Goal: Task Accomplishment & Management: Manage account settings

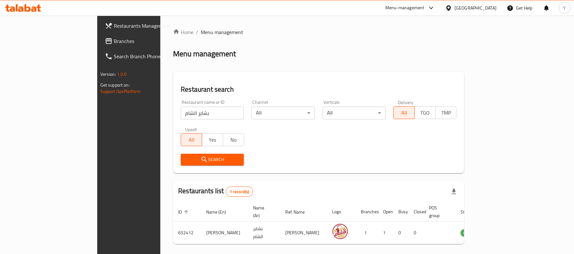
scroll to position [18, 0]
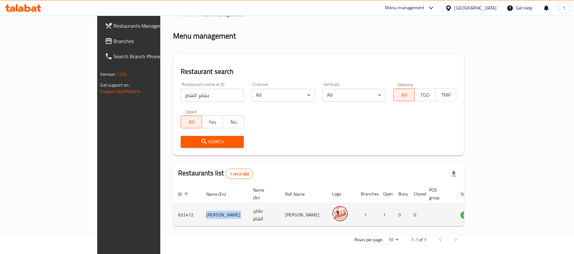
click at [501, 211] on icon "enhanced table" at bounding box center [498, 215] width 8 height 8
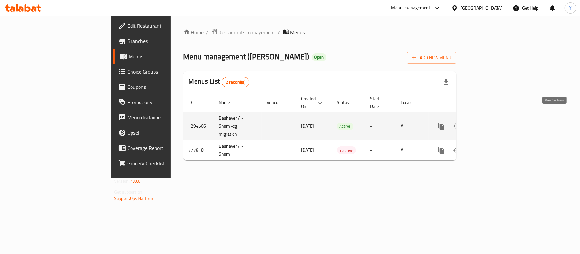
click at [491, 122] on icon "enhanced table" at bounding box center [488, 126] width 8 height 8
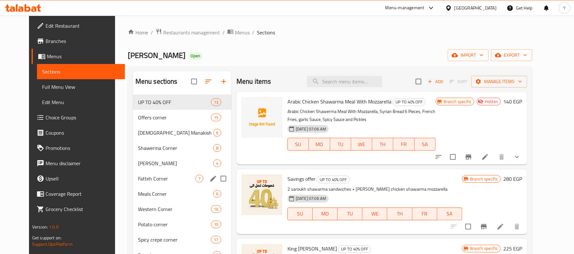
scroll to position [121, 0]
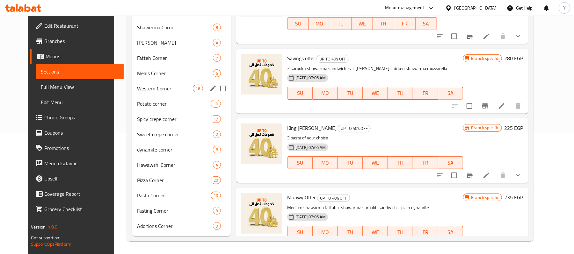
click at [167, 82] on div "Western Corner 16" at bounding box center [181, 88] width 99 height 15
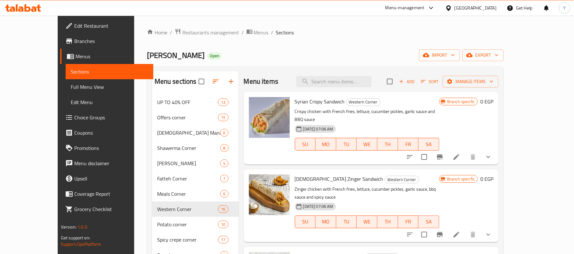
click at [306, 102] on span "Syrian Crispy Sandwich" at bounding box center [320, 102] width 50 height 10
copy h6 "Syrian Crispy Sandwich"
click at [309, 174] on span "Syrian Zinger Sandwich" at bounding box center [339, 179] width 89 height 10
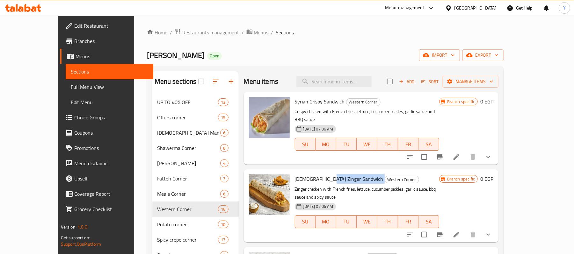
click at [309, 174] on span "Syrian Zinger Sandwich" at bounding box center [339, 179] width 89 height 10
copy h6 "Syrian Zinger Sandwich"
click at [182, 29] on span "Restaurants management" at bounding box center [210, 33] width 57 height 8
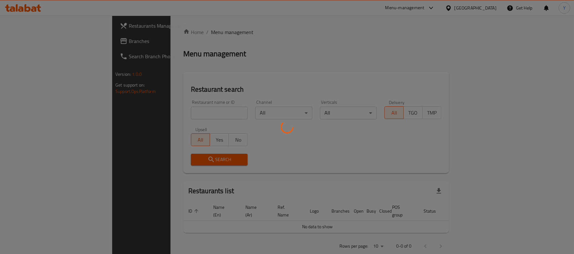
click at [163, 110] on div at bounding box center [287, 127] width 574 height 254
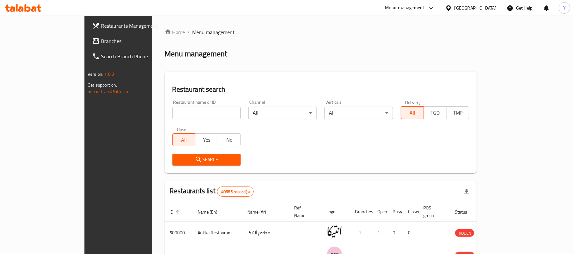
click at [172, 110] on input "search" at bounding box center [206, 113] width 68 height 13
type input "S"
click button "Search" at bounding box center [206, 160] width 68 height 12
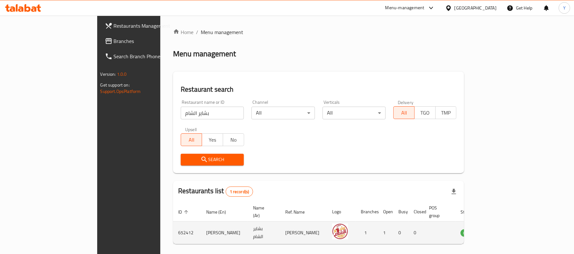
click at [201, 227] on td "Bashayer Elsham" at bounding box center [224, 233] width 47 height 23
copy td "Bashayer Elsham"
click at [173, 230] on td "652412" at bounding box center [187, 233] width 28 height 23
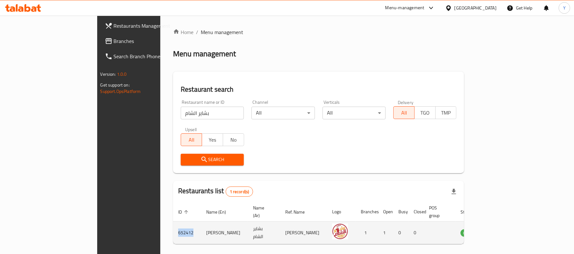
click at [173, 230] on td "652412" at bounding box center [187, 233] width 28 height 23
copy td "652412"
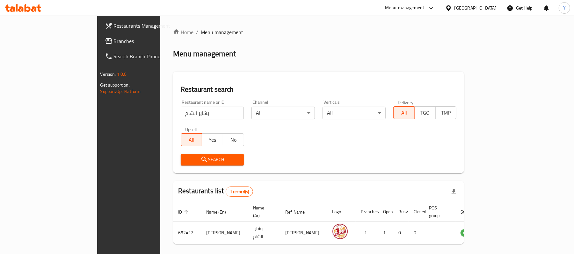
click at [181, 106] on div "Restaurant name or ID بشاير الشام Restaurant name or ID" at bounding box center [212, 109] width 63 height 19
click at [181, 114] on input "بشاير الشام" at bounding box center [212, 113] width 63 height 13
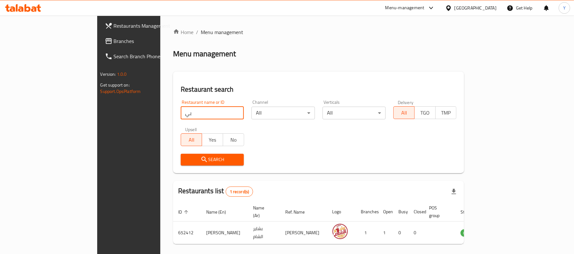
type input "بيتزا الر"
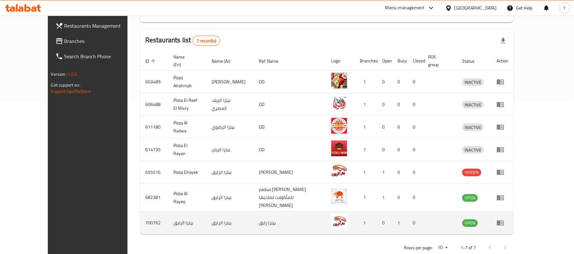
scroll to position [153, 0]
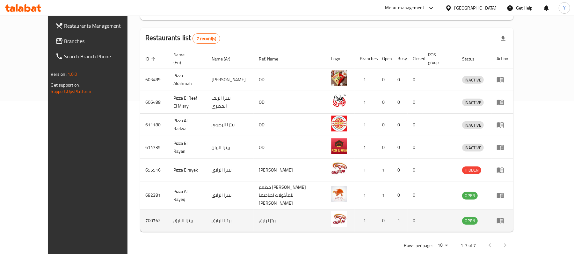
click at [207, 210] on td "بيتزا الرايق" at bounding box center [230, 221] width 47 height 23
click at [168, 210] on td "بيتزا الرايق" at bounding box center [187, 221] width 39 height 23
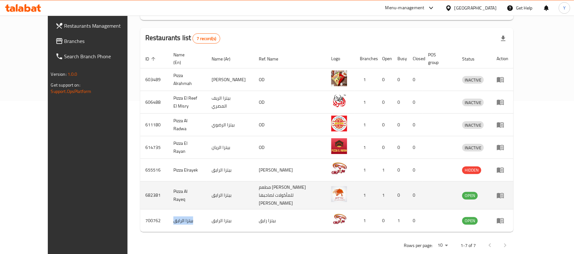
copy td "بيتزا الرايق"
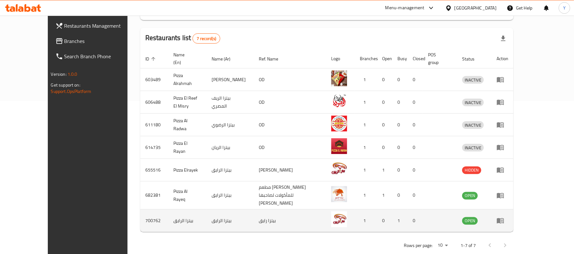
click at [140, 210] on td "700762" at bounding box center [154, 221] width 28 height 23
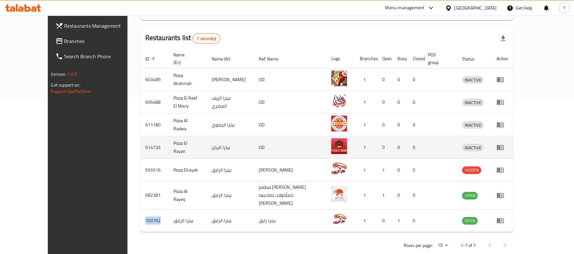
copy td "700762"
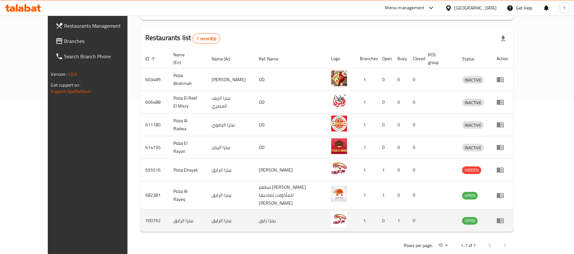
click at [513, 210] on td "enhanced table" at bounding box center [502, 221] width 22 height 23
click at [504, 219] on icon "enhanced table" at bounding box center [500, 221] width 7 height 5
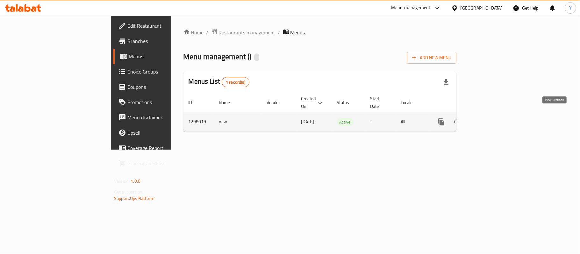
click at [495, 120] on link "enhanced table" at bounding box center [487, 121] width 15 height 15
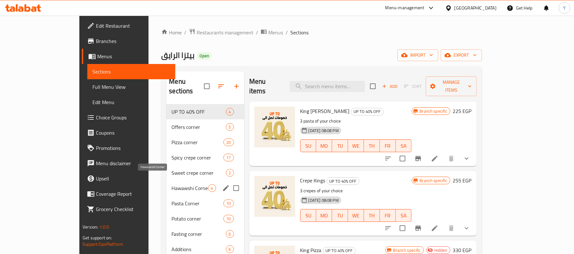
click at [171, 184] on span "Hawawshi Corner" at bounding box center [189, 188] width 36 height 8
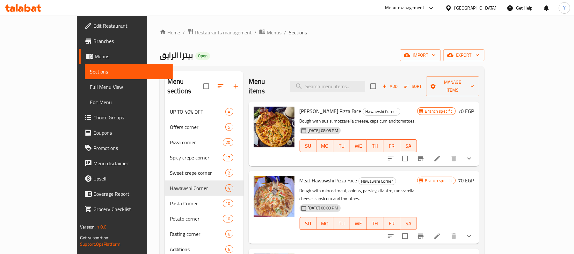
click at [299, 106] on span "Susis Hawawshi Pizza Face" at bounding box center [330, 111] width 62 height 10
drag, startPoint x: 287, startPoint y: 104, endPoint x: 299, endPoint y: 104, distance: 12.1
click at [299, 106] on span "Susis Hawawshi Pizza Face" at bounding box center [330, 111] width 62 height 10
copy h6 "Susis Hawawshi Pizza Face"
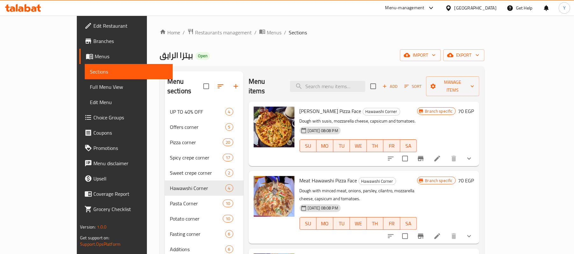
click at [309, 176] on span "Meat Hawawshi Pizza Face" at bounding box center [328, 181] width 58 height 10
drag, startPoint x: 309, startPoint y: 168, endPoint x: 314, endPoint y: 171, distance: 6.0
click at [314, 176] on span "Meat Hawawshi Pizza Face" at bounding box center [328, 181] width 58 height 10
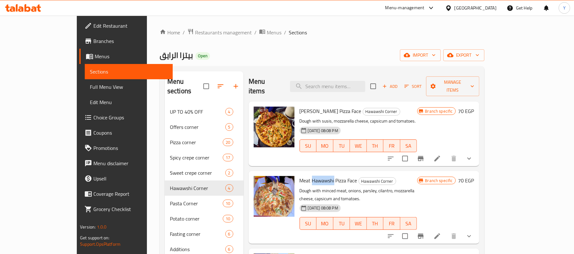
click at [301, 176] on span "Meat Hawawshi Pizza Face" at bounding box center [328, 181] width 58 height 10
drag, startPoint x: 301, startPoint y: 171, endPoint x: 317, endPoint y: 171, distance: 15.3
click at [317, 176] on span "Meat Hawawshi Pizza Face" at bounding box center [328, 181] width 58 height 10
click at [195, 34] on span "Restaurants management" at bounding box center [223, 33] width 57 height 8
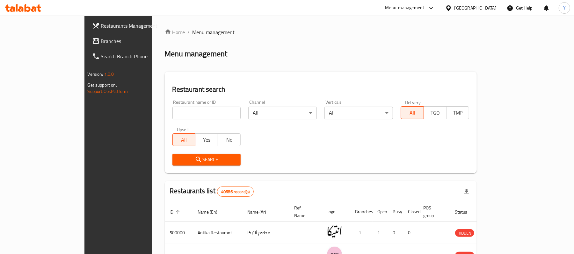
click at [172, 116] on input "search" at bounding box center [206, 113] width 68 height 13
type input "D"
click at [180, 110] on input "search" at bounding box center [206, 113] width 68 height 13
type input "SABER"
click button "Search" at bounding box center [206, 160] width 68 height 12
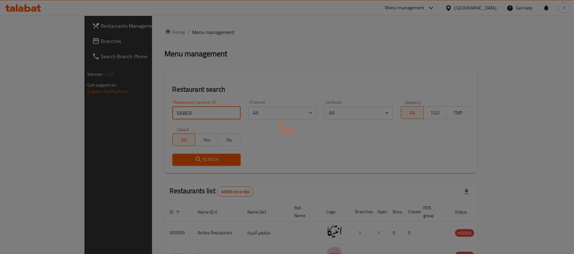
click button "Search" at bounding box center [206, 160] width 68 height 12
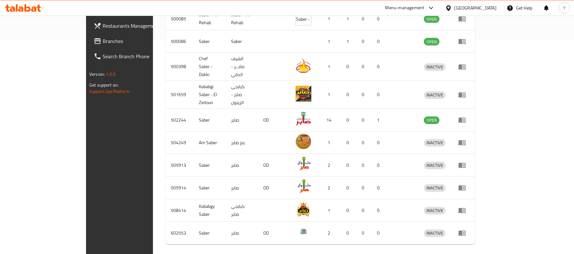
scroll to position [221, 0]
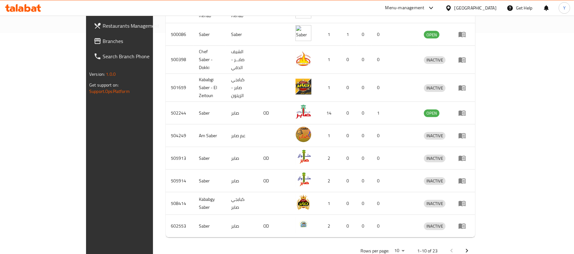
click at [474, 243] on button "Next page" at bounding box center [466, 250] width 15 height 15
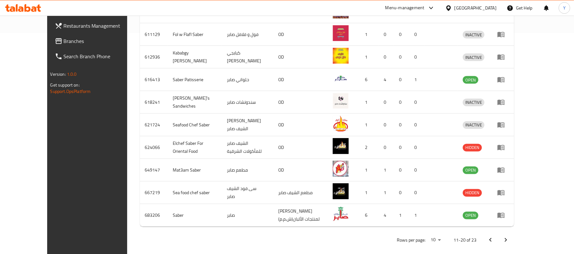
click at [527, 237] on div "Home / Menu management Menu management Restaurant search Restaurant name or ID …" at bounding box center [327, 28] width 400 height 467
click at [509, 236] on icon "Next page" at bounding box center [506, 240] width 8 height 8
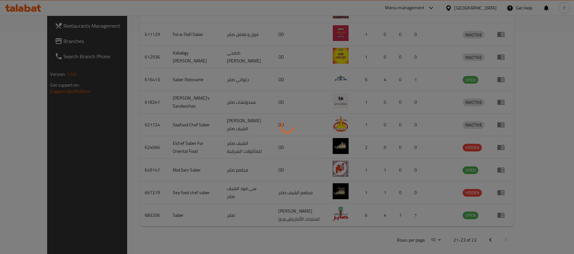
scroll to position [63, 0]
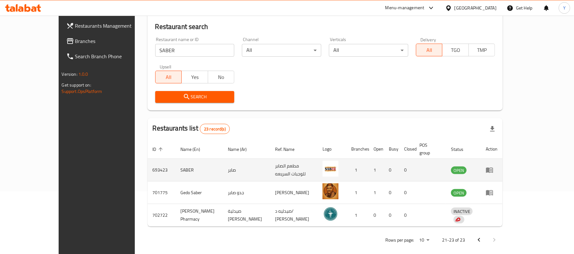
click at [493, 168] on icon "enhanced table" at bounding box center [489, 170] width 7 height 5
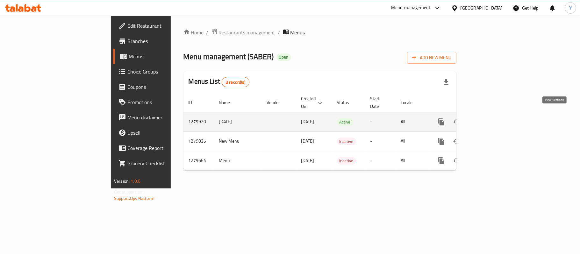
click at [490, 119] on icon "enhanced table" at bounding box center [488, 122] width 6 height 6
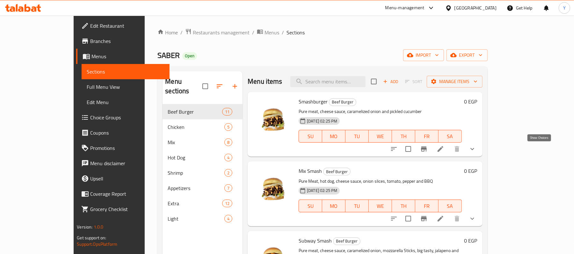
click at [476, 151] on icon "show more" at bounding box center [472, 149] width 8 height 8
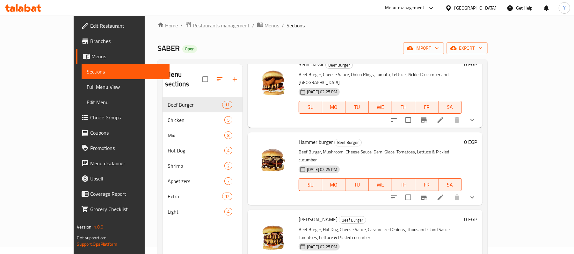
scroll to position [90, 0]
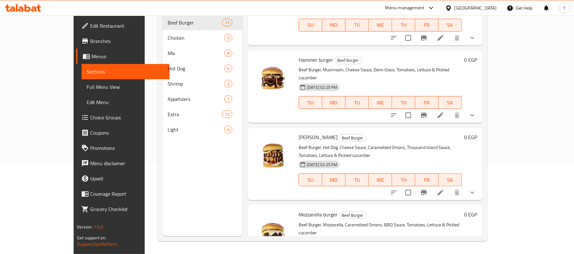
click at [90, 117] on span "Choice Groups" at bounding box center [127, 118] width 74 height 8
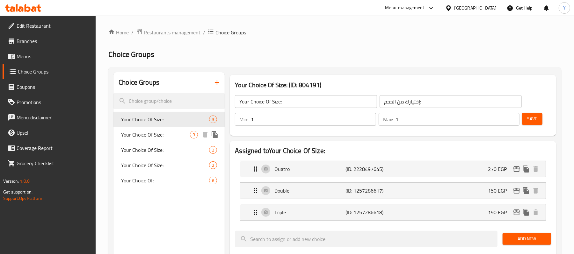
click at [171, 128] on div "Your Choice Of Size: 3" at bounding box center [168, 134] width 111 height 15
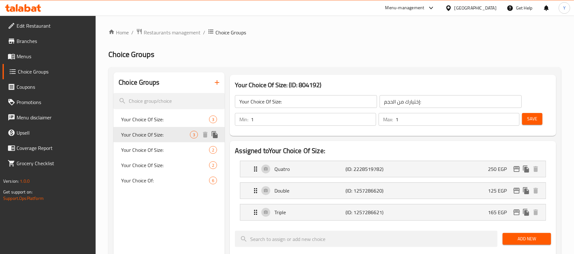
click at [171, 140] on div "Your Choice Of Size: 3" at bounding box center [168, 134] width 111 height 15
click at [171, 154] on div "Your Choice Of Size: 2" at bounding box center [168, 149] width 111 height 15
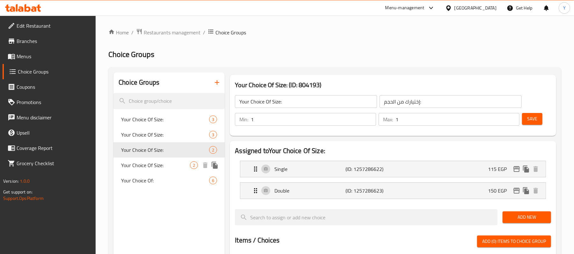
click at [171, 164] on span "Your Choice Of Size:" at bounding box center [155, 166] width 69 height 8
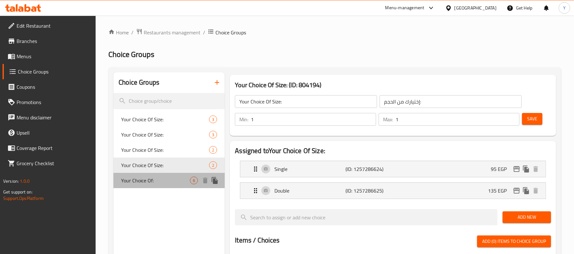
click at [171, 178] on span "Your Choice Of:" at bounding box center [155, 181] width 69 height 8
type input "Your Choice Of:"
type input "إختيارك من:"
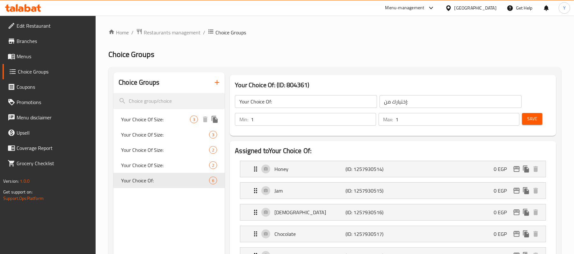
click at [178, 116] on span "Your Choice Of Size:" at bounding box center [155, 120] width 69 height 8
type input "Your Choice Of Size:"
type input "إختيارك من الحجم:"
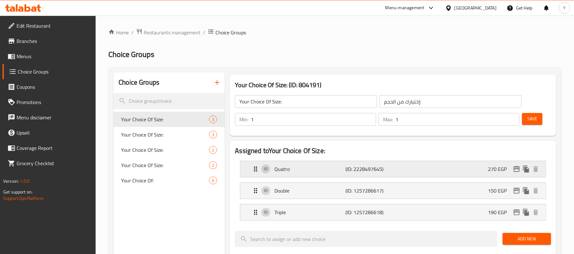
click at [406, 171] on div "Quatro (ID: 2228497645) 270 EGP" at bounding box center [395, 169] width 286 height 16
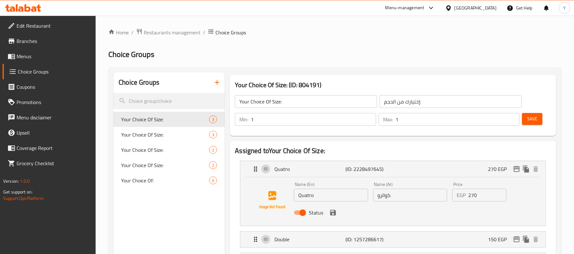
click at [337, 195] on input "Quatro" at bounding box center [331, 195] width 74 height 13
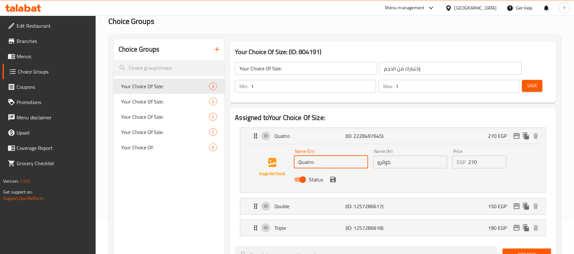
scroll to position [127, 0]
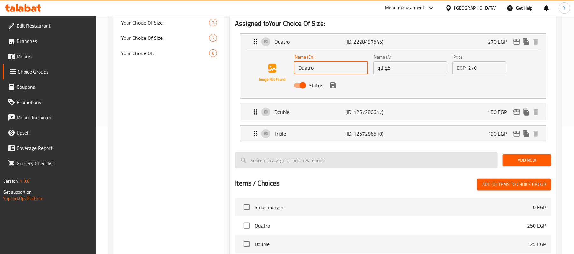
click at [364, 165] on input "search" at bounding box center [366, 160] width 263 height 16
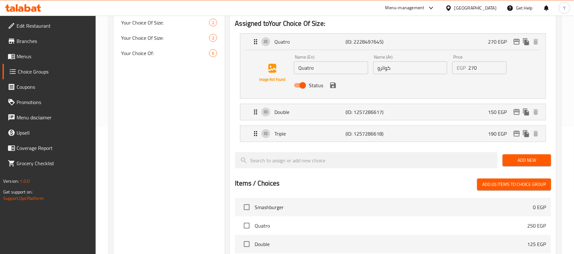
click at [320, 72] on input "Quatro" at bounding box center [331, 67] width 74 height 13
type input "Single"
click at [391, 69] on input "كواترو" at bounding box center [410, 67] width 74 height 13
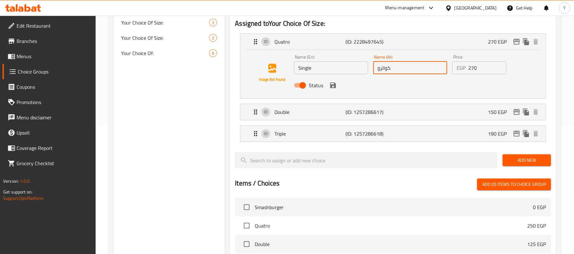
click at [391, 69] on input "كواترو" at bounding box center [410, 67] width 74 height 13
click at [325, 87] on div "Status" at bounding box center [409, 85] width 237 height 17
click at [332, 87] on icon "save" at bounding box center [333, 86] width 6 height 6
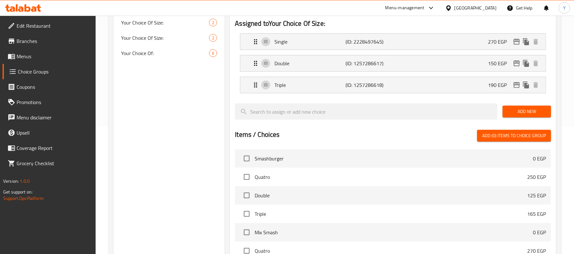
type input "سينجل"
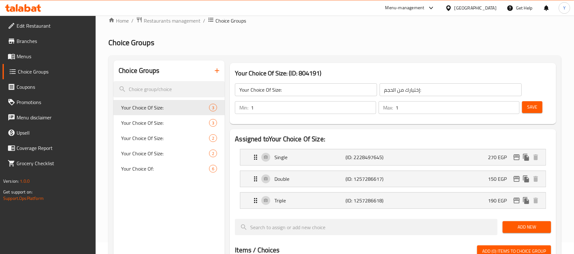
scroll to position [0, 0]
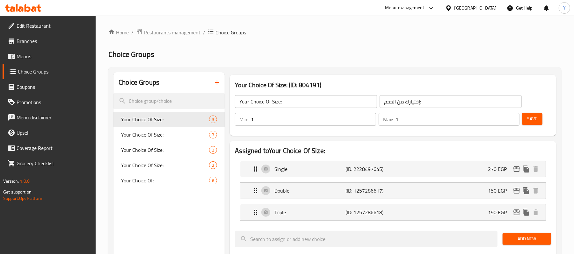
click at [532, 117] on span "Save" at bounding box center [532, 119] width 10 height 8
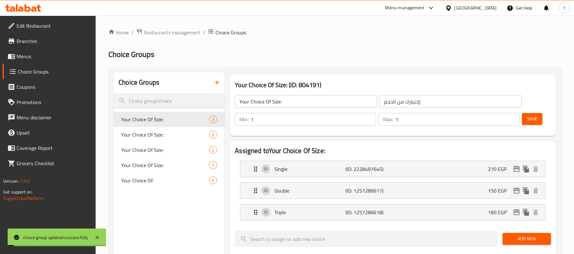
click at [194, 43] on div "Home / Restaurants management / Choice Groups Choice Groups Choice Groups Your …" at bounding box center [334, 256] width 453 height 456
click at [189, 34] on span "Restaurants management" at bounding box center [172, 33] width 57 height 8
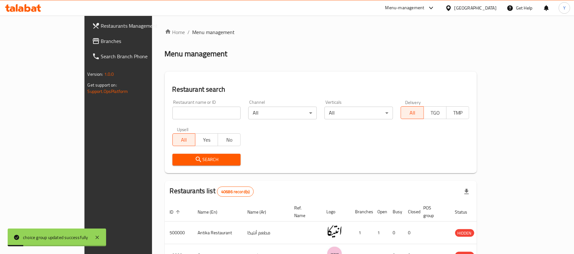
click at [180, 118] on input "search" at bounding box center [206, 113] width 68 height 13
type input "س"
type input "SABER"
click at [182, 162] on span "Search" at bounding box center [206, 160] width 58 height 8
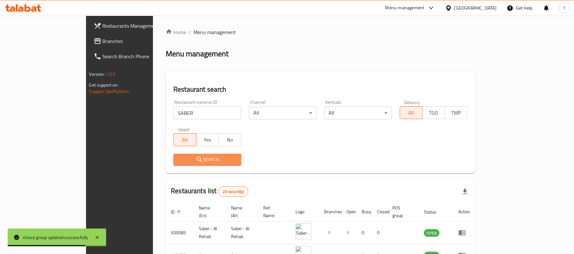
click at [182, 162] on span "Search" at bounding box center [207, 160] width 58 height 8
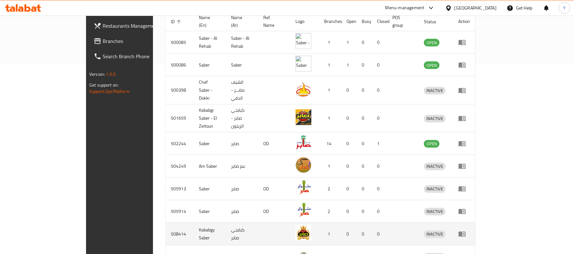
scroll to position [211, 0]
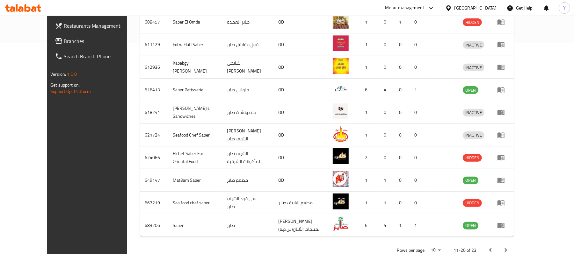
click at [509, 247] on icon "Next page" at bounding box center [506, 251] width 8 height 8
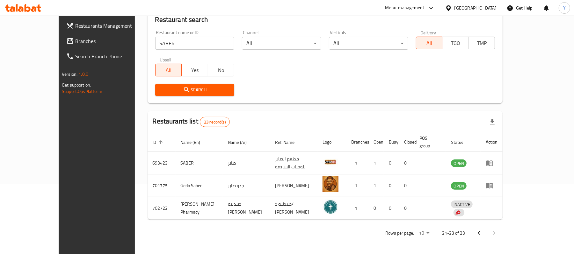
scroll to position [63, 0]
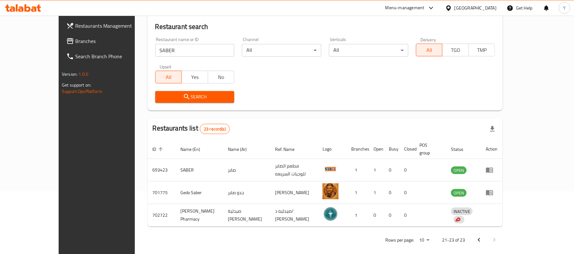
click at [515, 245] on div "Home / Menu management Menu management Restaurant search Restaurant name or ID …" at bounding box center [325, 107] width 381 height 308
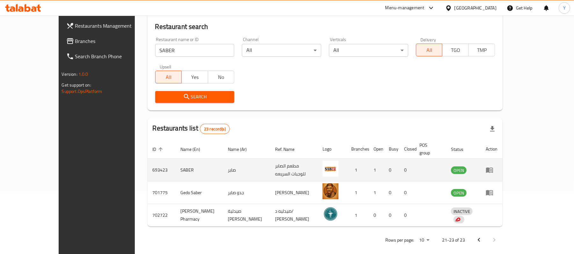
click at [502, 164] on td "enhanced table" at bounding box center [491, 170] width 22 height 23
click at [493, 168] on icon "enhanced table" at bounding box center [489, 170] width 7 height 5
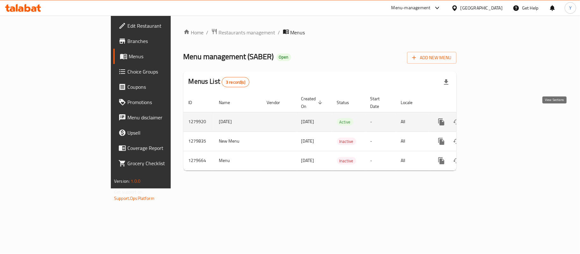
click at [495, 114] on link "enhanced table" at bounding box center [487, 121] width 15 height 15
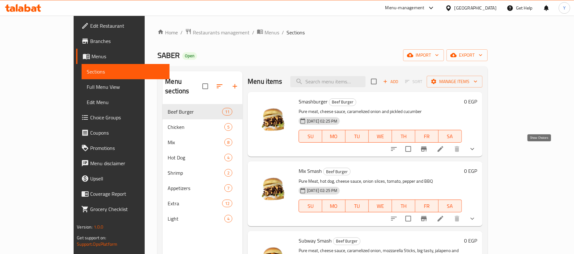
click at [476, 150] on icon "show more" at bounding box center [472, 149] width 8 height 8
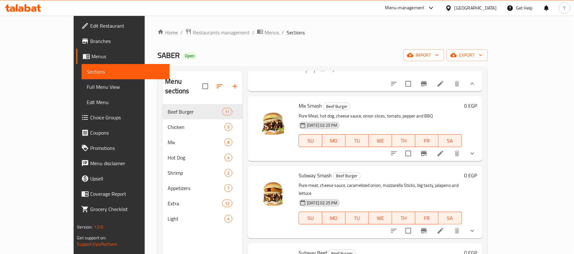
scroll to position [127, 0]
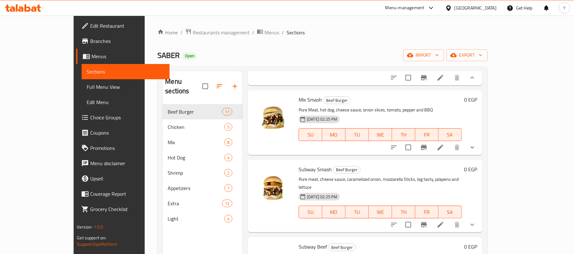
click at [480, 155] on div at bounding box center [433, 147] width 94 height 15
click at [476, 151] on icon "show more" at bounding box center [472, 148] width 8 height 8
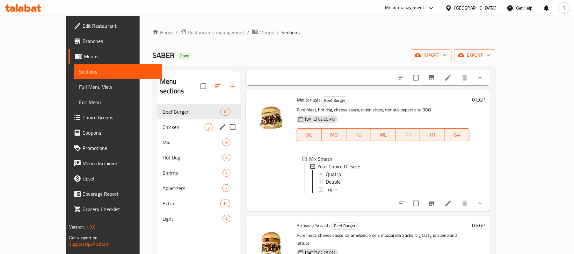
click at [165, 123] on div "Chicken 5" at bounding box center [198, 126] width 83 height 15
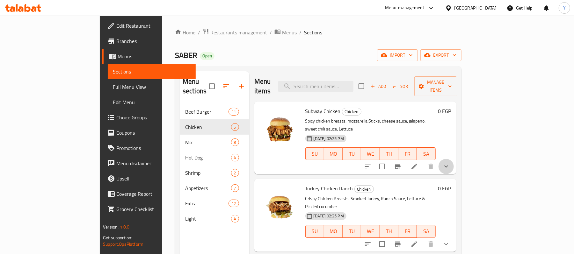
click at [454, 159] on button "show more" at bounding box center [445, 166] width 15 height 15
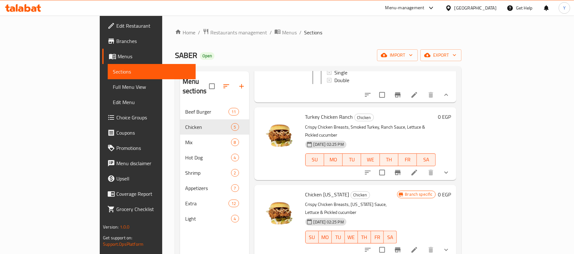
scroll to position [164, 0]
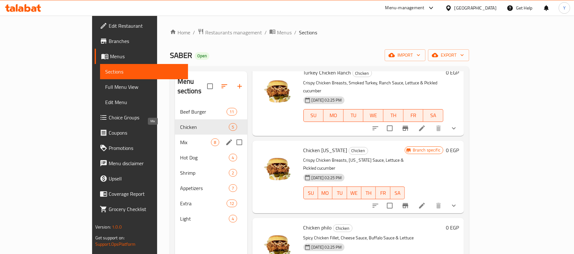
click at [182, 139] on span "Mix" at bounding box center [195, 143] width 31 height 8
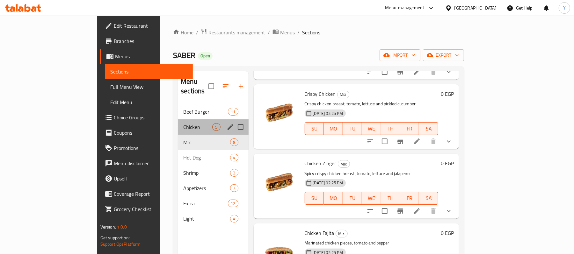
click at [183, 119] on div "Chicken 5" at bounding box center [213, 126] width 70 height 15
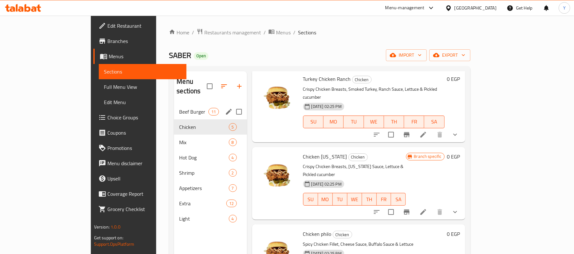
click at [187, 108] on div "Beef Burger 11" at bounding box center [210, 111] width 73 height 15
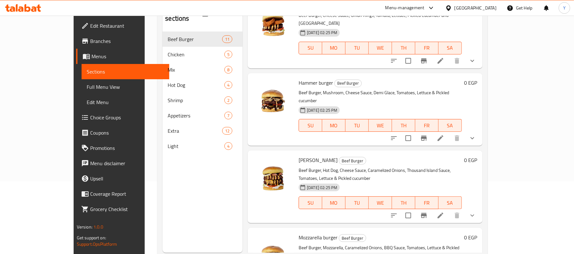
scroll to position [90, 0]
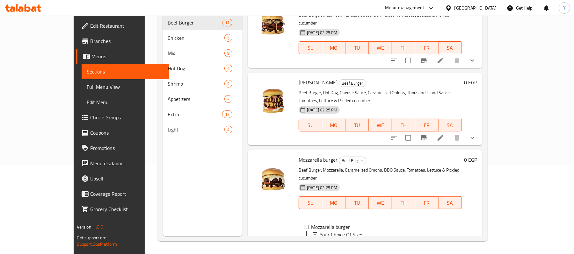
scroll to position [589, 0]
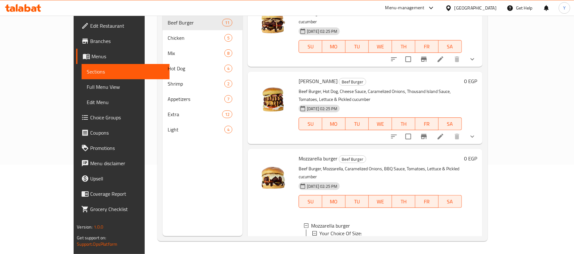
click at [480, 129] on button "show more" at bounding box center [471, 136] width 15 height 15
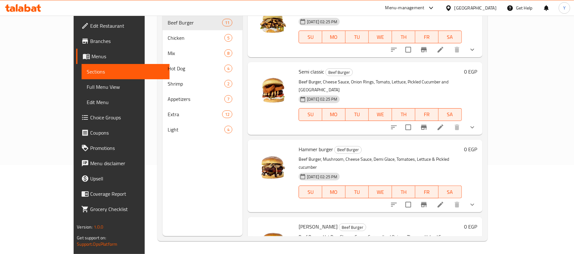
scroll to position [462, 0]
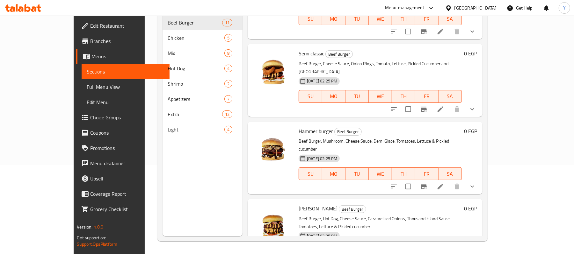
click at [480, 179] on button "show more" at bounding box center [471, 186] width 15 height 15
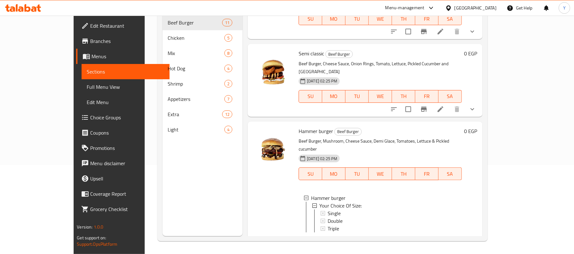
scroll to position [335, 0]
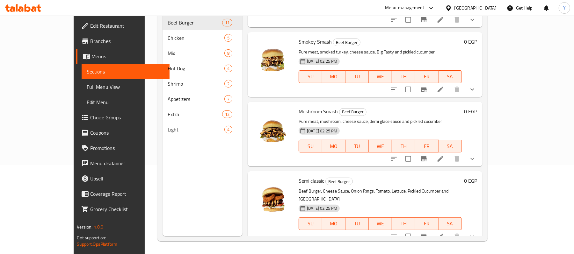
click at [480, 229] on button "show more" at bounding box center [471, 236] width 15 height 15
click at [476, 155] on icon "show more" at bounding box center [472, 159] width 8 height 8
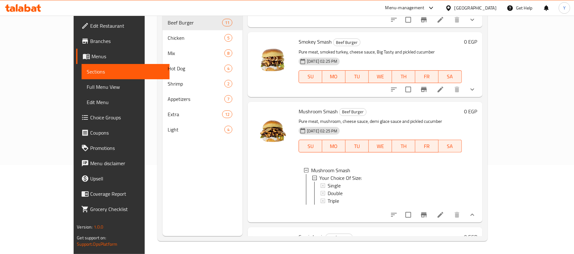
click at [480, 82] on button "show more" at bounding box center [471, 89] width 15 height 15
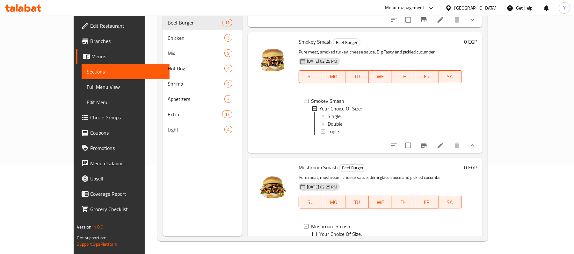
scroll to position [207, 0]
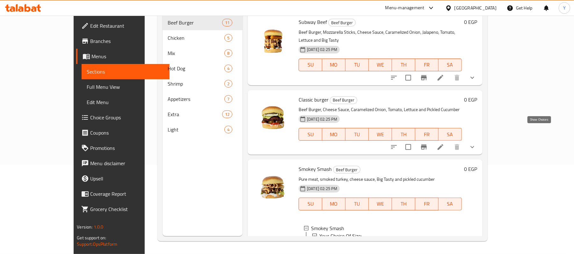
click at [476, 143] on icon "show more" at bounding box center [472, 147] width 8 height 8
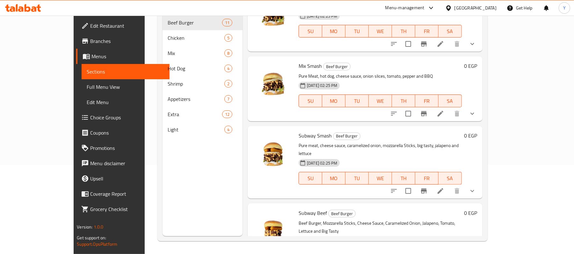
scroll to position [0, 0]
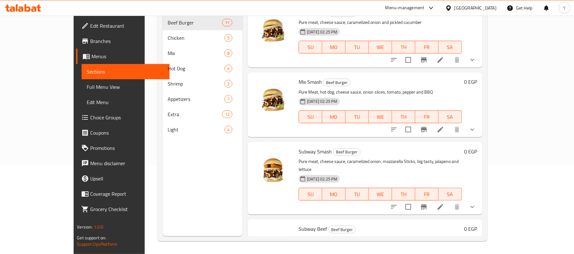
click at [90, 120] on span "Choice Groups" at bounding box center [127, 118] width 74 height 8
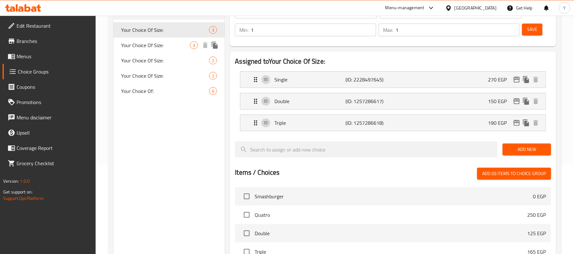
click at [149, 48] on span "Your Choice Of Size:" at bounding box center [155, 45] width 69 height 8
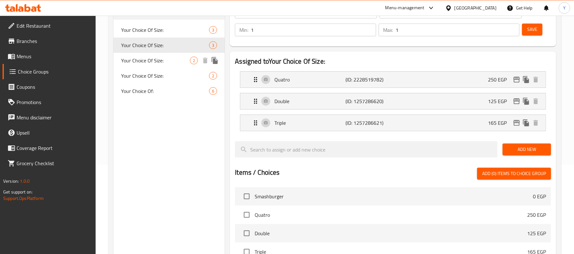
click at [149, 61] on span "Your Choice Of Size:" at bounding box center [155, 61] width 69 height 8
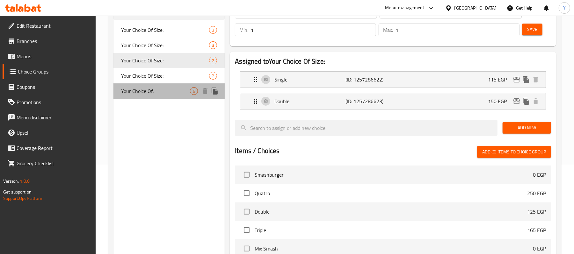
click at [150, 87] on span "Your Choice Of:" at bounding box center [155, 91] width 69 height 8
type input "Your Choice Of:"
type input "إختيارك من:"
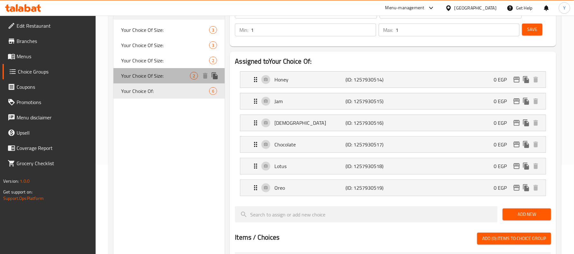
click at [152, 79] on span "Your Choice Of Size:" at bounding box center [155, 76] width 69 height 8
type input "Your Choice Of Size:"
type input "إختيارك من الحجم:"
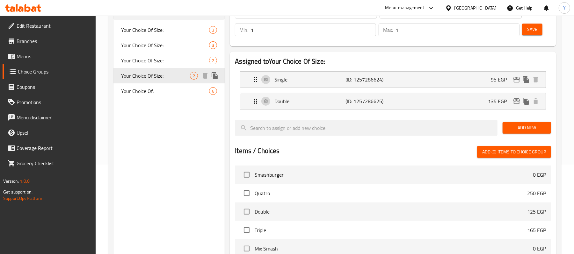
click at [153, 67] on div "Your Choice Of Size: 2" at bounding box center [168, 60] width 111 height 15
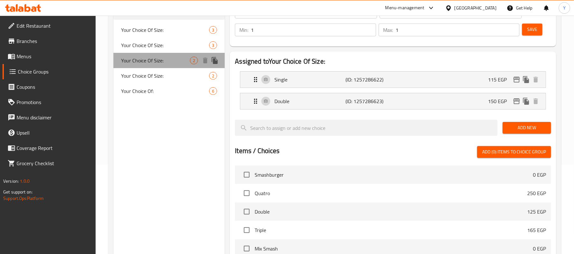
click at [155, 54] on div "Your Choice Of Size: 2" at bounding box center [168, 60] width 111 height 15
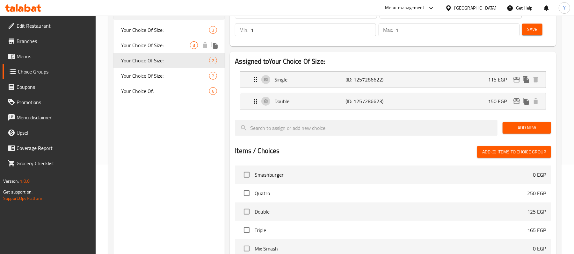
click at [157, 47] on span "Your Choice Of Size:" at bounding box center [155, 45] width 69 height 8
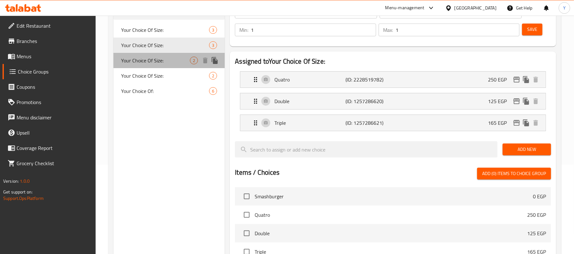
click at [155, 68] on div "Your Choice Of Size: 2" at bounding box center [168, 60] width 111 height 15
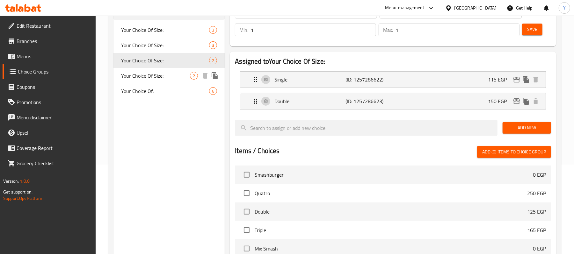
click at [160, 76] on span "Your Choice Of Size:" at bounding box center [155, 76] width 69 height 8
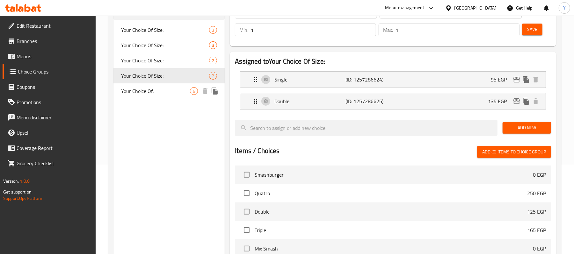
click at [157, 86] on div "Your Choice Of: 6" at bounding box center [168, 90] width 111 height 15
type input "Your Choice Of:"
type input "إختيارك من:"
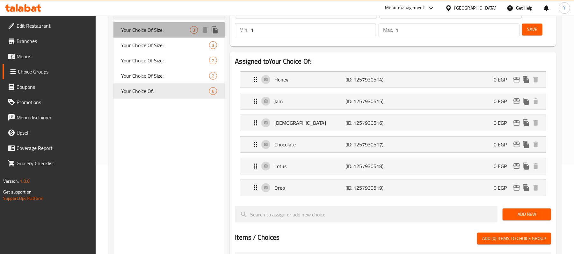
click at [158, 23] on div "Your Choice Of Size: 3" at bounding box center [168, 29] width 111 height 15
type input "Your Choice Of Size:"
type input "إختيارك من الحجم:"
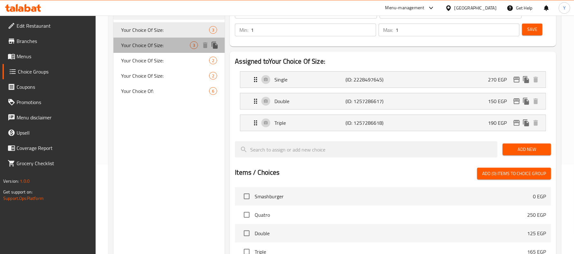
click at [160, 44] on span "Your Choice Of Size:" at bounding box center [155, 45] width 69 height 8
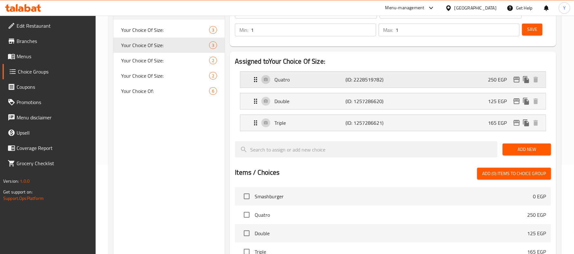
click at [341, 81] on p "Quatro" at bounding box center [309, 80] width 71 height 8
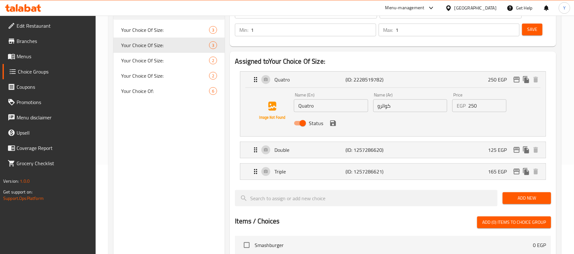
click at [328, 107] on input "Quatro" at bounding box center [331, 105] width 74 height 13
type input "Single"
click at [380, 115] on div "Status" at bounding box center [409, 123] width 237 height 17
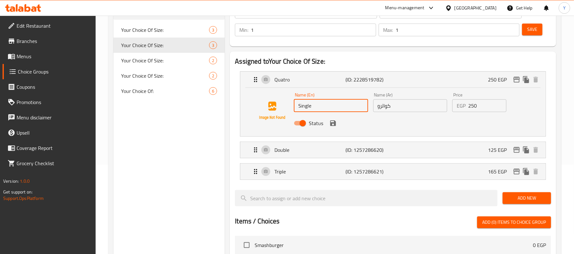
click at [380, 115] on div "Status" at bounding box center [409, 123] width 237 height 17
click at [387, 113] on div "Name (Ar) كواترو Name (Ar)" at bounding box center [410, 102] width 79 height 25
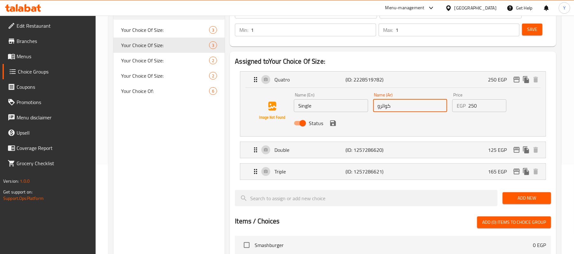
click at [389, 106] on input "كواترو" at bounding box center [410, 105] width 74 height 13
type input "سينجل"
drag, startPoint x: 335, startPoint y: 120, endPoint x: 334, endPoint y: 131, distance: 10.2
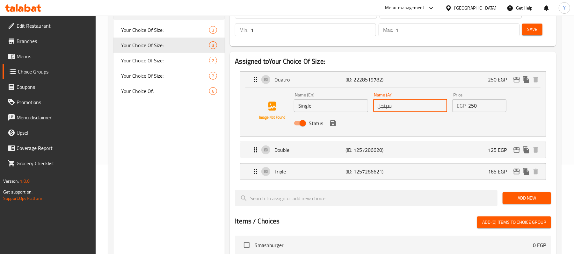
click at [335, 125] on button "save" at bounding box center [333, 124] width 10 height 10
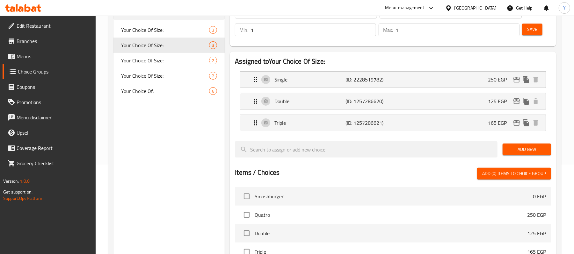
click at [334, 131] on nav "Single (ID: 2228519782) 250 EGP Name (En) Single Name (En) Name (Ar) سينجل Name…" at bounding box center [393, 101] width 316 height 70
click at [526, 31] on button "Save" at bounding box center [532, 30] width 20 height 12
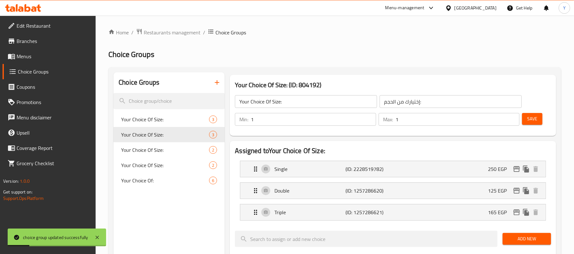
click at [35, 56] on span "Menus" at bounding box center [54, 57] width 74 height 8
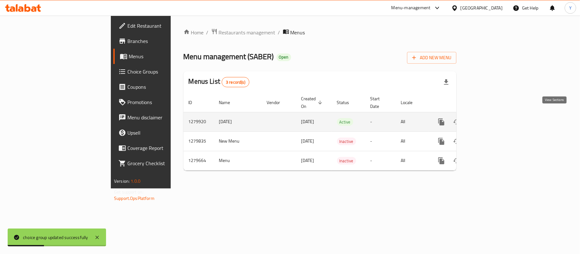
click at [495, 115] on link "enhanced table" at bounding box center [487, 121] width 15 height 15
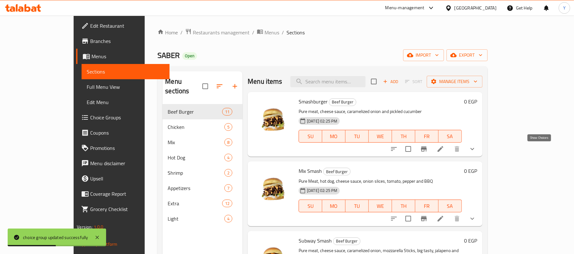
click at [476, 146] on icon "show more" at bounding box center [472, 149] width 8 height 8
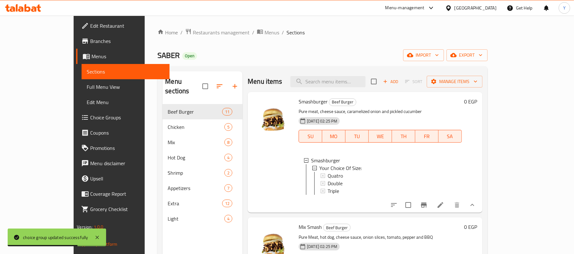
drag, startPoint x: 307, startPoint y: 1, endPoint x: 294, endPoint y: 26, distance: 28.4
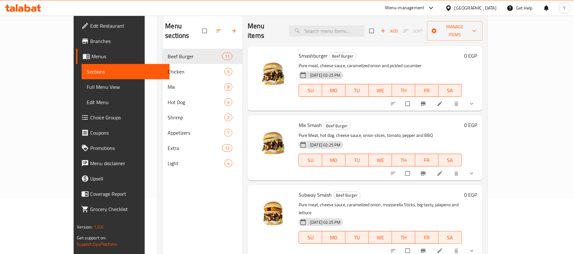
scroll to position [90, 0]
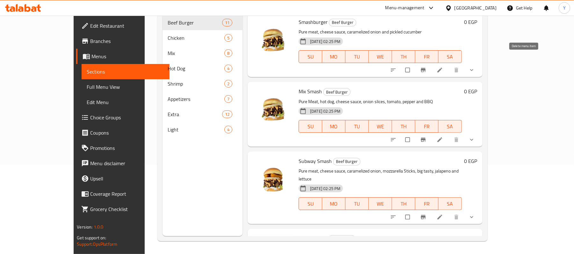
click at [475, 67] on icon "show more" at bounding box center [471, 70] width 6 height 6
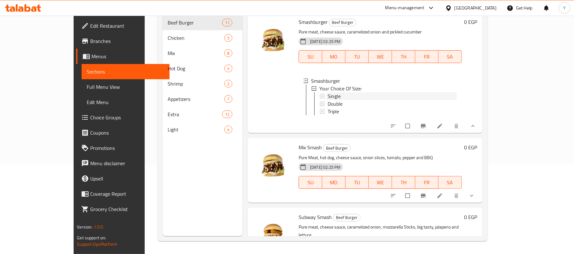
click at [327, 92] on span "Single" at bounding box center [333, 96] width 13 height 8
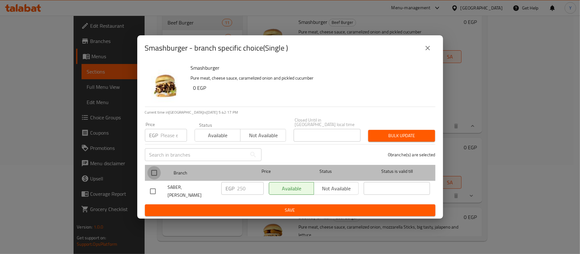
click at [152, 173] on input "checkbox" at bounding box center [154, 172] width 13 height 13
checkbox input "true"
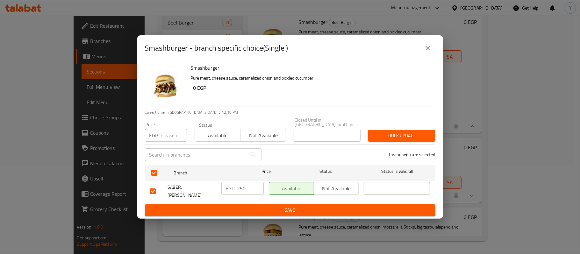
click at [159, 134] on div "EGP Price" at bounding box center [166, 135] width 42 height 13
type input "170"
click at [405, 139] on div "Bulk update" at bounding box center [401, 135] width 75 height 19
click at [405, 139] on button "Bulk update" at bounding box center [401, 136] width 67 height 12
click at [428, 55] on button "close" at bounding box center [427, 47] width 15 height 15
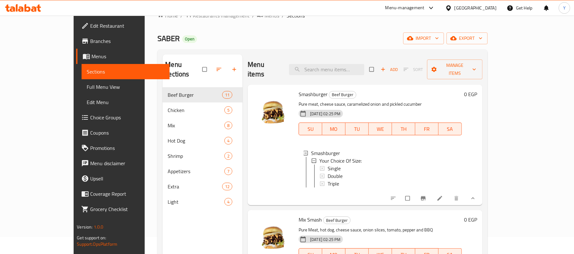
scroll to position [0, 0]
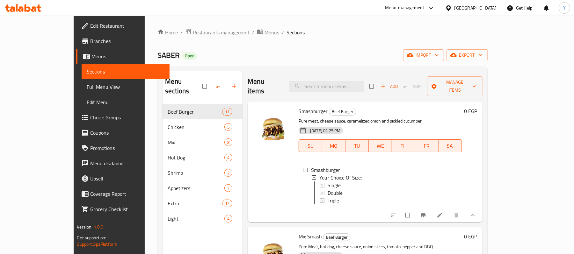
click at [328, 182] on div "Single" at bounding box center [391, 186] width 129 height 8
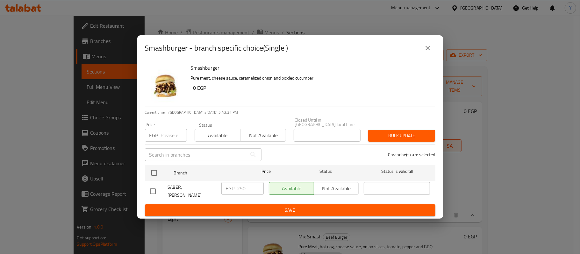
click at [424, 52] on icon "close" at bounding box center [428, 48] width 8 height 8
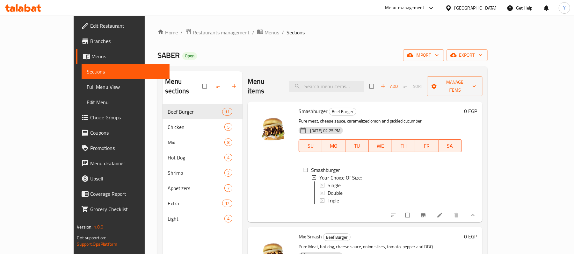
click at [90, 117] on span "Choice Groups" at bounding box center [127, 118] width 74 height 8
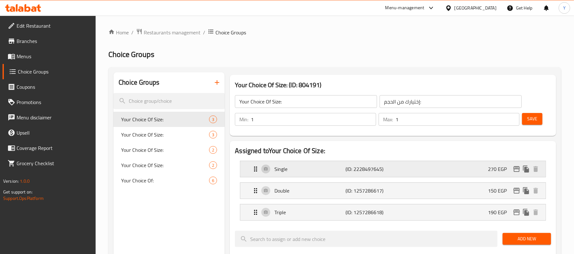
click at [302, 169] on p "Single" at bounding box center [309, 169] width 71 height 8
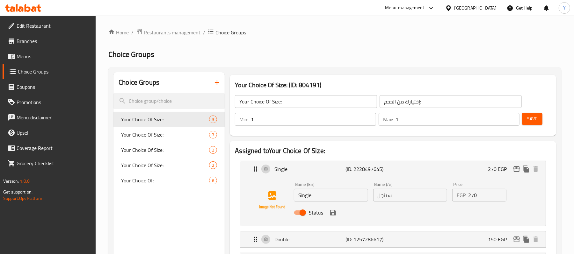
click at [311, 194] on input "Single" at bounding box center [331, 195] width 74 height 13
type input "ص"
type input "quatro"
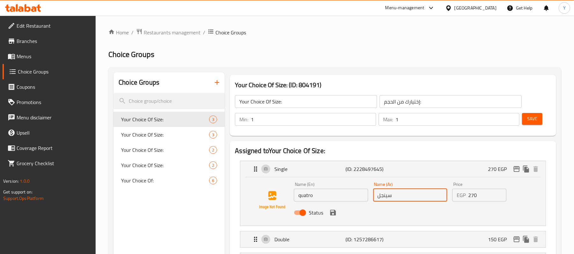
click at [422, 195] on input "سينجل" at bounding box center [410, 195] width 74 height 13
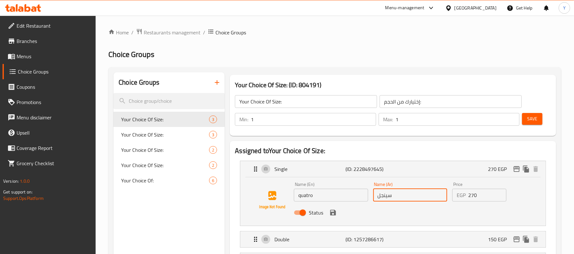
click at [422, 195] on input "سينجل" at bounding box center [410, 195] width 74 height 13
type input ";"
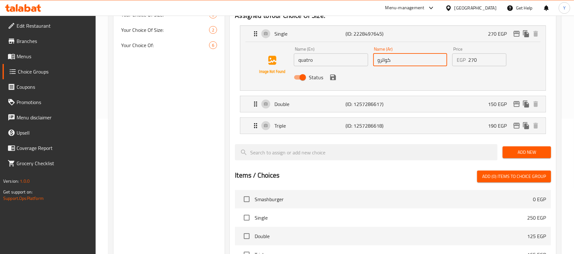
scroll to position [127, 0]
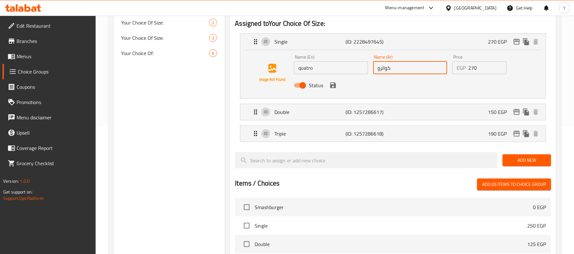
click at [336, 91] on div "Status" at bounding box center [409, 85] width 237 height 17
click at [331, 88] on icon "save" at bounding box center [333, 86] width 6 height 6
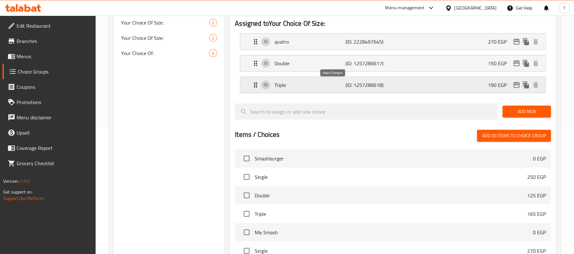
type input "كواترو"
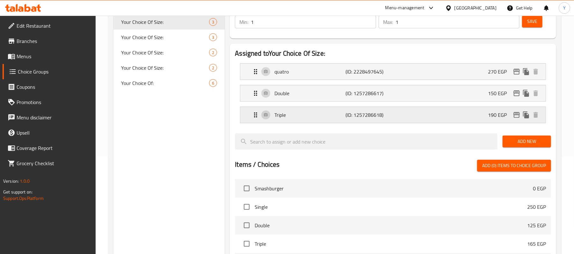
scroll to position [0, 0]
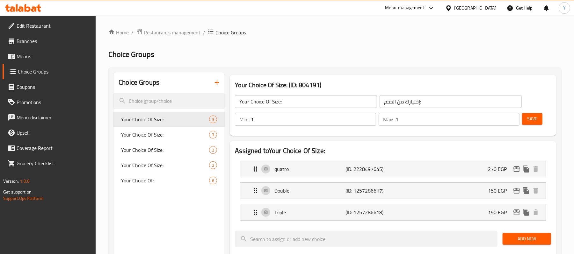
click at [523, 121] on button "Save" at bounding box center [532, 119] width 20 height 12
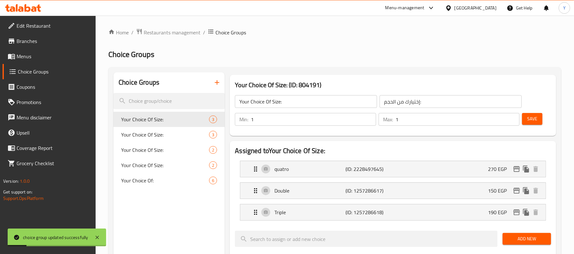
click at [33, 60] on link "Menus" at bounding box center [49, 56] width 93 height 15
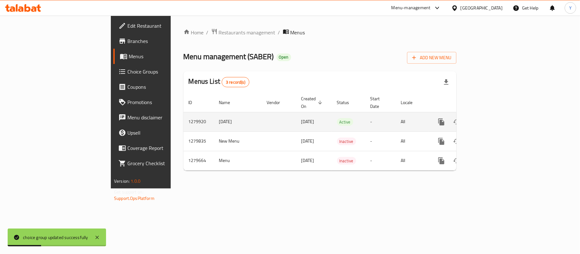
click at [491, 118] on icon "enhanced table" at bounding box center [488, 122] width 8 height 8
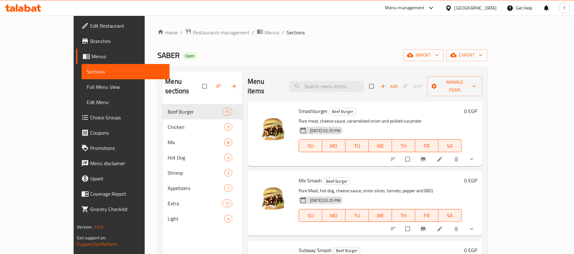
click at [480, 152] on button "show more" at bounding box center [471, 159] width 15 height 14
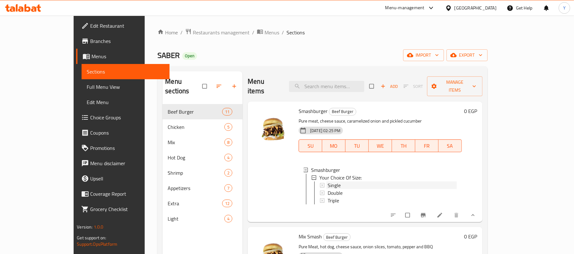
click at [346, 182] on div "Single" at bounding box center [391, 186] width 129 height 8
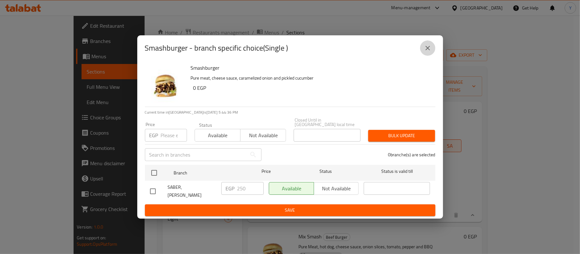
click at [431, 49] on button "close" at bounding box center [427, 47] width 15 height 15
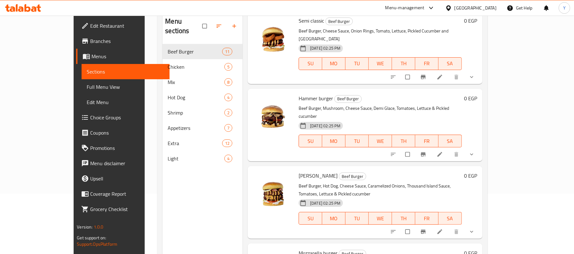
scroll to position [90, 0]
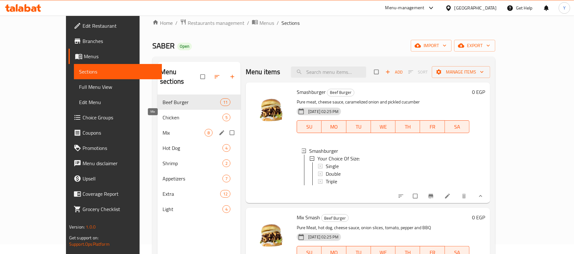
scroll to position [0, 0]
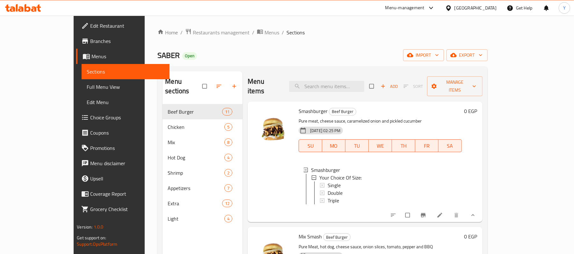
click at [90, 121] on span "Choice Groups" at bounding box center [127, 118] width 74 height 8
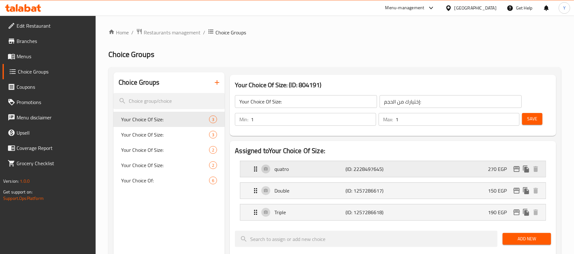
click at [310, 169] on p "quatro" at bounding box center [309, 169] width 71 height 8
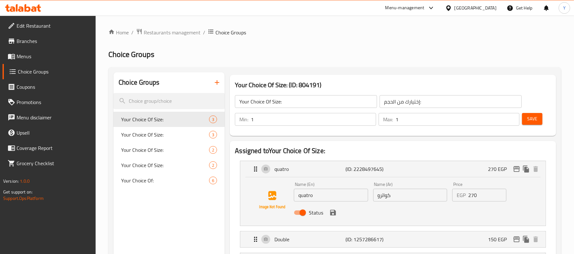
click at [312, 198] on input "quatro" at bounding box center [331, 195] width 74 height 13
type input "س"
type input "quarto"
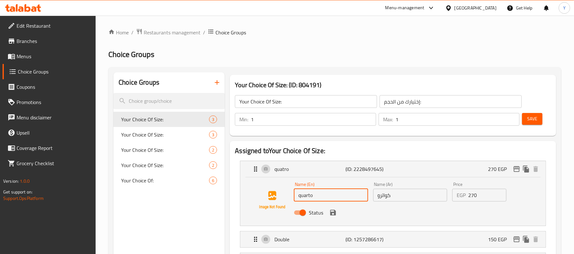
click at [305, 203] on div "Name (En) quarto Name (En)" at bounding box center [330, 192] width 79 height 25
click at [304, 194] on input "quarto" at bounding box center [331, 195] width 74 height 13
type input "س"
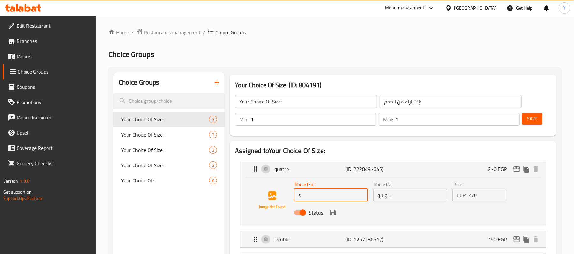
type input "Single"
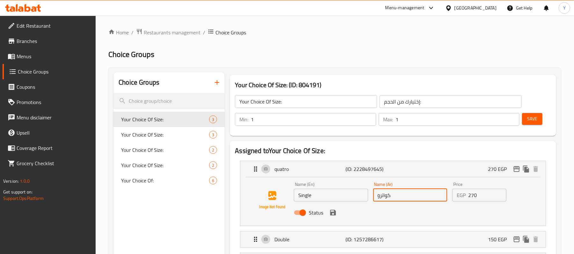
click at [392, 200] on input "كواترو" at bounding box center [410, 195] width 74 height 13
type input "سينجل"
click at [335, 217] on button "save" at bounding box center [333, 213] width 10 height 10
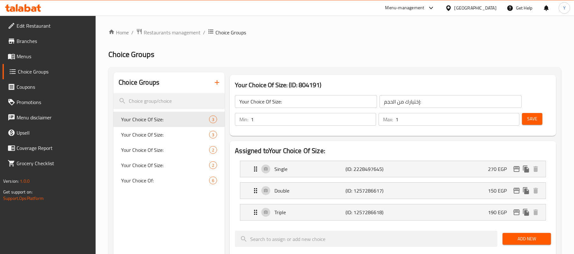
click at [535, 122] on span "Save" at bounding box center [532, 119] width 10 height 8
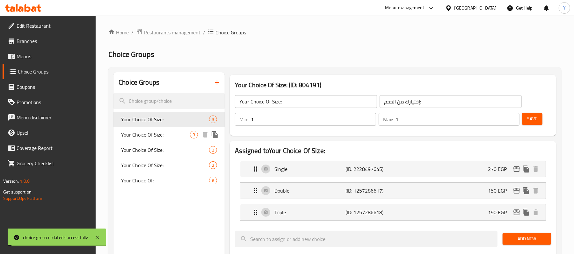
click at [162, 138] on span "Your Choice Of Size:" at bounding box center [155, 135] width 69 height 8
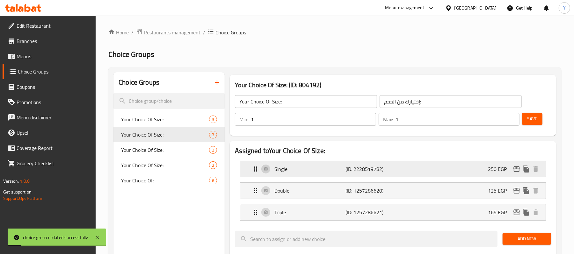
click at [290, 168] on p "Single" at bounding box center [309, 169] width 71 height 8
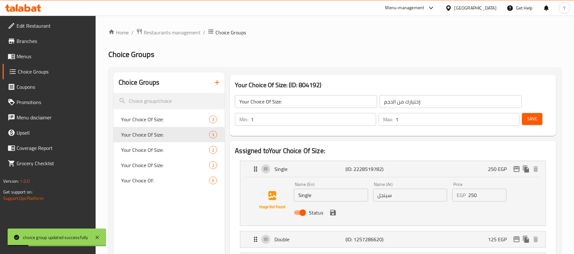
click at [319, 192] on input "Single" at bounding box center [331, 195] width 74 height 13
drag, startPoint x: 319, startPoint y: 192, endPoint x: 311, endPoint y: 198, distance: 9.3
click at [311, 198] on input "Single" at bounding box center [331, 195] width 74 height 13
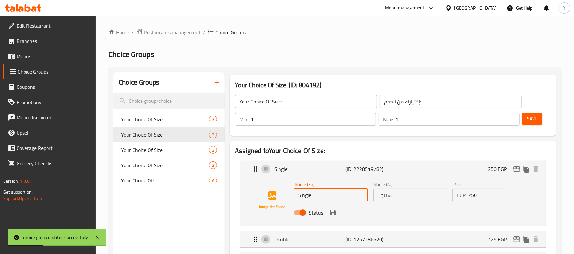
click at [311, 198] on input "Single" at bounding box center [331, 195] width 74 height 13
paste input "quarto"
type input "quarto"
click at [389, 196] on input "سينجل" at bounding box center [410, 195] width 74 height 13
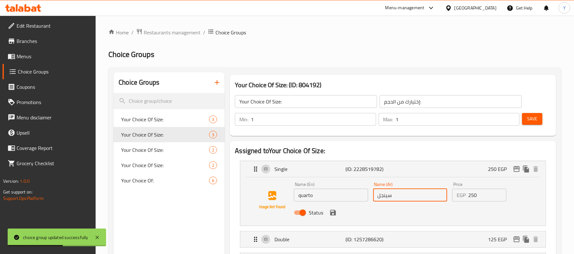
click at [389, 196] on input "سينجل" at bounding box center [410, 195] width 74 height 13
type input ":"
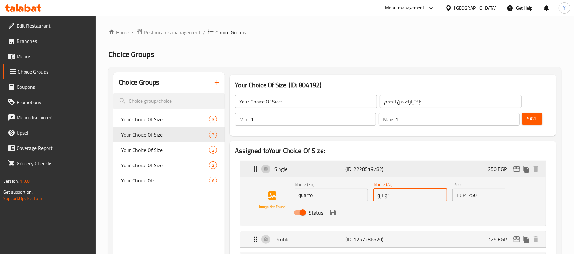
click at [451, 175] on div "Single (ID: 2228519782) 250 EGP" at bounding box center [395, 169] width 286 height 16
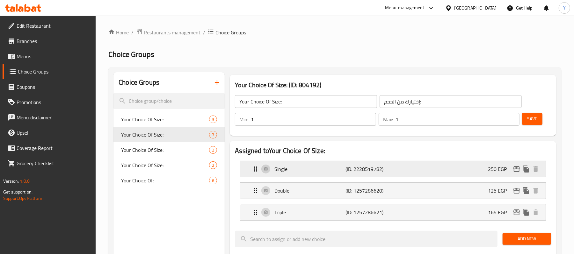
type input "كواترو"
click at [428, 165] on div "Single (ID: 2228519782) 250 EGP" at bounding box center [395, 169] width 286 height 16
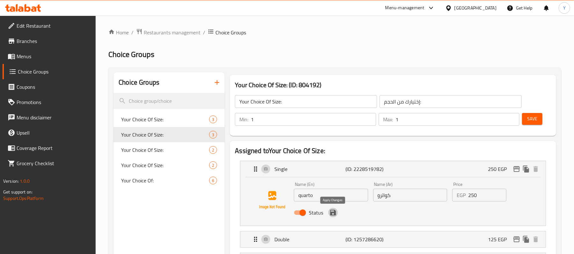
click at [336, 216] on icon "save" at bounding box center [333, 213] width 8 height 8
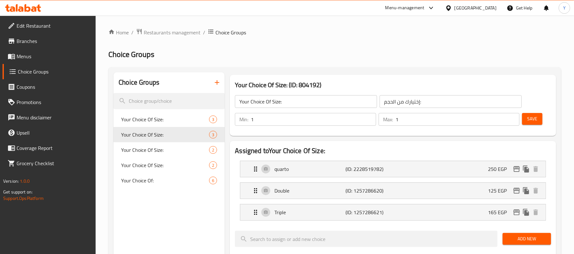
click at [536, 118] on span "Save" at bounding box center [532, 119] width 10 height 8
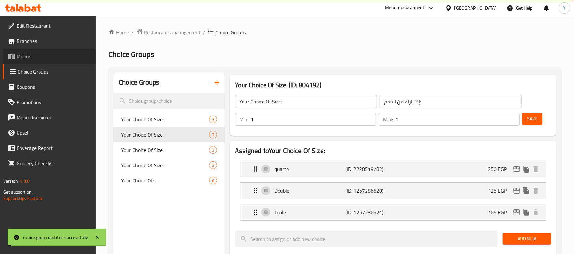
click at [25, 56] on span "Menus" at bounding box center [54, 57] width 74 height 8
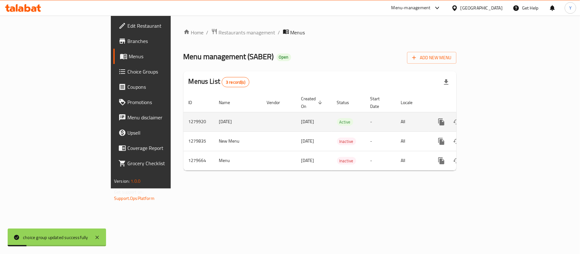
click at [491, 118] on icon "enhanced table" at bounding box center [488, 122] width 8 height 8
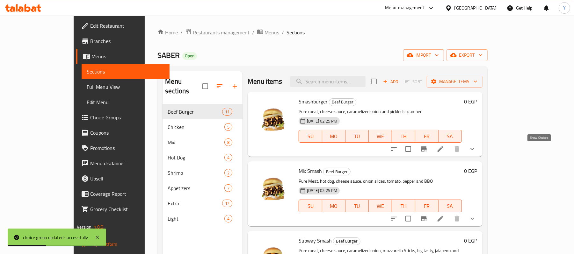
click at [474, 150] on icon "show more" at bounding box center [472, 149] width 4 height 2
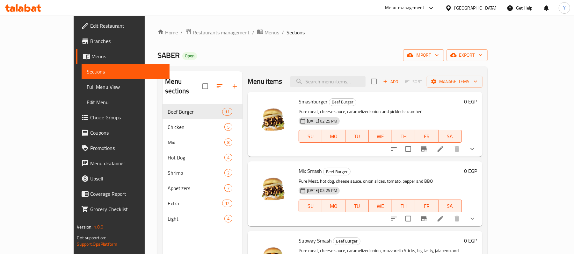
click at [476, 147] on icon "show more" at bounding box center [472, 149] width 8 height 8
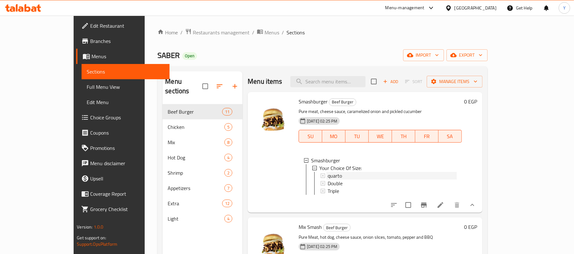
click at [335, 174] on div "quarto" at bounding box center [391, 176] width 129 height 8
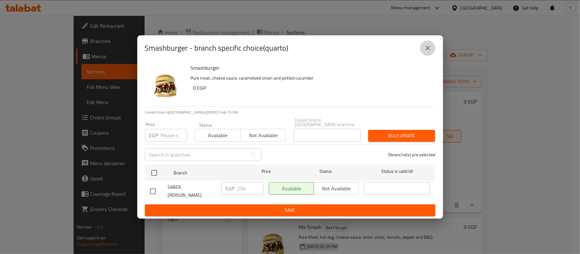
click at [427, 48] on icon "close" at bounding box center [428, 48] width 8 height 8
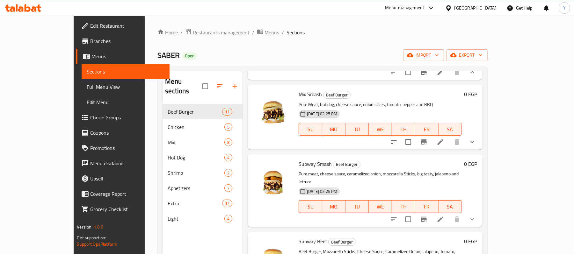
scroll to position [127, 0]
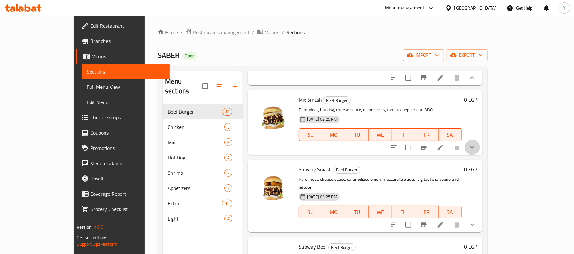
click at [480, 149] on button "show more" at bounding box center [471, 147] width 15 height 15
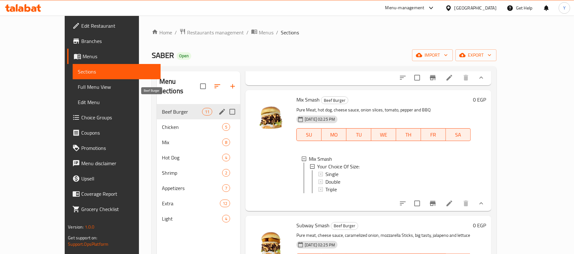
click at [176, 108] on span "Beef Burger" at bounding box center [182, 112] width 40 height 8
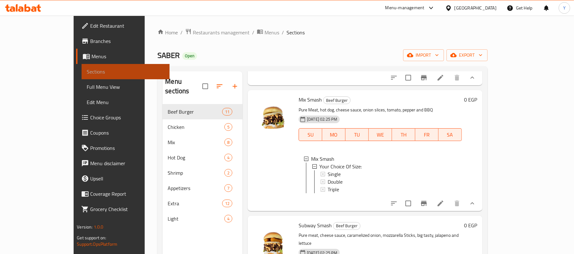
click at [87, 73] on span "Sections" at bounding box center [126, 72] width 78 height 8
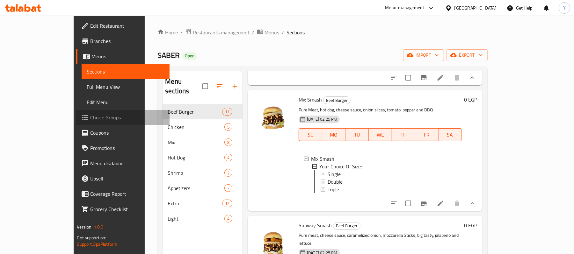
click at [76, 111] on link "Choice Groups" at bounding box center [122, 117] width 93 height 15
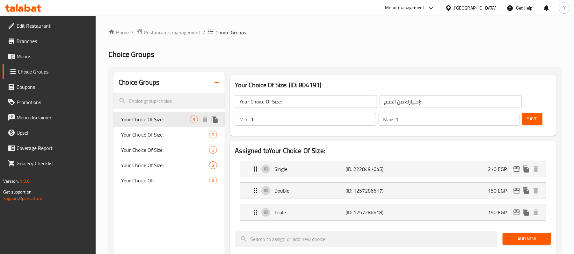
click at [194, 117] on span "3" at bounding box center [193, 120] width 7 height 6
click at [212, 120] on icon "duplicate" at bounding box center [215, 120] width 8 height 8
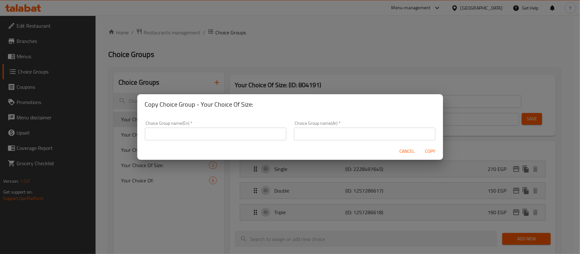
click at [210, 132] on input "text" at bounding box center [215, 134] width 141 height 13
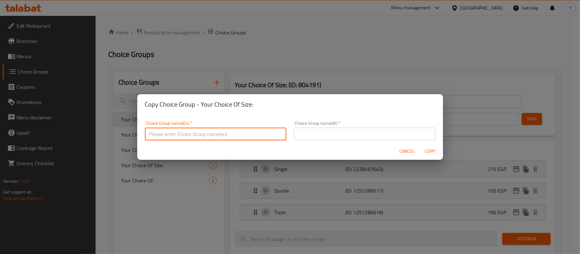
type input "Your Choice Of Size:"
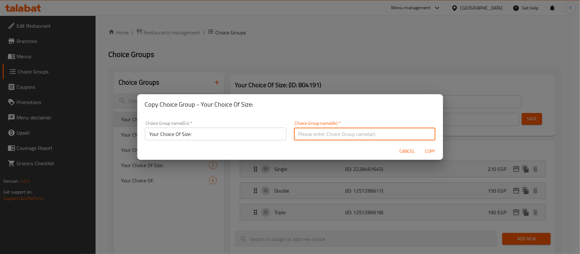
click at [319, 134] on input "text" at bounding box center [364, 134] width 141 height 13
type input "إختيارك من الحجم:"
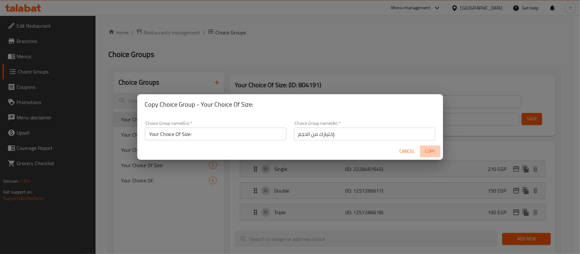
click at [429, 151] on span "Copy" at bounding box center [430, 152] width 15 height 8
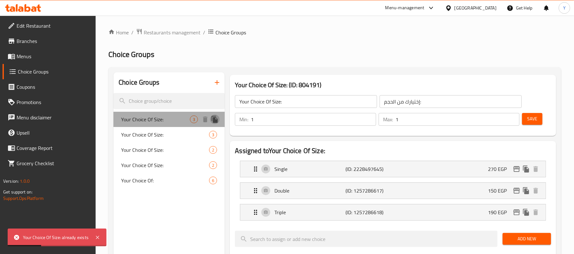
click at [216, 119] on icon "duplicate" at bounding box center [215, 120] width 8 height 8
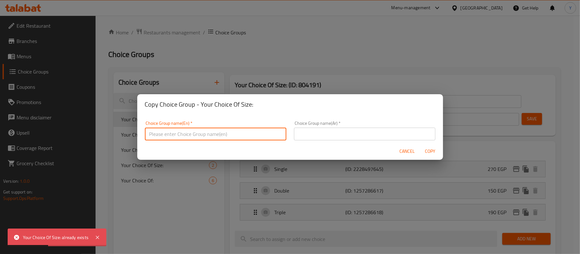
click at [211, 133] on input "text" at bounding box center [215, 134] width 141 height 13
type input "Your Choice Of Size--"
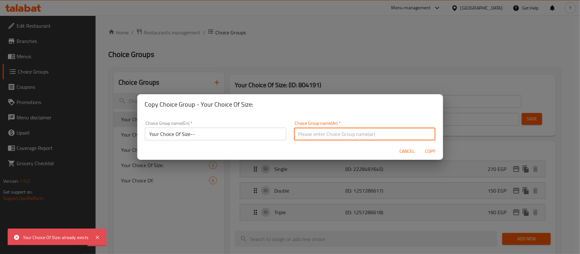
click at [354, 136] on input "text" at bounding box center [364, 134] width 141 height 13
type input "إختيارك من الحجم:"
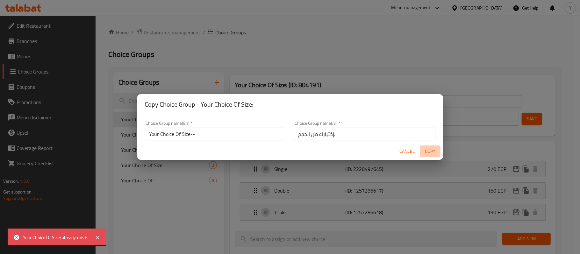
click at [426, 152] on span "Copy" at bounding box center [430, 152] width 15 height 8
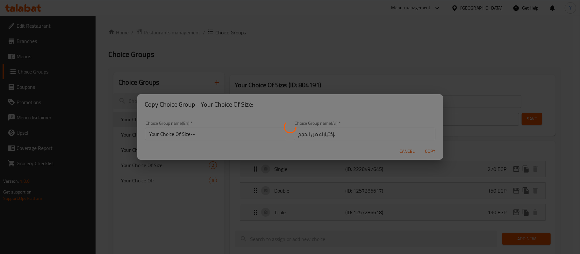
type input "Your Choice Of Size--"
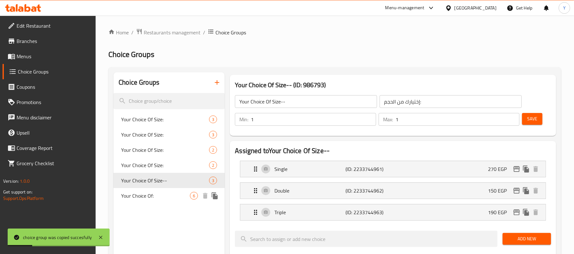
drag, startPoint x: 175, startPoint y: 180, endPoint x: 175, endPoint y: 201, distance: 21.0
click at [175, 201] on div "Your Choice Of Size: 3 Your Choice Of Size: 3 Your Choice Of Size: 2 Your Choic…" at bounding box center [168, 158] width 111 height 92
click at [176, 184] on span "Your Choice Of Size--" at bounding box center [155, 181] width 69 height 8
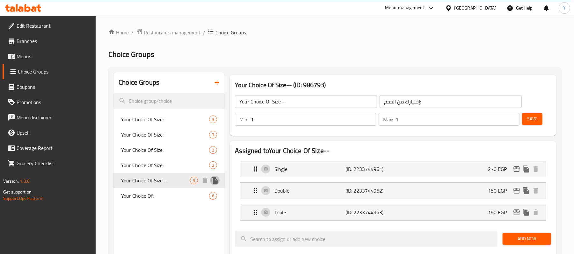
click at [217, 182] on icon "duplicate" at bounding box center [215, 180] width 6 height 7
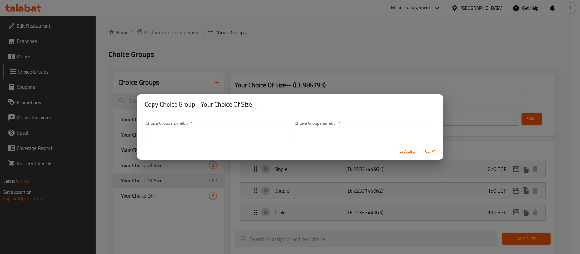
click at [217, 139] on input "text" at bounding box center [215, 134] width 141 height 13
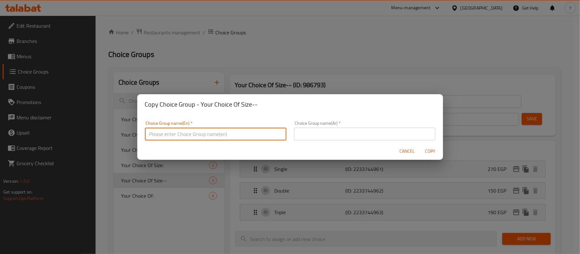
type input "Your Choice Of Size:"
click at [302, 132] on input "text" at bounding box center [364, 134] width 141 height 13
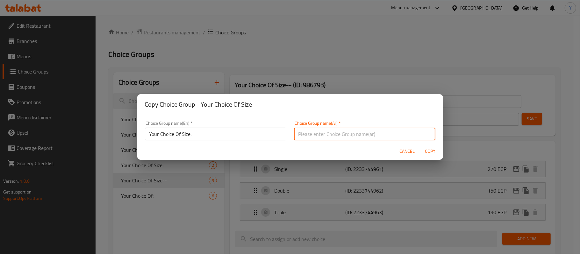
type input "إختيارك من الحجم:"
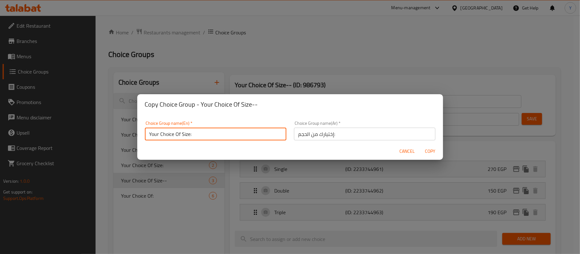
click at [218, 133] on input "Your Choice Of Size:" at bounding box center [215, 134] width 141 height 13
type input "Your Choice Of Size"
click at [429, 149] on span "Copy" at bounding box center [430, 152] width 15 height 8
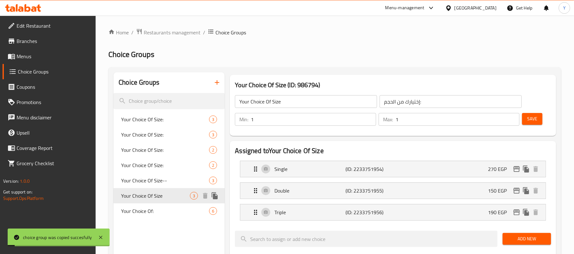
click at [181, 194] on span "Your Choice Of Size" at bounding box center [155, 196] width 69 height 8
click at [188, 184] on span "Your Choice Of Size--" at bounding box center [155, 181] width 69 height 8
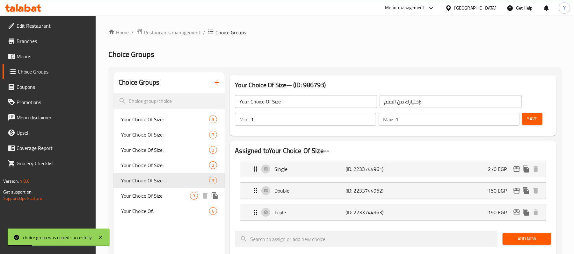
click at [186, 191] on div "Your Choice Of Size 3" at bounding box center [168, 195] width 111 height 15
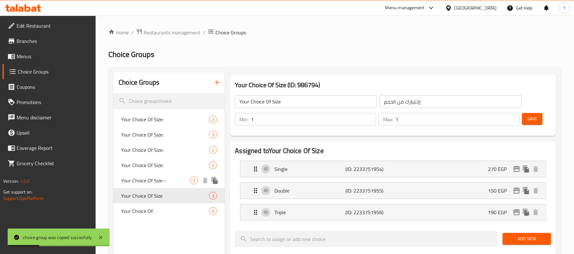
click at [187, 181] on span "Your Choice Of Size--" at bounding box center [155, 181] width 69 height 8
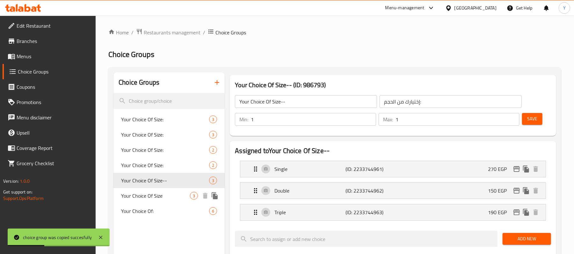
click at [190, 193] on span "3" at bounding box center [193, 196] width 7 height 6
type input "Your Choice Of Size"
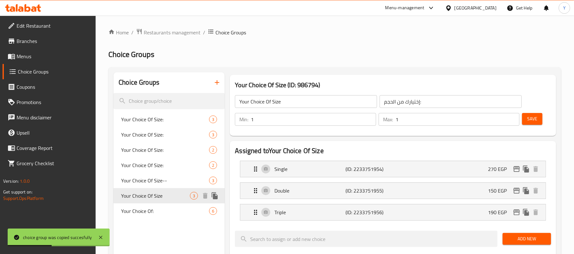
click at [219, 192] on div at bounding box center [209, 196] width 19 height 10
click at [215, 198] on icon "duplicate" at bounding box center [215, 195] width 6 height 7
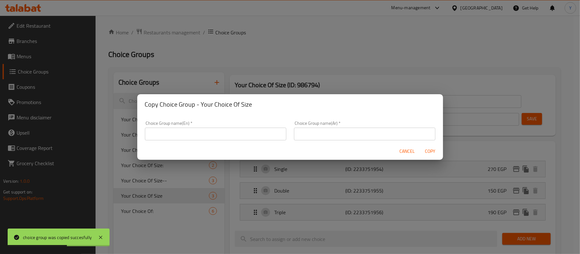
click at [222, 135] on input "text" at bounding box center [215, 134] width 141 height 13
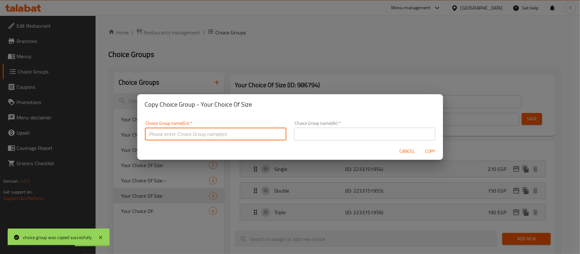
type input "Your Choice Of Size:"
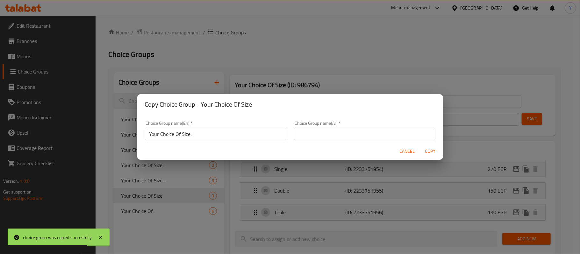
click at [325, 127] on div "Choice Group name(Ar)   * Choice Group name(Ar) *" at bounding box center [364, 130] width 141 height 19
click at [330, 138] on input "text" at bounding box center [364, 134] width 141 height 13
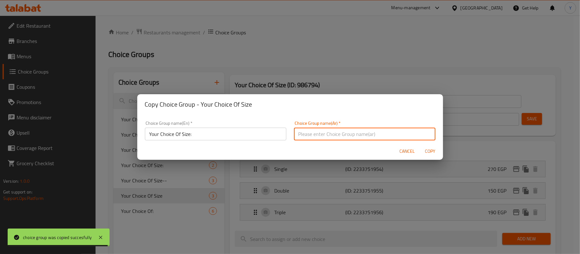
type input "إختيارك من الحجم:"
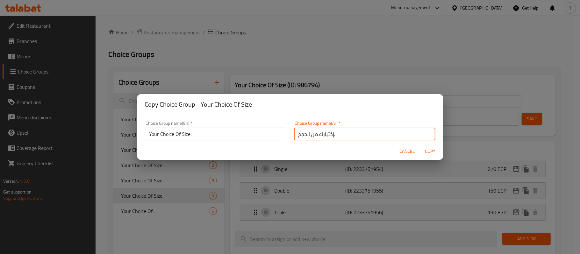
click at [428, 150] on span "Copy" at bounding box center [430, 152] width 15 height 8
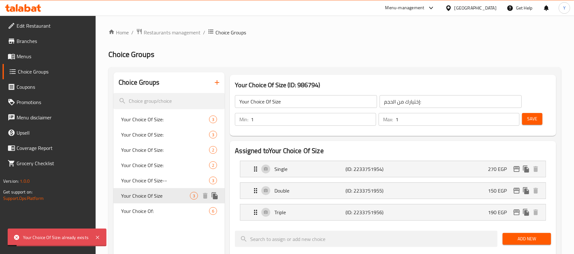
click at [169, 191] on div "Your Choice Of Size 3" at bounding box center [168, 195] width 111 height 15
click at [216, 192] on icon "duplicate" at bounding box center [215, 196] width 8 height 8
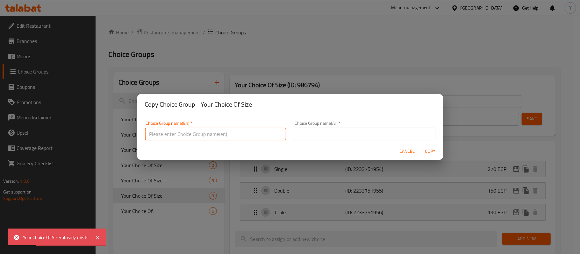
click at [229, 131] on input "text" at bounding box center [215, 134] width 141 height 13
click at [231, 138] on input "text" at bounding box center [215, 134] width 141 height 13
type input "Your Choice Of Size:"
click at [412, 154] on span "Cancel" at bounding box center [407, 152] width 15 height 8
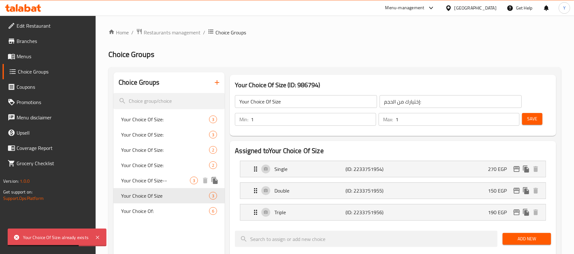
click at [180, 179] on span "Your Choice Of Size--" at bounding box center [155, 181] width 69 height 8
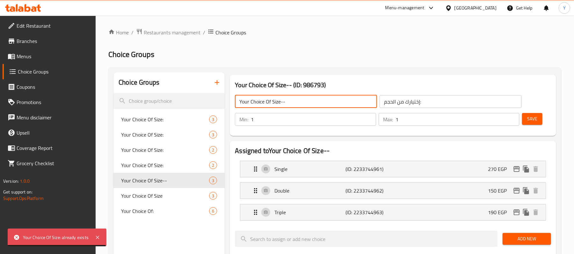
click at [336, 105] on input "Your Choice Of Size--" at bounding box center [306, 101] width 142 height 13
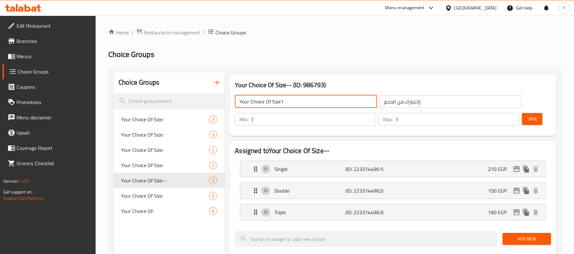
type input "Your Choice Of Size1"
click at [532, 122] on span "Save" at bounding box center [532, 119] width 10 height 8
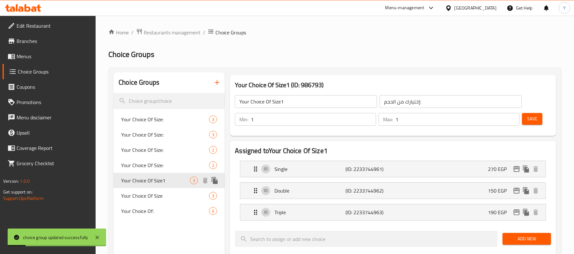
click at [213, 183] on icon "duplicate" at bounding box center [215, 180] width 6 height 7
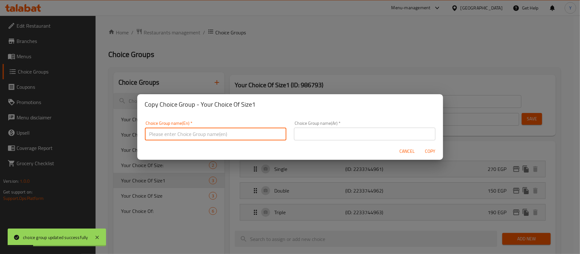
click at [223, 135] on input "text" at bounding box center [215, 134] width 141 height 13
type input "Your Choice Of Size2"
click at [294, 138] on input "text" at bounding box center [364, 134] width 141 height 13
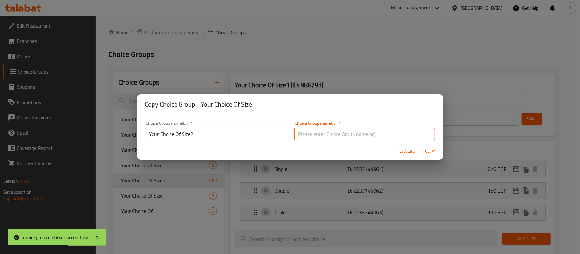
type input "إختيارك من الحجم:"
click at [417, 153] on button "Cancel" at bounding box center [407, 152] width 20 height 12
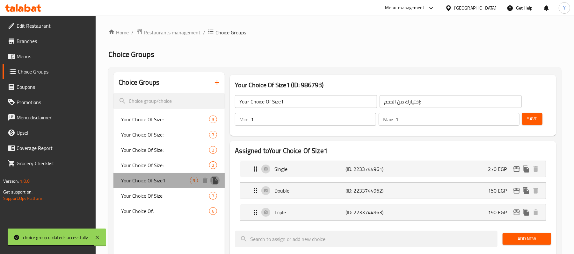
click at [218, 180] on icon "duplicate" at bounding box center [215, 181] width 8 height 8
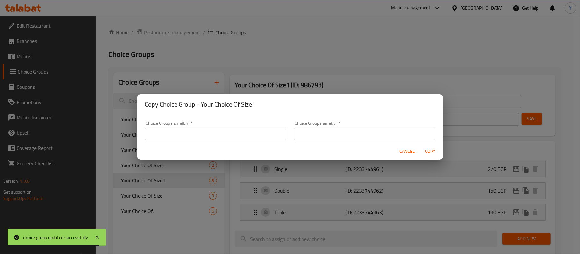
click at [260, 125] on div "Choice Group name(En)   * Choice Group name(En) *" at bounding box center [215, 130] width 141 height 19
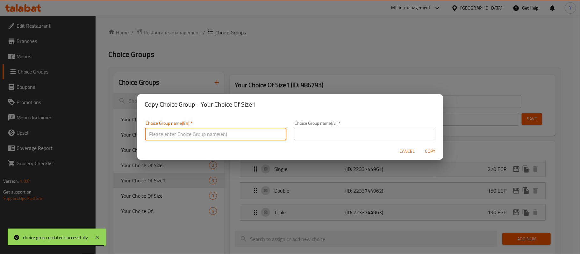
click at [259, 131] on input "text" at bounding box center [215, 134] width 141 height 13
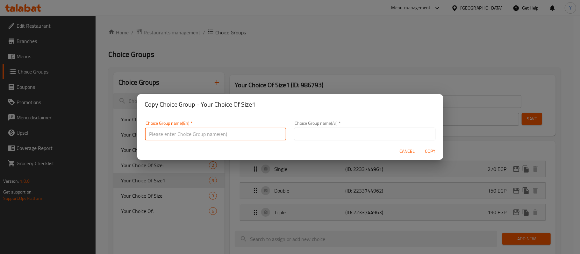
type input "Mandi Trays"
click at [236, 136] on input "Mandi Trays" at bounding box center [215, 134] width 141 height 13
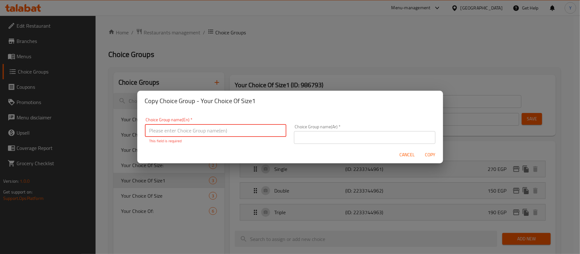
click at [236, 136] on input "text" at bounding box center [215, 130] width 141 height 13
click at [236, 133] on input "text" at bounding box center [215, 130] width 141 height 13
click at [407, 151] on button "Cancel" at bounding box center [407, 155] width 20 height 12
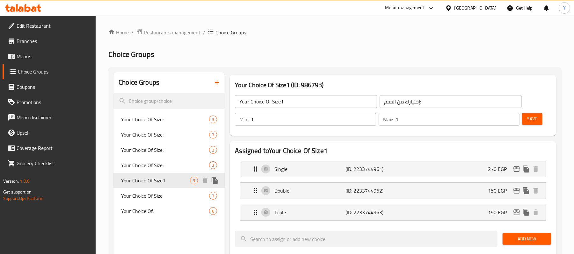
click at [213, 181] on icon "duplicate" at bounding box center [215, 181] width 8 height 8
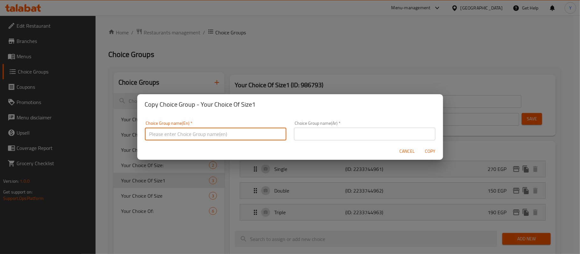
click at [225, 128] on input "text" at bounding box center [215, 134] width 141 height 13
click at [189, 135] on input "text" at bounding box center [215, 134] width 141 height 13
type input "غ"
type input "Your Choice Of Size2"
click at [374, 132] on input "text" at bounding box center [364, 134] width 141 height 13
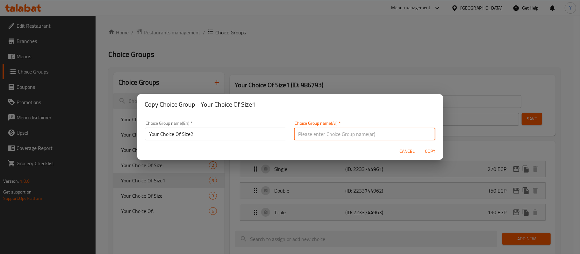
type input "إختيارك من الحجم:"
click at [432, 152] on span "Copy" at bounding box center [430, 152] width 15 height 8
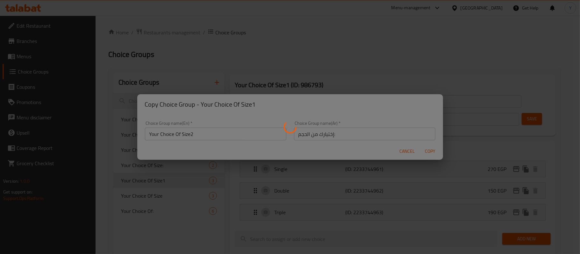
type input "Your Choice Of Size2"
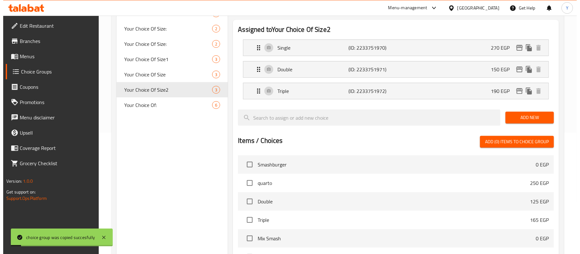
scroll to position [127, 0]
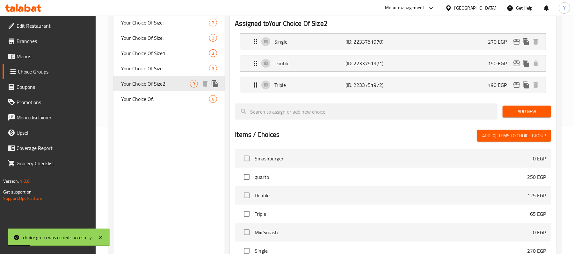
click at [215, 84] on icon "duplicate" at bounding box center [215, 83] width 6 height 7
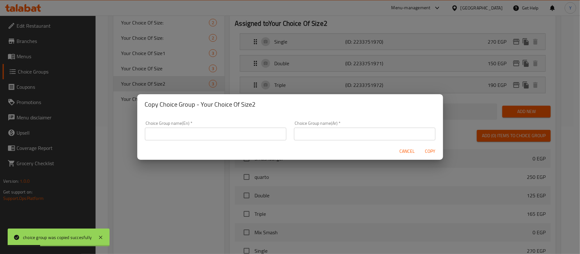
click at [224, 133] on input "text" at bounding box center [215, 134] width 141 height 13
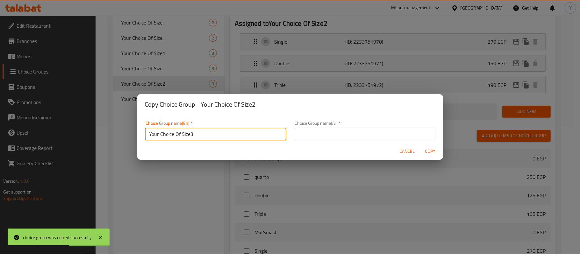
type input "Your Choice Of Size3"
drag, startPoint x: 342, startPoint y: 130, endPoint x: 343, endPoint y: 134, distance: 4.4
click at [342, 130] on input "text" at bounding box center [364, 134] width 141 height 13
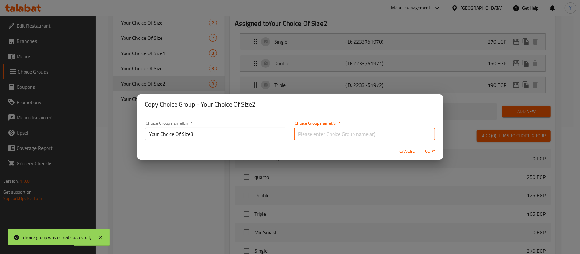
type input "إختيارك من الحجم:"
click at [425, 151] on span "Copy" at bounding box center [430, 152] width 15 height 8
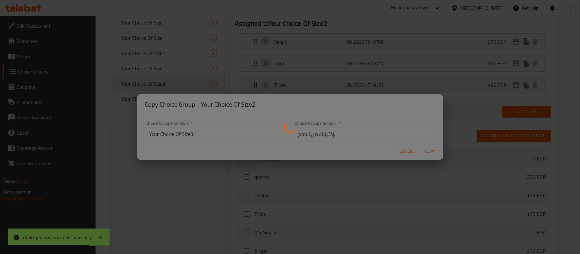
type input "Your Choice Of Size3"
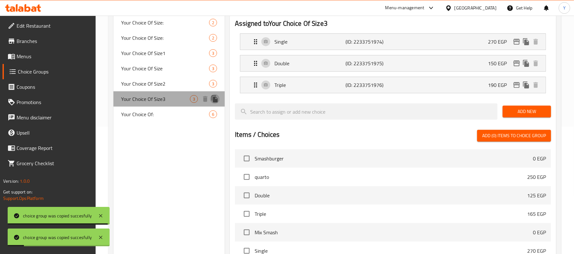
click at [212, 99] on icon "duplicate" at bounding box center [215, 99] width 8 height 8
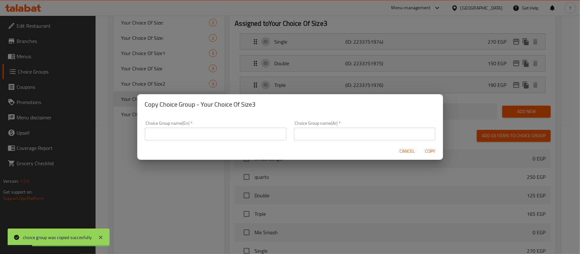
click at [221, 127] on div "Choice Group name(En)   * Choice Group name(En) *" at bounding box center [215, 130] width 141 height 19
click at [222, 131] on input "text" at bounding box center [215, 134] width 141 height 13
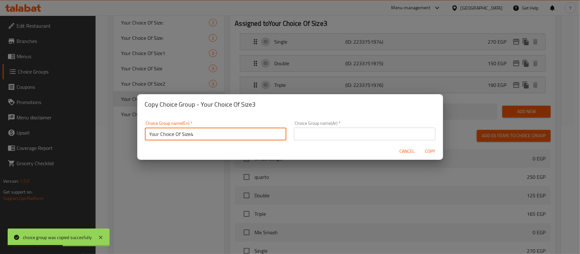
type input "Your Choice Of Size4"
click at [311, 140] on div "Choice Group name(Ar)   * Choice Group name(Ar) *" at bounding box center [364, 130] width 149 height 27
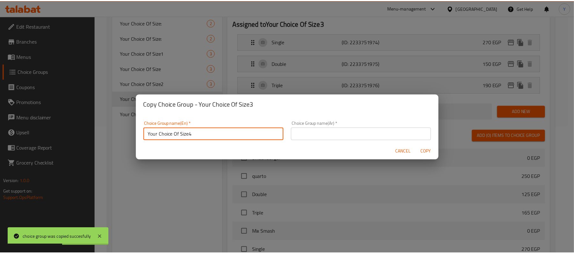
scroll to position [2, 0]
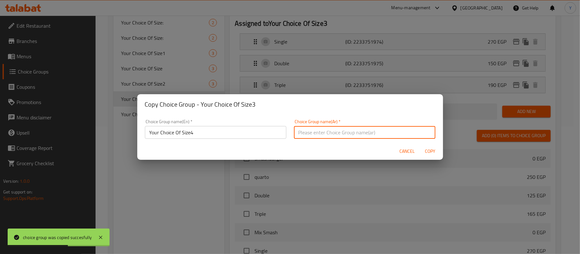
click at [318, 133] on input "text" at bounding box center [364, 132] width 141 height 13
type input "إختيارك من الحجم:"
click at [434, 152] on span "Copy" at bounding box center [430, 152] width 15 height 8
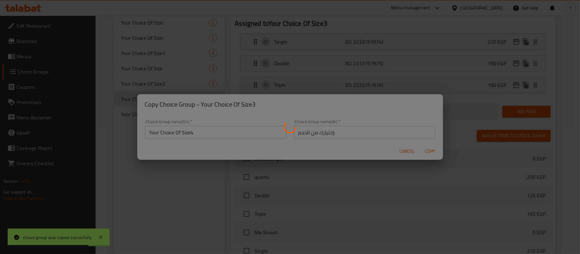
type input "Your Choice Of Size4"
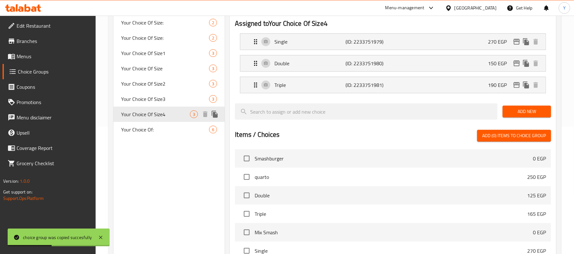
click at [213, 116] on icon "duplicate" at bounding box center [215, 115] width 8 height 8
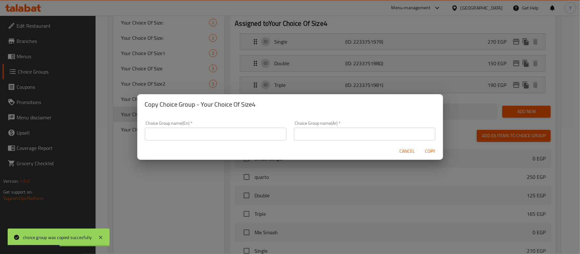
click at [243, 134] on input "text" at bounding box center [215, 134] width 141 height 13
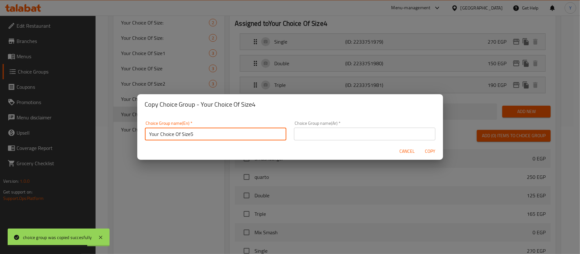
type input "Your Choice Of Size5"
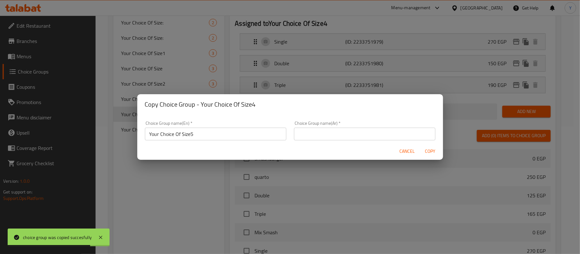
click at [301, 127] on div "Choice Group name(Ar)   * Choice Group name(Ar) *" at bounding box center [364, 130] width 141 height 19
click at [310, 133] on input "text" at bounding box center [364, 134] width 141 height 13
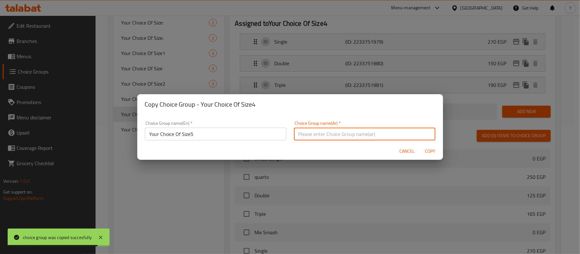
type input "إختيارك من الحجم:"
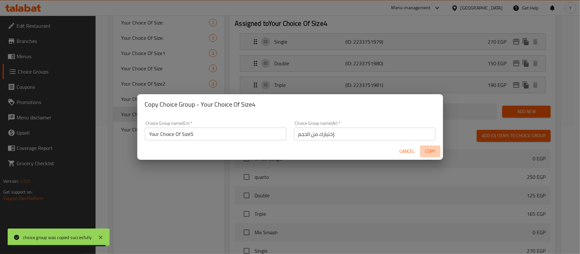
click at [430, 150] on span "Copy" at bounding box center [430, 152] width 15 height 8
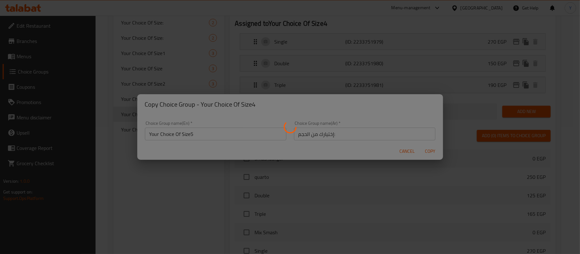
type input "Your Choice Of Size5"
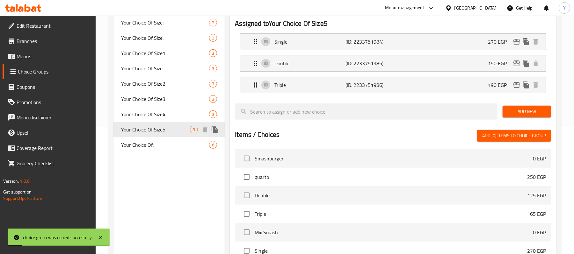
click at [213, 129] on icon "duplicate" at bounding box center [215, 130] width 8 height 8
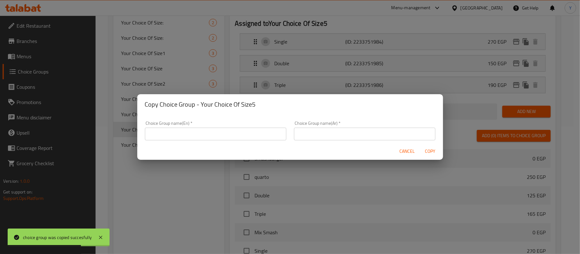
click at [213, 129] on input "text" at bounding box center [215, 134] width 141 height 13
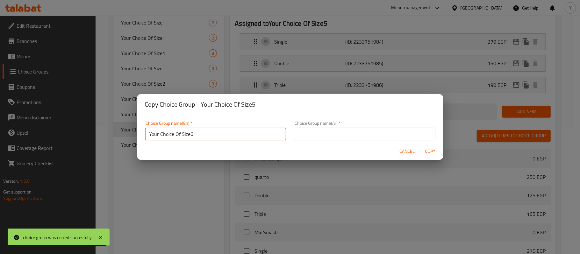
type input "Your Choice Of Size6"
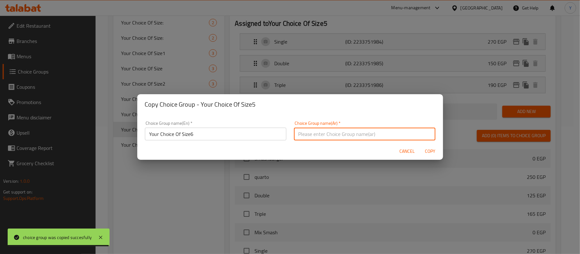
click at [358, 133] on input "text" at bounding box center [364, 134] width 141 height 13
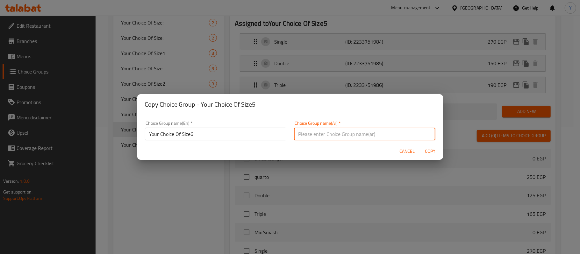
type input "إختيارك من الحجم:"
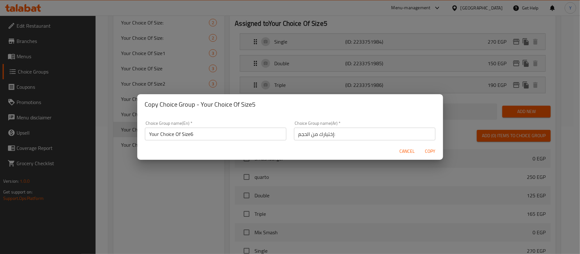
click at [419, 150] on div "Cancel Copy" at bounding box center [290, 151] width 306 height 17
click at [428, 150] on span "Copy" at bounding box center [430, 152] width 15 height 8
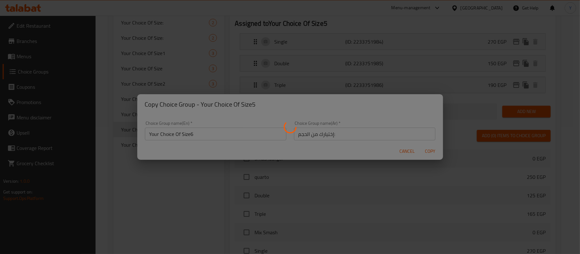
type input "Your Choice Of Size6"
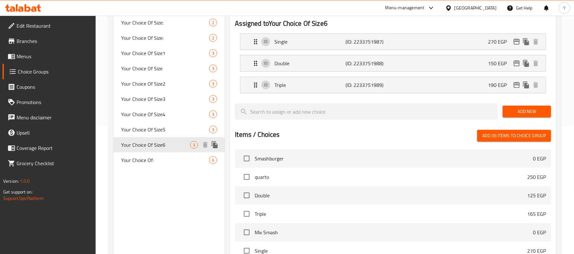
click at [213, 147] on icon "duplicate" at bounding box center [215, 145] width 8 height 8
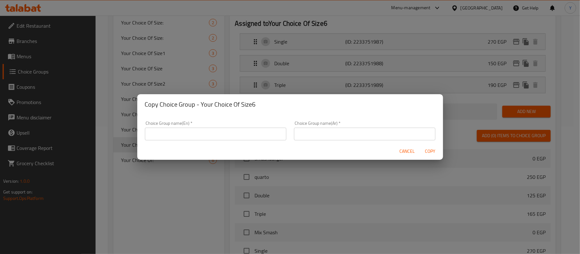
click at [226, 134] on input "text" at bounding box center [215, 134] width 141 height 13
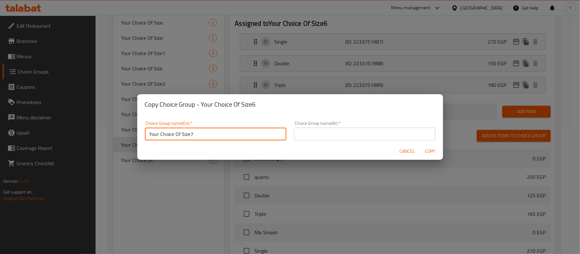
type input "Your Choice Of Size7"
click at [343, 134] on input "text" at bounding box center [364, 134] width 141 height 13
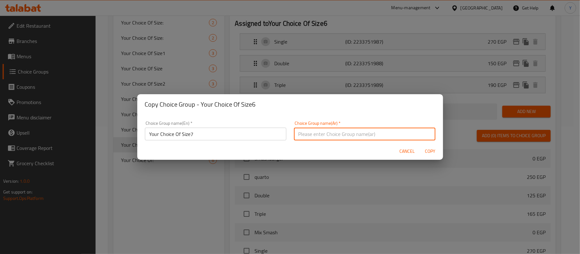
type input "إختيارك من الحجم:"
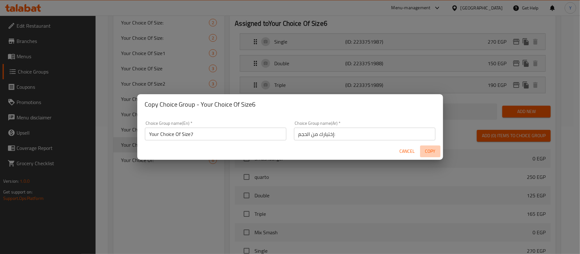
click at [428, 152] on span "Copy" at bounding box center [430, 152] width 15 height 8
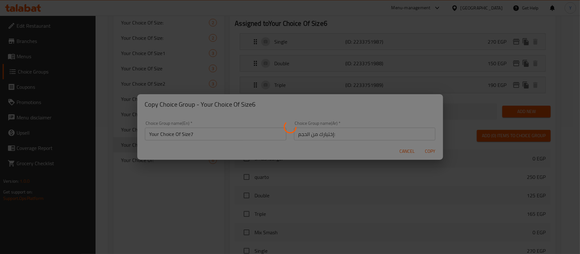
type input "Your Choice Of Size7"
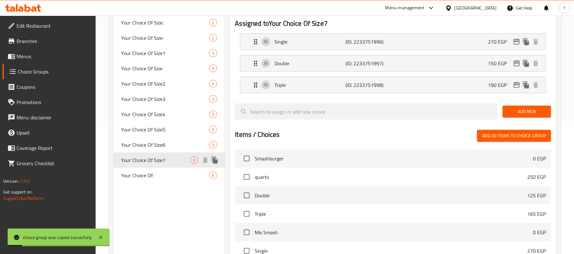
click at [214, 161] on icon "duplicate" at bounding box center [215, 160] width 6 height 7
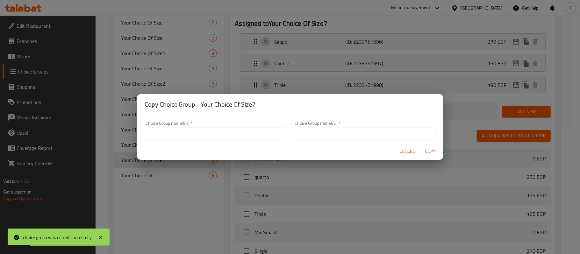
click at [235, 138] on input "text" at bounding box center [215, 134] width 141 height 13
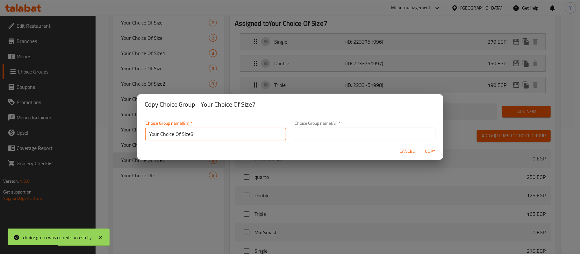
type input "Your Choice Of Size8"
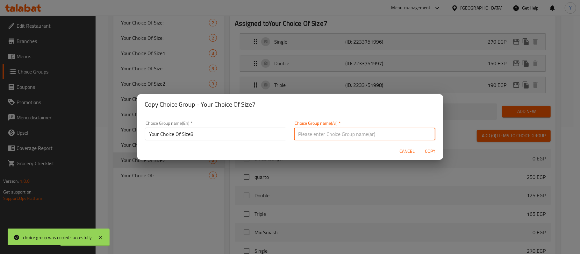
click at [299, 139] on input "text" at bounding box center [364, 134] width 141 height 13
type input "إختيارك من الحجم:"
click at [429, 152] on span "Copy" at bounding box center [430, 152] width 15 height 8
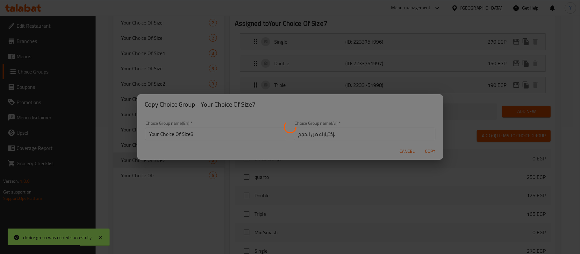
type input "Your Choice Of Size8"
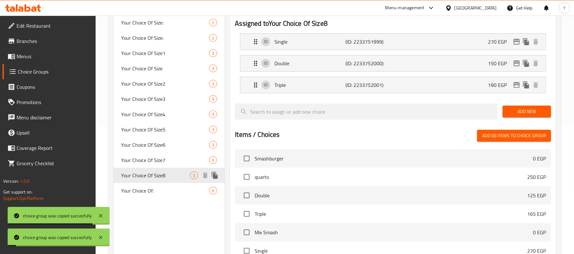
click at [219, 174] on button "duplicate" at bounding box center [215, 176] width 10 height 10
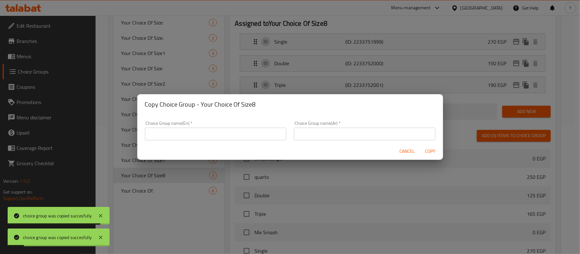
click at [229, 134] on input "text" at bounding box center [215, 134] width 141 height 13
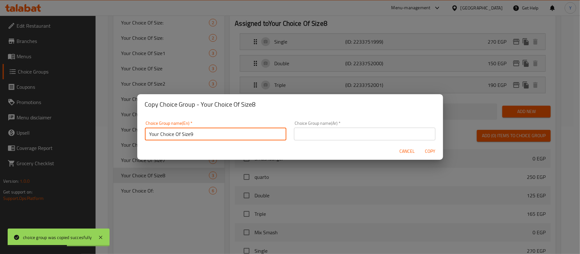
type input "Your Choice Of Size9"
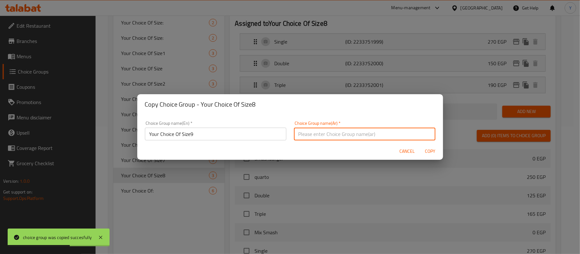
click at [405, 134] on input "text" at bounding box center [364, 134] width 141 height 13
click at [426, 151] on span "Copy" at bounding box center [430, 152] width 15 height 8
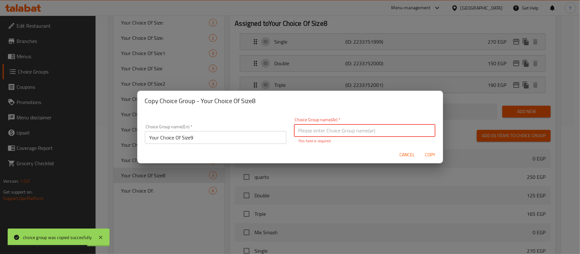
click at [392, 132] on input "text" at bounding box center [364, 130] width 141 height 13
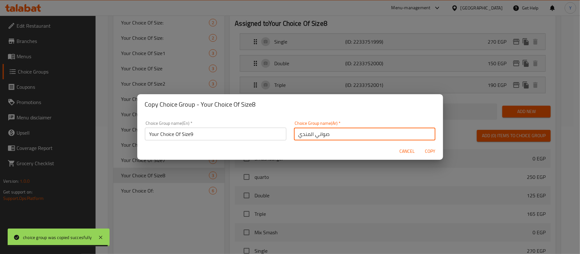
click at [379, 137] on input "صواني المندي" at bounding box center [364, 134] width 141 height 13
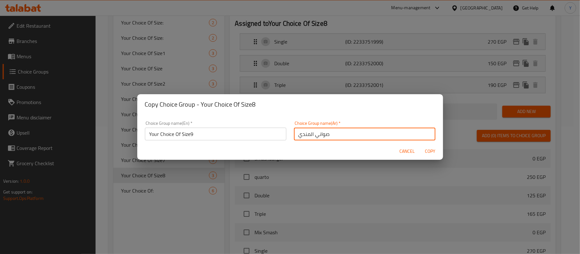
type input "h"
type input "اختيارك من الحجم"
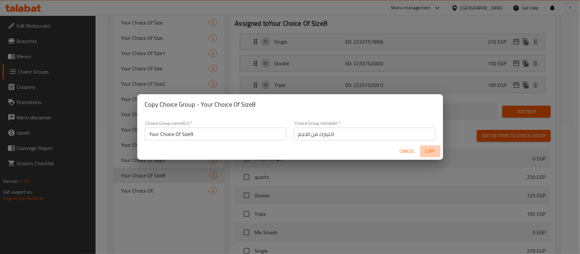
click at [439, 148] on button "Copy" at bounding box center [430, 152] width 20 height 12
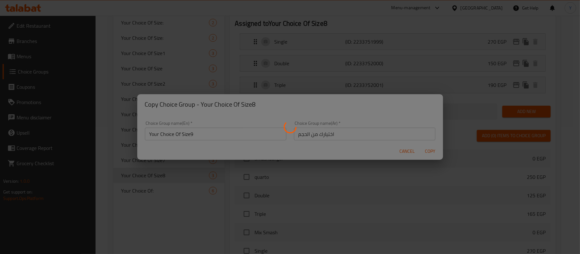
type input "Your Choice Of Size9"
type input "اختيارك من الحجم"
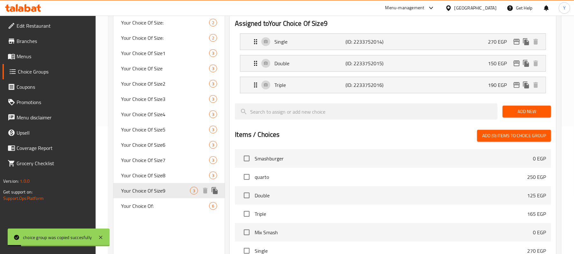
click at [215, 193] on icon "duplicate" at bounding box center [215, 190] width 6 height 7
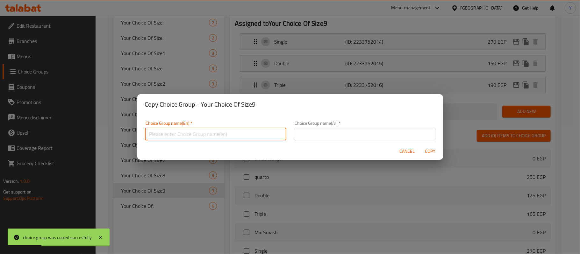
click at [219, 134] on input "text" at bounding box center [215, 134] width 141 height 13
type input "Your Choice Of Size10"
click at [318, 128] on input "text" at bounding box center [364, 134] width 141 height 13
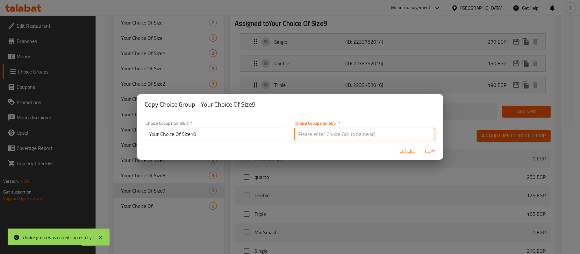
click at [334, 136] on input "text" at bounding box center [364, 134] width 141 height 13
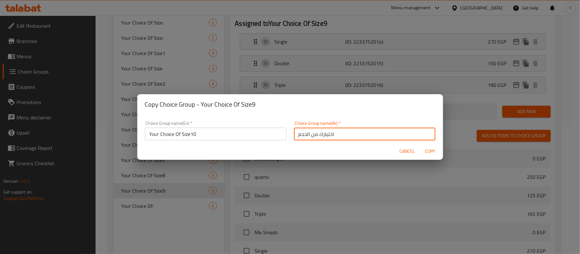
type input "اختيارك من الحجم"
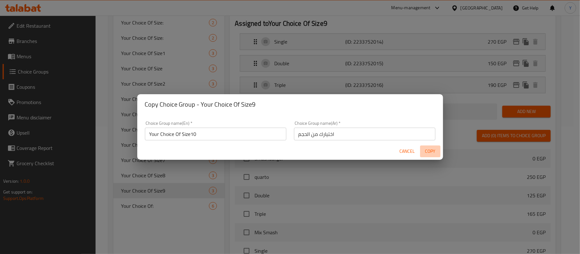
click at [426, 152] on span "Copy" at bounding box center [430, 152] width 15 height 8
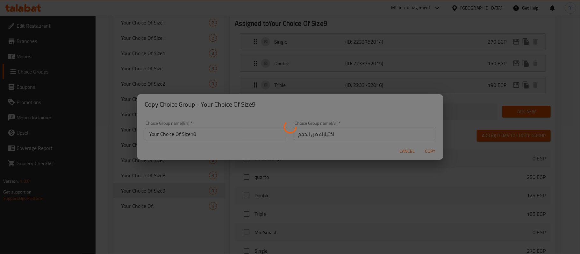
type input "Your Choice Of Size10"
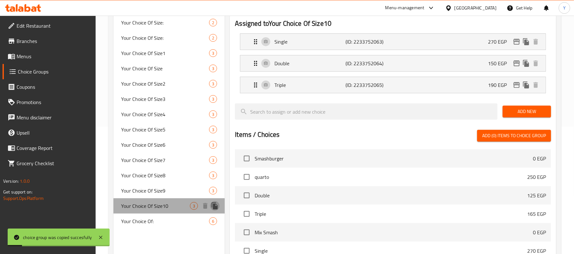
click at [214, 207] on icon "duplicate" at bounding box center [215, 206] width 6 height 7
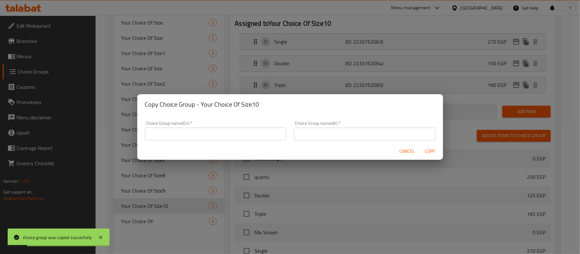
click at [221, 135] on input "text" at bounding box center [215, 134] width 141 height 13
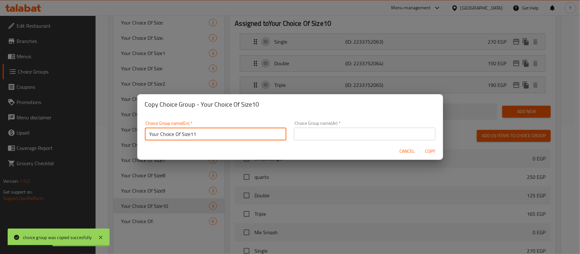
type input "Your Choice Of Size11"
click at [315, 131] on input "text" at bounding box center [364, 134] width 141 height 13
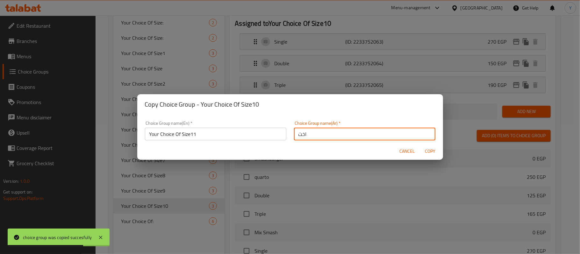
type input "اختيارك من الحجم"
click at [315, 131] on input "اختيارك من الحجم" at bounding box center [364, 134] width 141 height 13
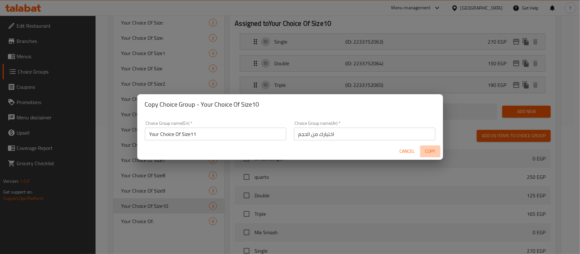
click at [428, 152] on span "Copy" at bounding box center [430, 152] width 15 height 8
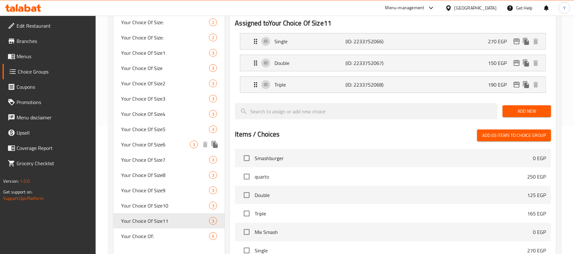
scroll to position [116, 0]
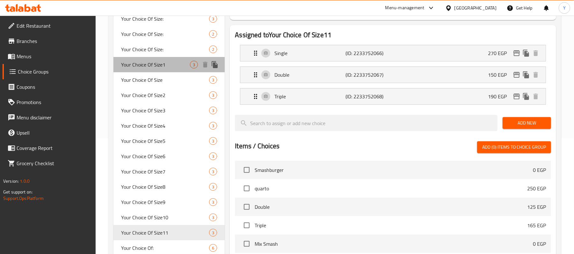
click at [184, 64] on span "Your Choice Of Size1" at bounding box center [155, 65] width 69 height 8
type input "Your Choice Of Size1"
type input "إختيارك من الحجم:"
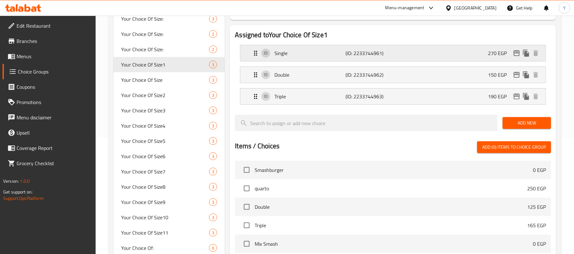
click at [289, 55] on p "Single" at bounding box center [309, 53] width 71 height 8
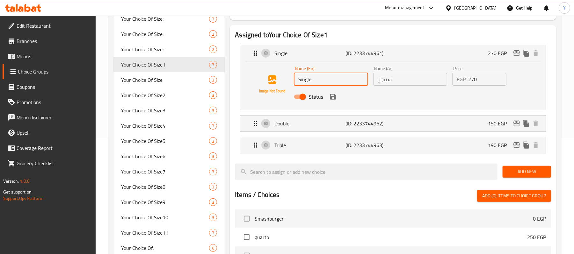
click at [333, 82] on input "Single" at bounding box center [331, 79] width 74 height 13
type input "ض"
type input "quatro"
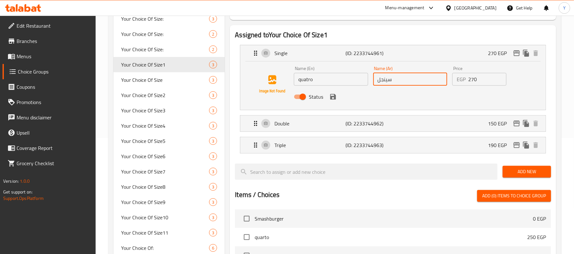
click at [431, 83] on input "سينجل" at bounding box center [410, 79] width 74 height 13
type input "كواترو"
click at [349, 82] on input "quatro" at bounding box center [331, 79] width 74 height 13
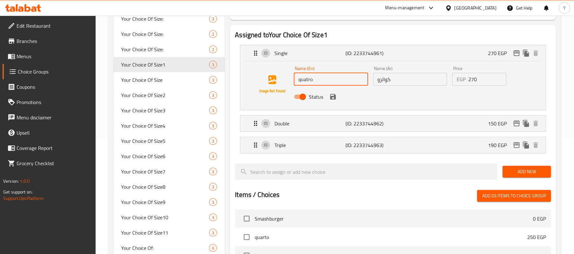
click at [353, 99] on div "Status" at bounding box center [409, 96] width 237 height 17
click at [327, 95] on div "Status" at bounding box center [409, 96] width 237 height 17
click at [308, 77] on input "Quatro" at bounding box center [331, 79] width 74 height 13
click at [333, 97] on icon "save" at bounding box center [333, 97] width 8 height 8
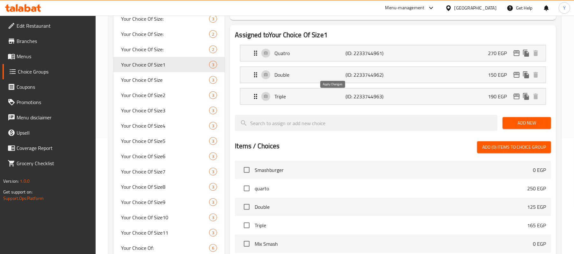
type input "Quatro"
click at [512, 54] on button "edit" at bounding box center [517, 53] width 10 height 10
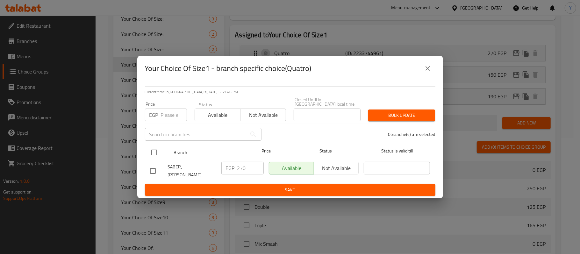
click at [152, 146] on input "checkbox" at bounding box center [154, 152] width 13 height 13
checkbox input "true"
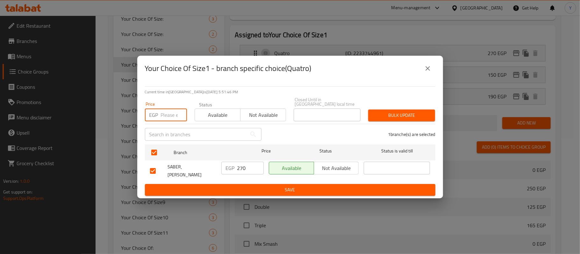
click at [164, 115] on input "number" at bounding box center [174, 115] width 26 height 13
type input "240"
click at [396, 110] on button "Bulk update" at bounding box center [401, 116] width 67 height 12
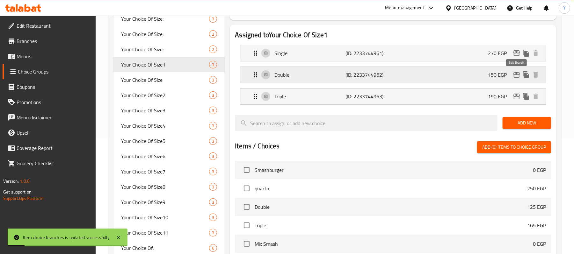
click at [515, 76] on icon "edit" at bounding box center [516, 75] width 6 height 6
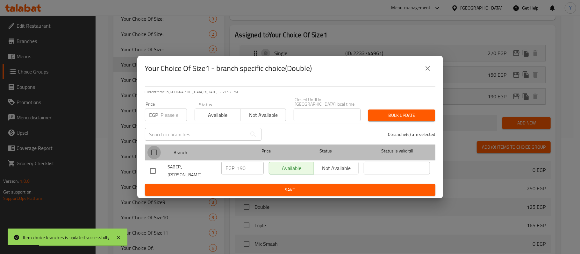
click at [154, 146] on input "checkbox" at bounding box center [154, 152] width 13 height 13
checkbox input "true"
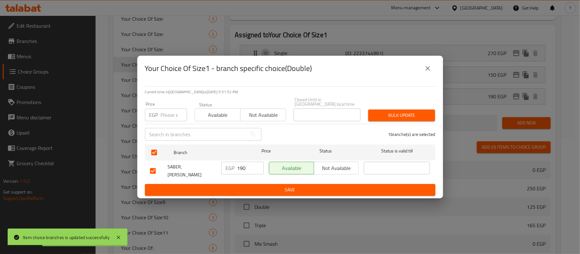
click at [161, 115] on input "number" at bounding box center [174, 115] width 26 height 13
type input "2"
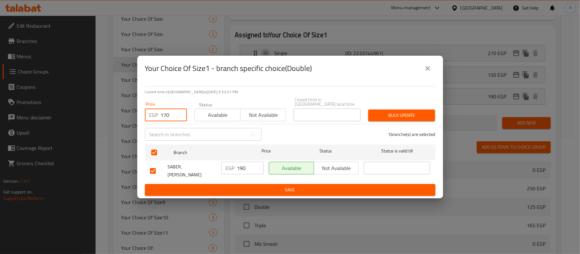
type input "170"
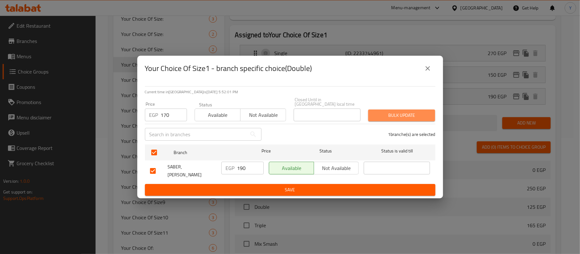
click at [392, 112] on span "Bulk update" at bounding box center [401, 116] width 57 height 8
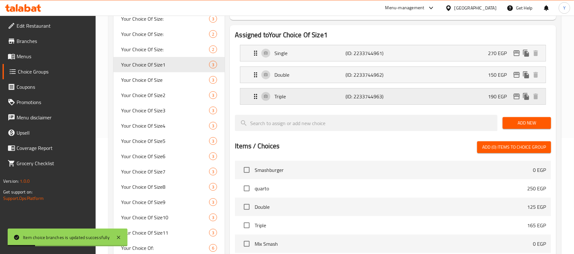
click at [515, 97] on icon "edit" at bounding box center [516, 97] width 6 height 6
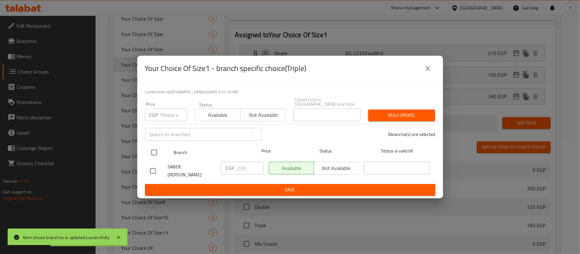
click at [159, 148] on input "checkbox" at bounding box center [154, 152] width 13 height 13
checkbox input "true"
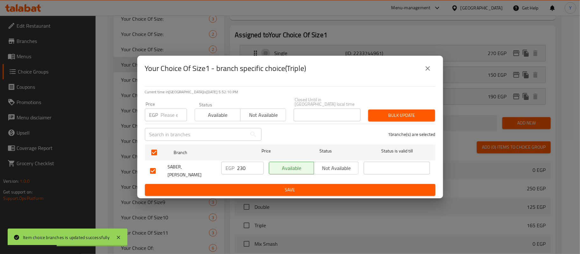
click at [159, 110] on div "EGP Price" at bounding box center [166, 115] width 42 height 13
type input "220"
click at [430, 115] on button "Bulk update" at bounding box center [401, 116] width 67 height 12
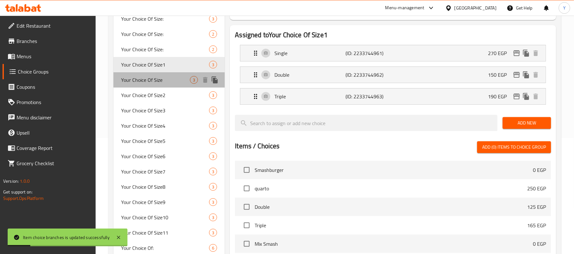
click at [178, 72] on div "Your Choice Of Size 3" at bounding box center [168, 79] width 111 height 15
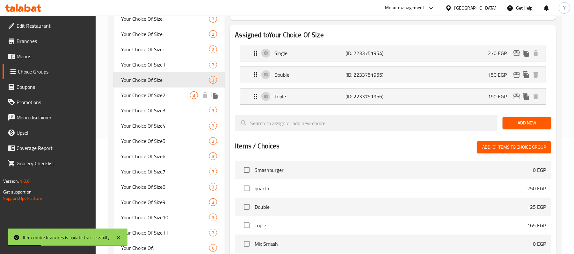
click at [176, 96] on span "Your Choice Of Size2" at bounding box center [155, 95] width 69 height 8
type input "Your Choice Of Size2"
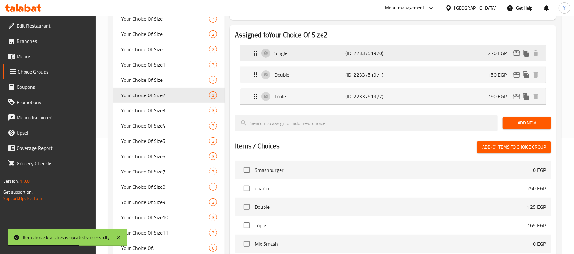
click at [294, 58] on div "Single (ID: 2233751970) 270 EGP" at bounding box center [395, 53] width 286 height 16
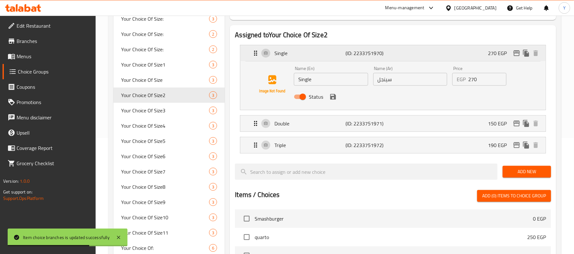
click at [294, 58] on div "Single (ID: 2233751970) 270 EGP" at bounding box center [395, 53] width 286 height 16
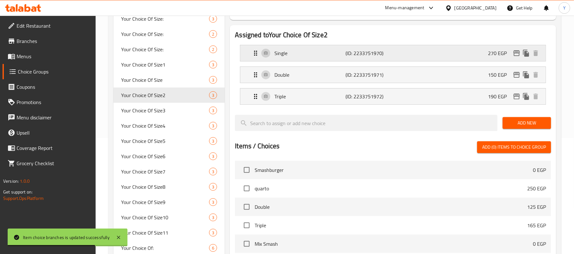
click at [294, 58] on div "Single (ID: 2233751970) 270 EGP" at bounding box center [395, 53] width 286 height 16
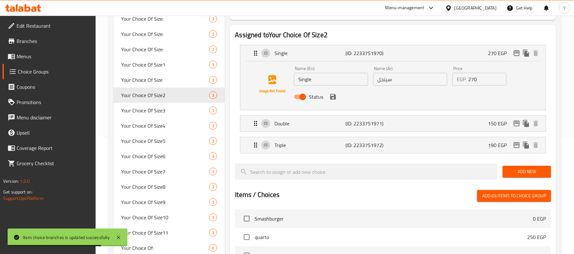
click at [315, 80] on input "Single" at bounding box center [331, 79] width 74 height 13
drag, startPoint x: 315, startPoint y: 80, endPoint x: 307, endPoint y: 79, distance: 7.4
click at [307, 79] on input "Single" at bounding box center [331, 79] width 74 height 13
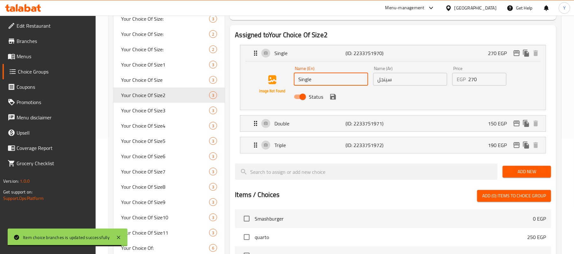
click at [307, 79] on input "Single" at bounding box center [331, 79] width 74 height 13
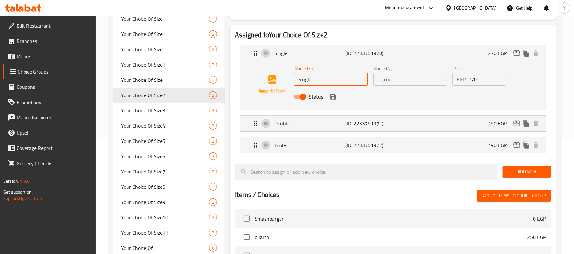
paste input "Quatro"
type input "Quatro"
click at [388, 76] on input "سينجل" at bounding box center [410, 79] width 74 height 13
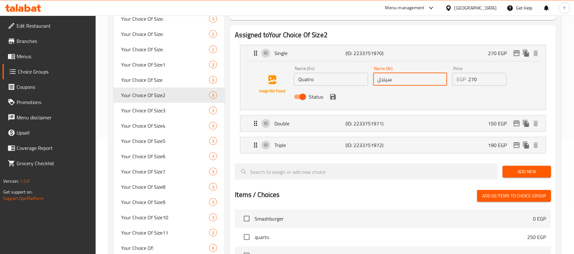
click at [388, 76] on input "سينجل" at bounding box center [410, 79] width 74 height 13
type input ";"
click at [333, 96] on icon "save" at bounding box center [333, 97] width 8 height 8
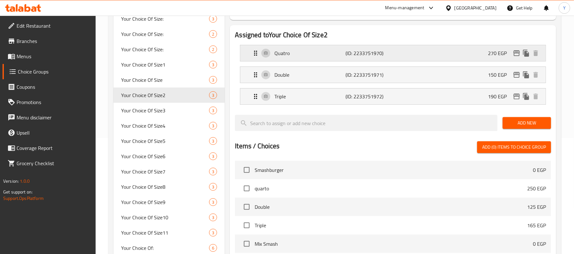
type input "كواترو"
click at [516, 55] on icon "edit" at bounding box center [517, 53] width 8 height 8
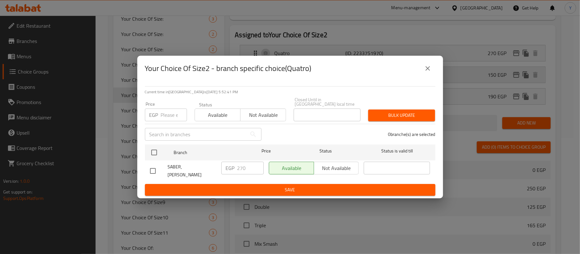
click at [427, 72] on icon "close" at bounding box center [428, 69] width 8 height 8
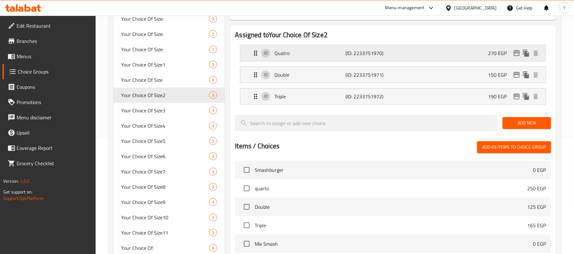
click at [513, 54] on icon "edit" at bounding box center [517, 53] width 8 height 8
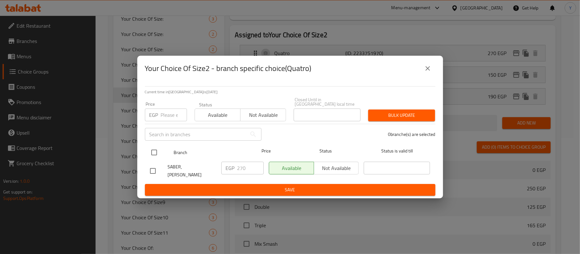
click at [156, 146] on input "checkbox" at bounding box center [154, 152] width 13 height 13
checkbox input "true"
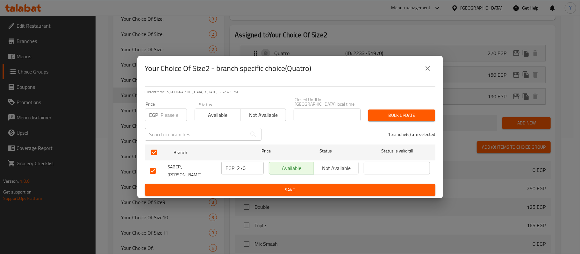
click at [162, 109] on input "number" at bounding box center [174, 115] width 26 height 13
type input "270"
click at [369, 116] on div "Bulk update" at bounding box center [401, 115] width 75 height 19
click at [376, 112] on span "Bulk update" at bounding box center [401, 116] width 57 height 8
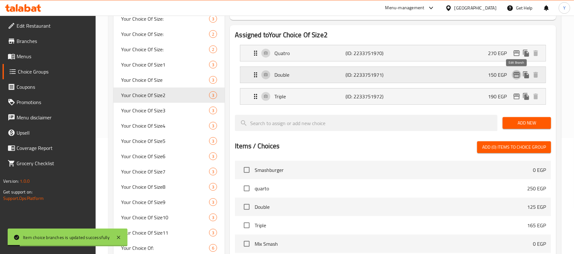
click at [514, 77] on icon "edit" at bounding box center [516, 75] width 6 height 6
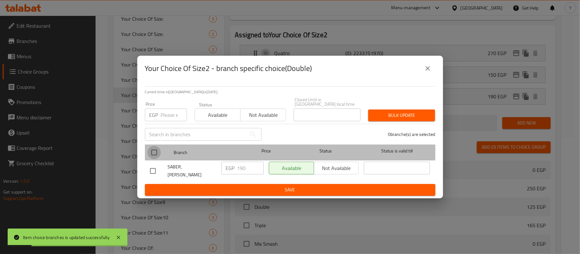
click at [154, 149] on input "checkbox" at bounding box center [154, 152] width 13 height 13
checkbox input "true"
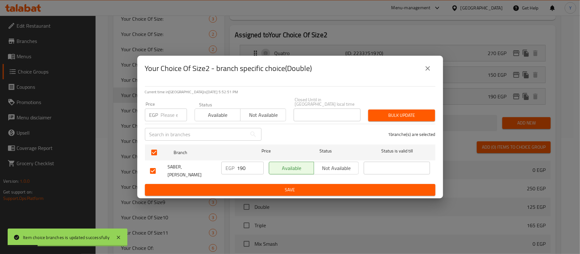
click at [158, 111] on div "EGP Price" at bounding box center [166, 115] width 42 height 13
type input "190"
click at [457, 104] on div "Your Choice Of Size2 - branch specific choice(Double) Current time in Egypt is …" at bounding box center [290, 127] width 580 height 254
click at [431, 106] on div "Bulk update" at bounding box center [401, 115] width 75 height 19
click at [420, 107] on div "Bulk update" at bounding box center [401, 115] width 75 height 19
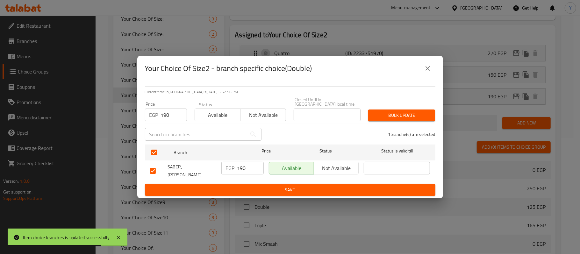
click at [404, 112] on span "Bulk update" at bounding box center [401, 116] width 57 height 8
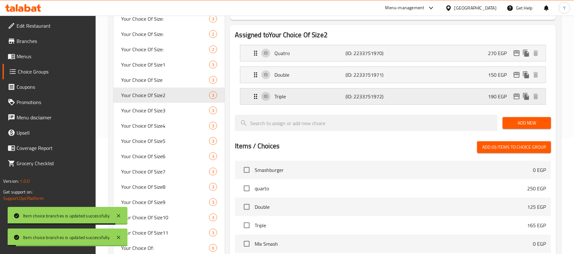
click at [519, 93] on icon "edit" at bounding box center [517, 97] width 8 height 8
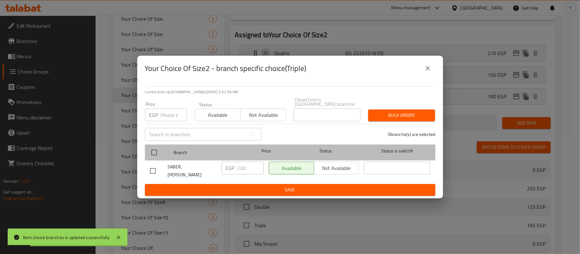
click at [165, 155] on div at bounding box center [160, 152] width 24 height 18
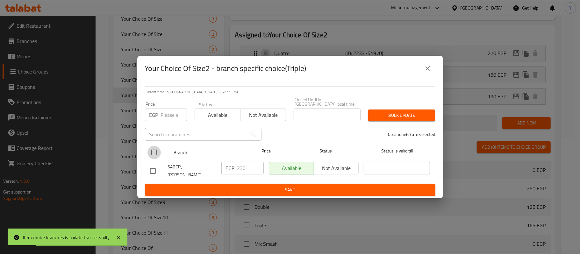
click at [155, 149] on input "checkbox" at bounding box center [154, 152] width 13 height 13
checkbox input "true"
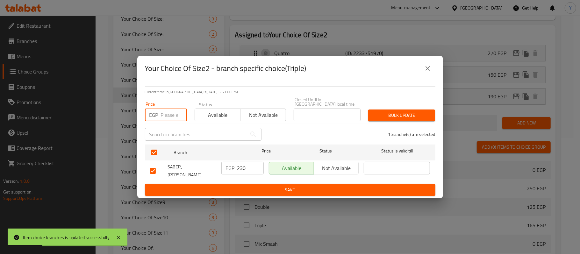
click at [162, 112] on input "number" at bounding box center [174, 115] width 26 height 13
type input "230"
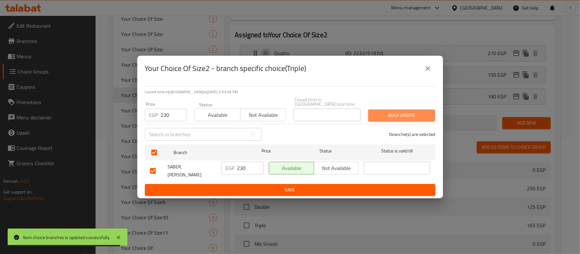
click at [386, 114] on span "Bulk update" at bounding box center [401, 116] width 57 height 8
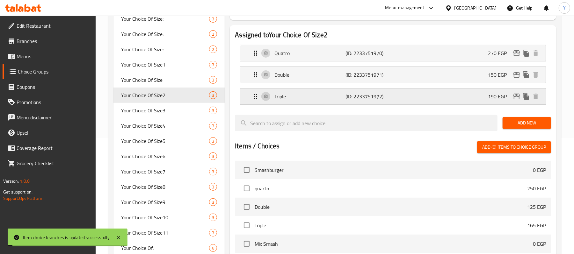
scroll to position [0, 0]
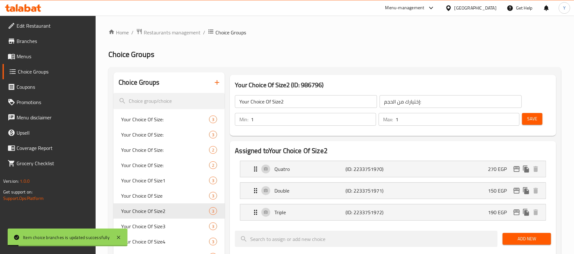
click at [526, 120] on button "Save" at bounding box center [532, 119] width 20 height 12
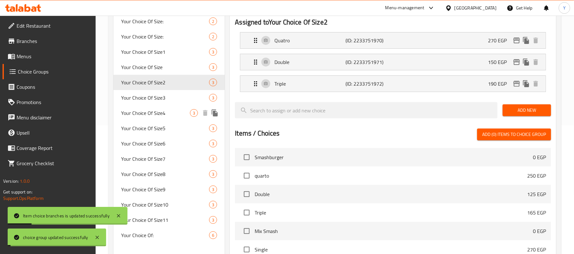
scroll to position [116, 0]
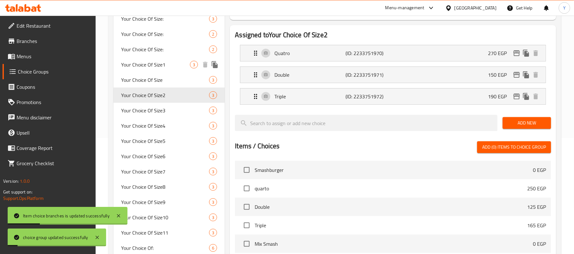
click at [176, 66] on span "Your Choice Of Size1" at bounding box center [155, 65] width 69 height 8
type input "Your Choice Of Size1"
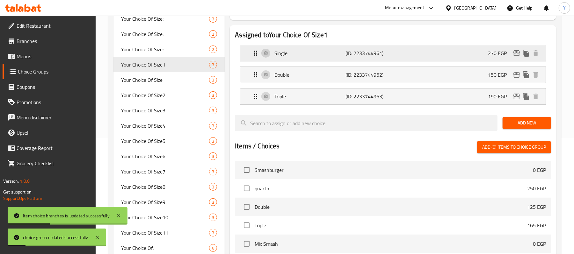
click at [300, 59] on div "Single (ID: 2233744961) 270 EGP" at bounding box center [395, 53] width 286 height 16
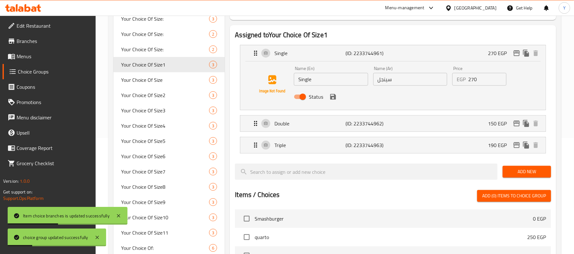
click at [304, 85] on input "Single" at bounding box center [331, 79] width 74 height 13
paste input "Quatro"
type input "Quatro"
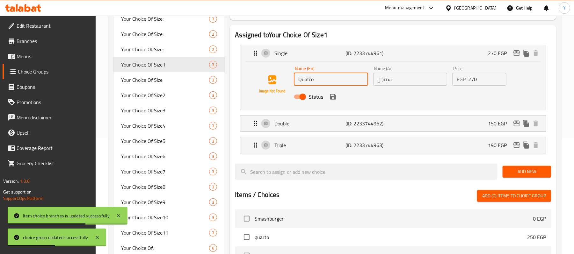
click at [387, 80] on input "سينجل" at bounding box center [410, 79] width 74 height 13
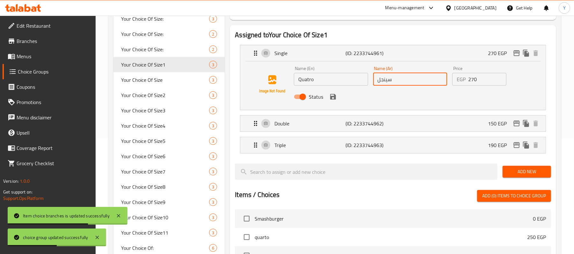
click at [387, 80] on input "سينجل" at bounding box center [410, 79] width 74 height 13
type input "كواترو"
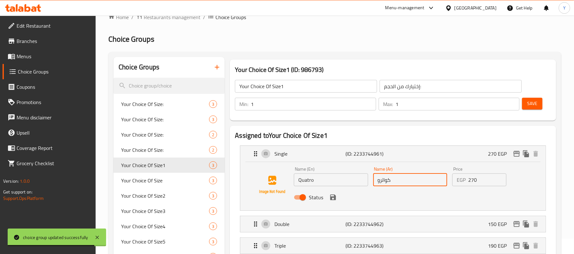
scroll to position [0, 0]
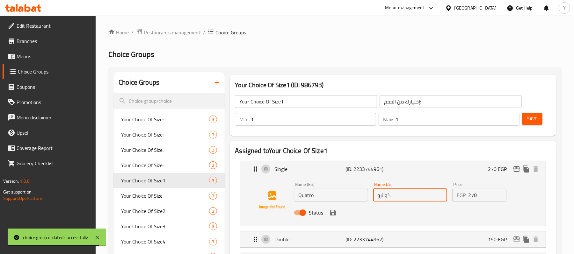
click at [530, 119] on span "Save" at bounding box center [532, 119] width 10 height 8
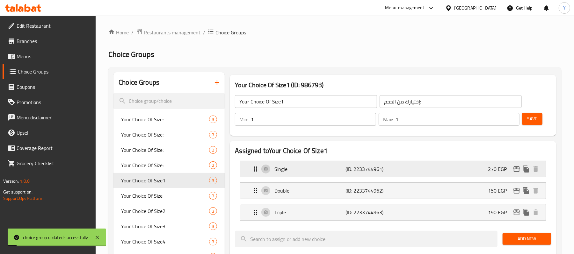
click at [395, 166] on div "Single (ID: 2233744961) 270 EGP" at bounding box center [395, 169] width 286 height 16
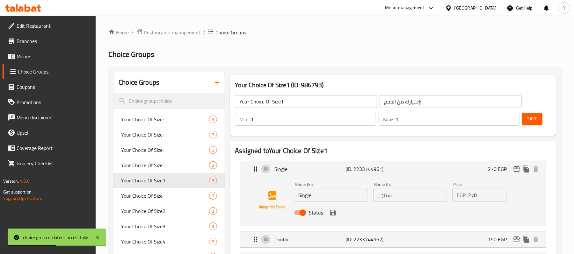
drag, startPoint x: 314, startPoint y: 152, endPoint x: 278, endPoint y: 26, distance: 130.6
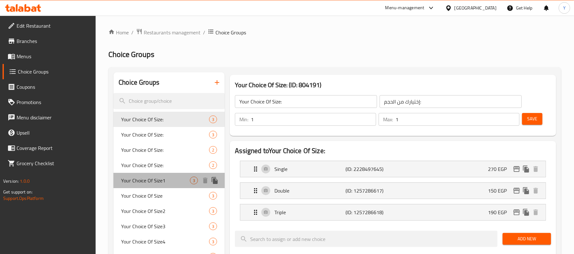
click at [159, 177] on span "Your Choice Of Size1" at bounding box center [155, 181] width 69 height 8
type input "Your Choice Of Size1"
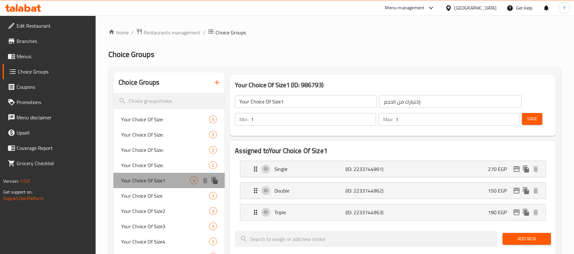
click at [159, 177] on span "Your Choice Of Size1" at bounding box center [155, 181] width 69 height 8
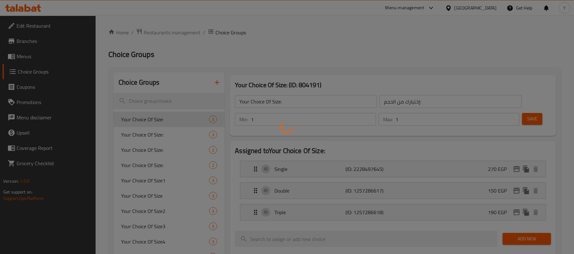
click at [170, 177] on div at bounding box center [287, 127] width 574 height 254
click at [171, 180] on div at bounding box center [287, 127] width 574 height 254
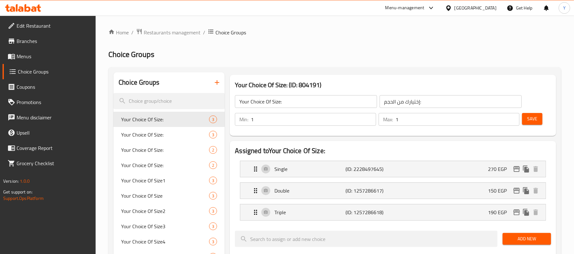
click at [173, 184] on span "Your Choice Of Size1" at bounding box center [165, 181] width 88 height 8
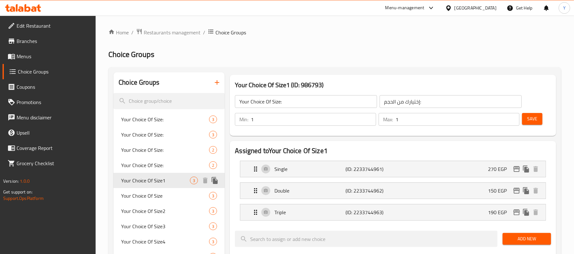
type input "Your Choice Of Size1"
click at [173, 184] on span "Your Choice Of Size1" at bounding box center [155, 181] width 69 height 8
click at [408, 171] on div "Single (ID: 2233744961) 270 EGP" at bounding box center [395, 169] width 286 height 16
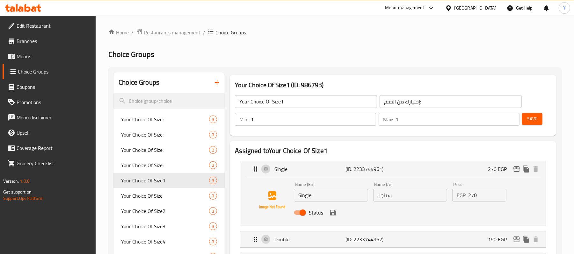
click at [311, 197] on input "Single" at bounding box center [331, 195] width 74 height 13
type input "ض"
paste input "Quatro"
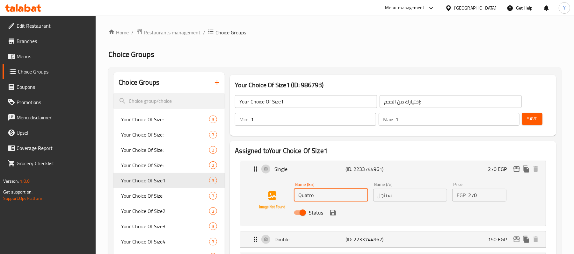
type input "Quatro"
click at [420, 191] on input "سينجل" at bounding box center [410, 195] width 74 height 13
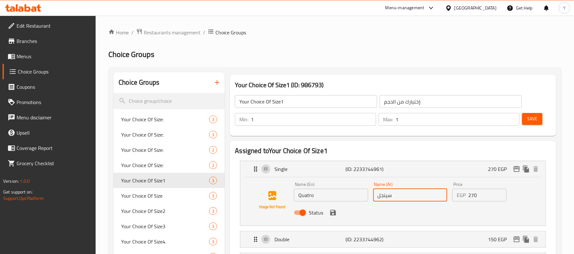
click at [420, 191] on input "سينجل" at bounding box center [410, 195] width 74 height 13
type input "كواترو"
click at [334, 217] on button "save" at bounding box center [333, 213] width 10 height 10
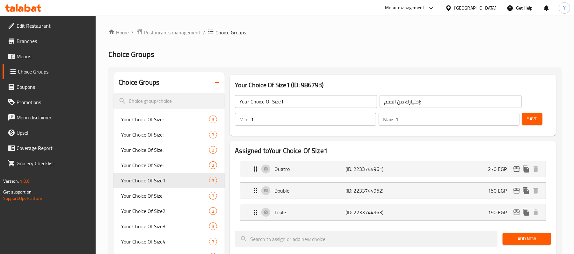
click at [543, 118] on div "Save" at bounding box center [534, 119] width 26 height 15
click at [534, 123] on span "Save" at bounding box center [532, 119] width 10 height 8
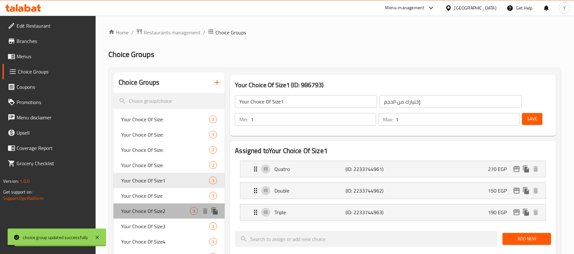
click at [169, 207] on div "Your Choice Of Size2 3" at bounding box center [168, 211] width 111 height 15
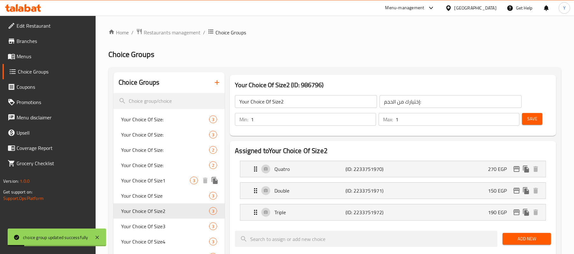
click at [175, 181] on span "Your Choice Of Size1" at bounding box center [155, 181] width 69 height 8
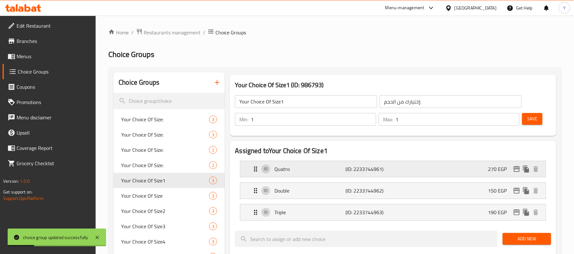
click at [360, 167] on p "(ID: 2233744961)" at bounding box center [369, 169] width 47 height 8
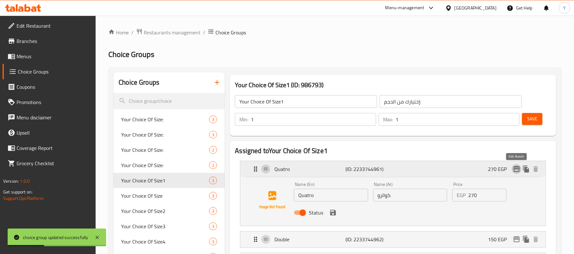
click at [515, 170] on icon "edit" at bounding box center [517, 169] width 8 height 8
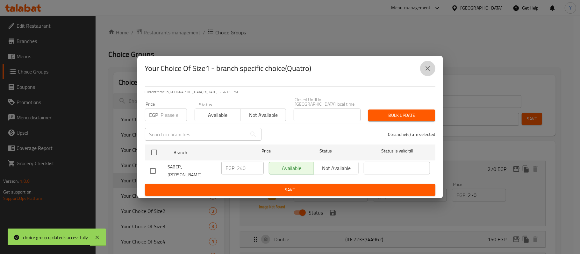
click at [425, 72] on icon "close" at bounding box center [428, 69] width 8 height 8
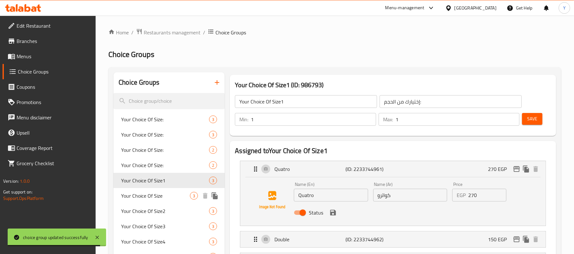
click at [133, 197] on span "Your Choice Of Size" at bounding box center [155, 196] width 69 height 8
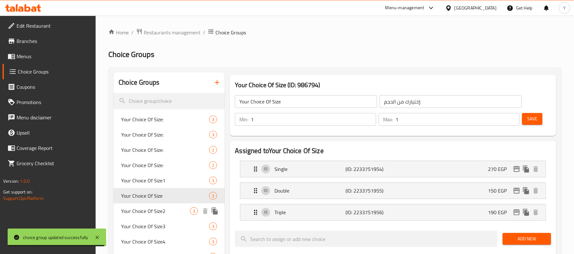
click at [141, 210] on span "Your Choice Of Size2" at bounding box center [155, 211] width 69 height 8
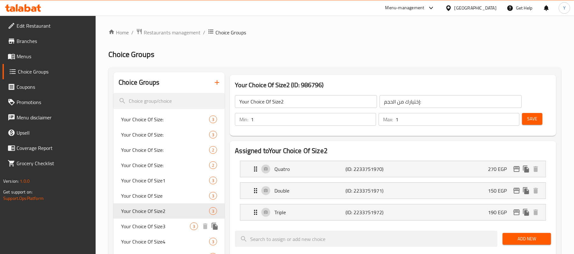
click at [156, 227] on span "Your Choice Of Size3" at bounding box center [155, 227] width 69 height 8
type input "Your Choice Of Size3"
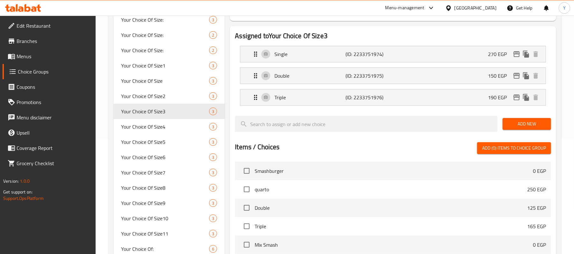
scroll to position [127, 0]
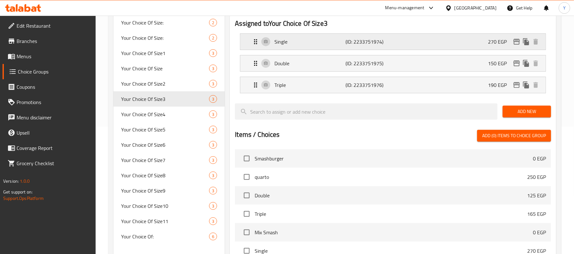
click at [290, 42] on p "Single" at bounding box center [309, 42] width 71 height 8
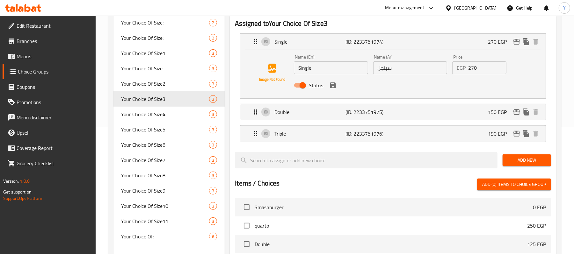
click at [312, 74] on input "Single" at bounding box center [331, 67] width 74 height 13
drag, startPoint x: 312, startPoint y: 74, endPoint x: 301, endPoint y: 66, distance: 13.6
click at [301, 66] on input "Single" at bounding box center [331, 67] width 74 height 13
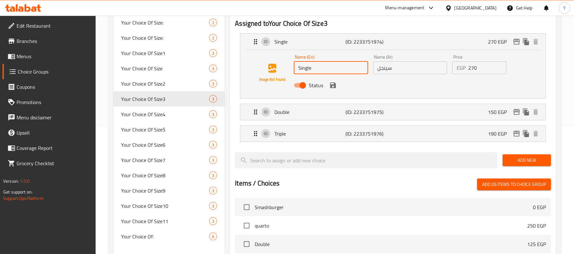
click at [301, 66] on input "Single" at bounding box center [331, 67] width 74 height 13
paste input "Quatro"
click at [369, 63] on div "Name (En) Quatro Name (En)" at bounding box center [330, 64] width 79 height 25
type input "Quatro"
click at [394, 68] on input "سينجل" at bounding box center [410, 67] width 74 height 13
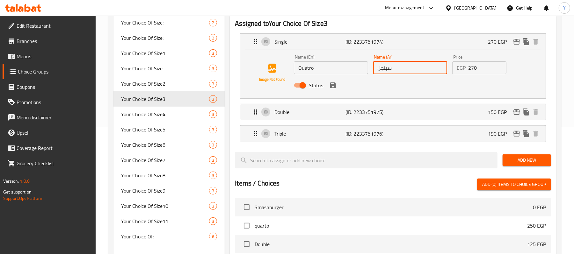
click at [394, 68] on input "سينجل" at bounding box center [410, 67] width 74 height 13
type input "كواترو"
click at [332, 87] on icon "save" at bounding box center [333, 86] width 6 height 6
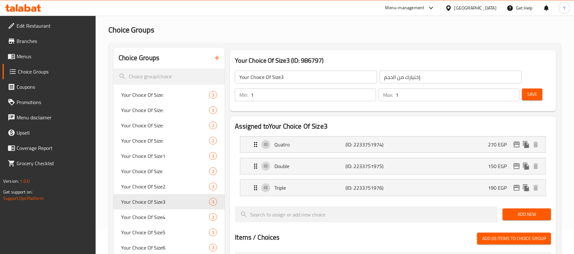
scroll to position [0, 0]
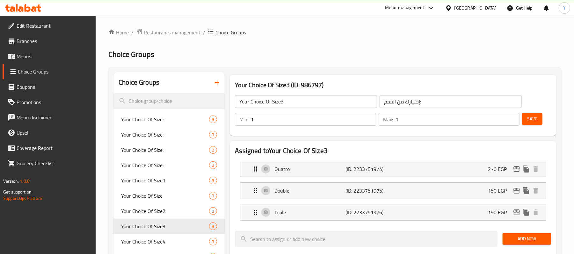
click at [547, 119] on div "Save" at bounding box center [534, 119] width 26 height 15
click at [538, 118] on button "Save" at bounding box center [532, 119] width 20 height 12
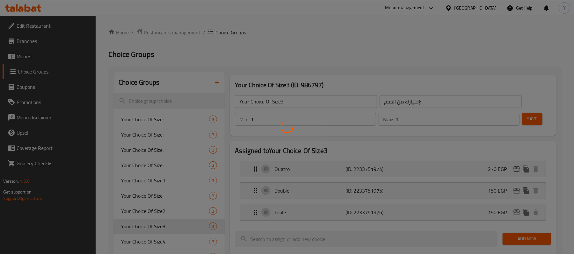
click at [534, 117] on div at bounding box center [287, 127] width 574 height 254
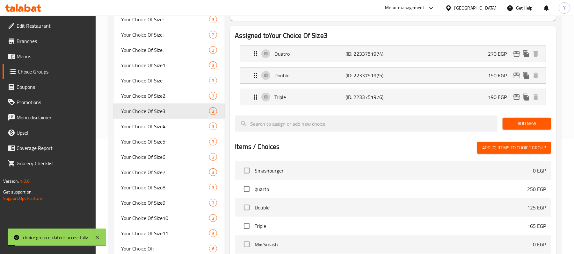
scroll to position [127, 0]
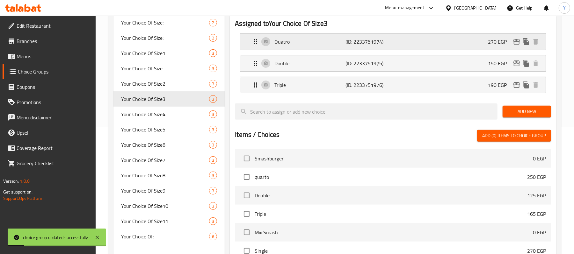
click at [513, 43] on icon "edit" at bounding box center [517, 42] width 8 height 8
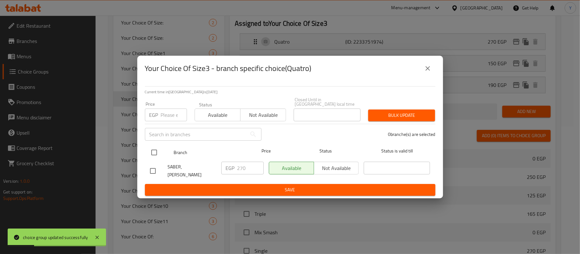
click at [154, 152] on input "checkbox" at bounding box center [154, 152] width 13 height 13
checkbox input "true"
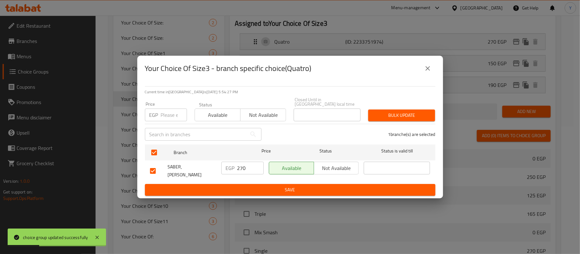
click at [166, 111] on input "number" at bounding box center [174, 115] width 26 height 13
click at [426, 76] on button "close" at bounding box center [427, 68] width 15 height 15
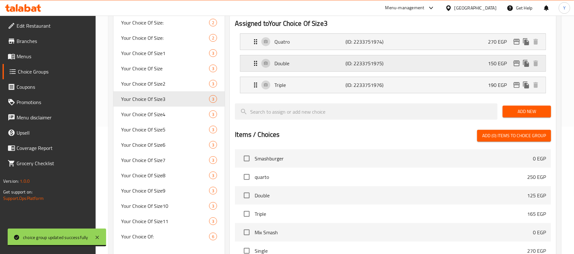
click at [431, 64] on div "Double (ID: 2233751975) 150 EGP" at bounding box center [395, 63] width 286 height 16
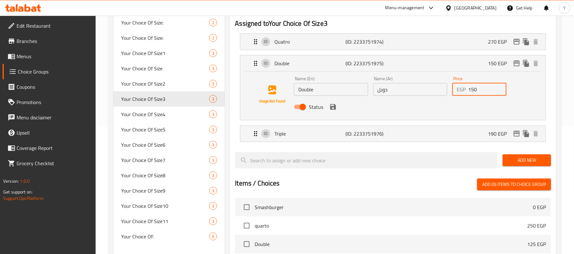
click at [478, 92] on input "150" at bounding box center [487, 89] width 38 height 13
click at [517, 65] on icon "edit" at bounding box center [517, 64] width 8 height 8
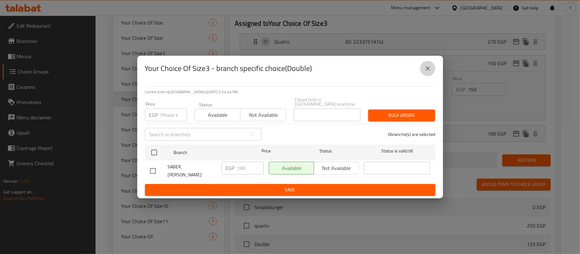
click at [423, 76] on button "close" at bounding box center [427, 68] width 15 height 15
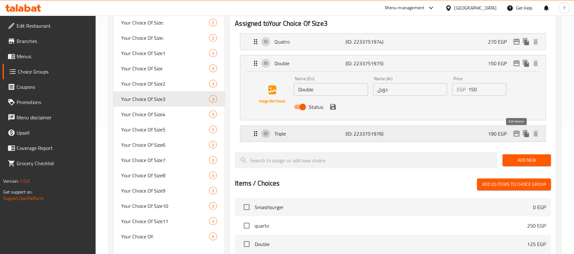
click at [513, 134] on icon "edit" at bounding box center [517, 134] width 8 height 8
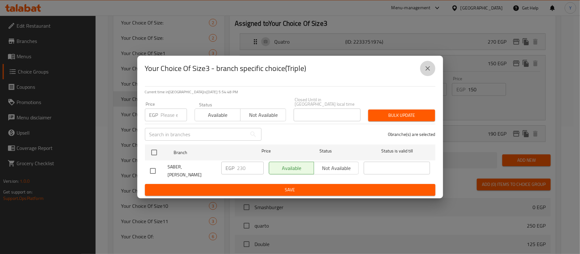
click at [421, 70] on button "close" at bounding box center [427, 68] width 15 height 15
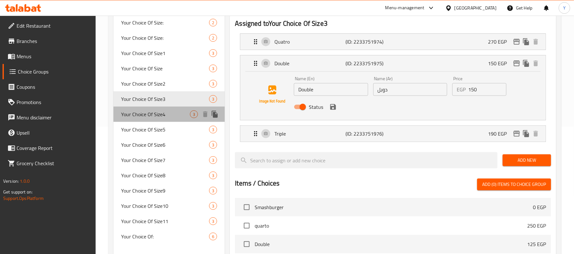
click at [169, 115] on span "Your Choice Of Size4" at bounding box center [155, 115] width 69 height 8
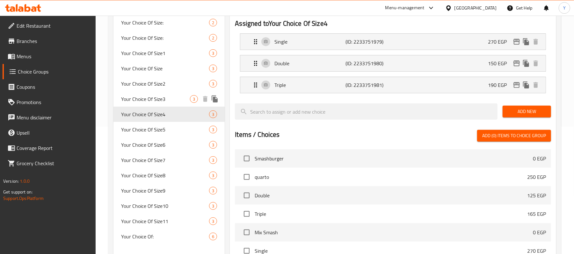
click at [184, 96] on span "Your Choice Of Size3" at bounding box center [155, 99] width 69 height 8
type input "Your Choice Of Size3"
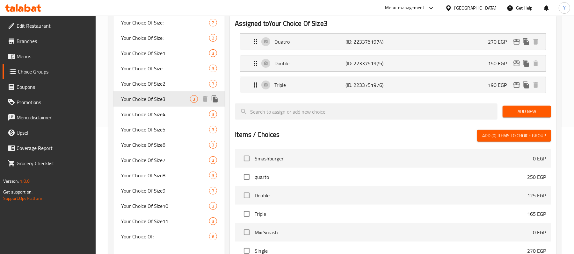
click at [179, 98] on span "Your Choice Of Size3" at bounding box center [155, 99] width 69 height 8
click at [51, 50] on link "Menus" at bounding box center [49, 56] width 93 height 15
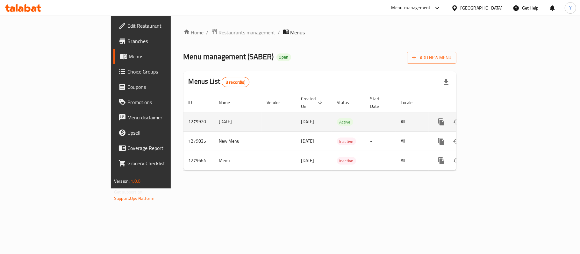
click at [495, 120] on link "enhanced table" at bounding box center [487, 121] width 15 height 15
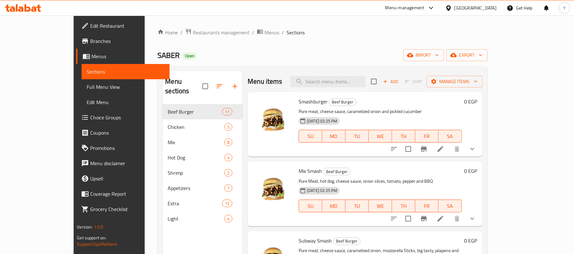
click at [449, 151] on li at bounding box center [440, 148] width 18 height 11
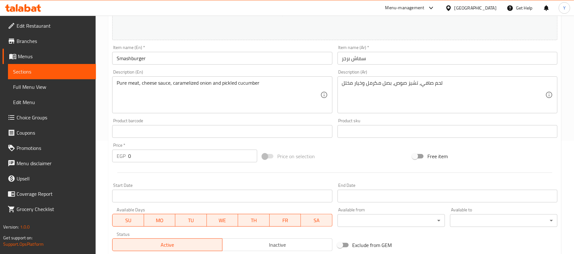
scroll to position [216, 0]
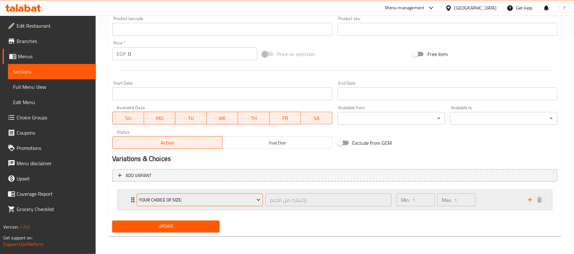
click at [242, 201] on span "Your Choice Of Size:" at bounding box center [199, 200] width 121 height 8
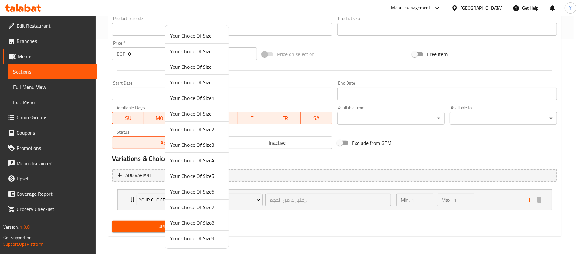
click at [212, 98] on span "Your Choice Of Size1" at bounding box center [197, 98] width 54 height 8
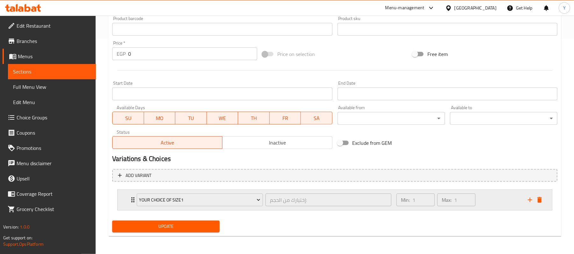
click at [130, 191] on div "Your Choice Of Size1 إختيارك من الحجم: ​ Min: 1 ​ Max: 1 ​" at bounding box center [336, 200] width 415 height 20
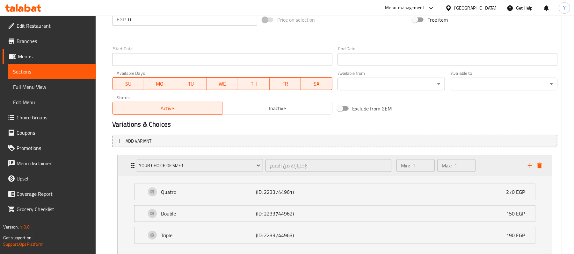
scroll to position [295, 0]
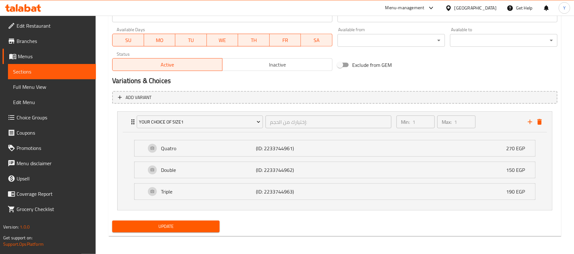
click at [155, 223] on span "Update" at bounding box center [165, 227] width 97 height 8
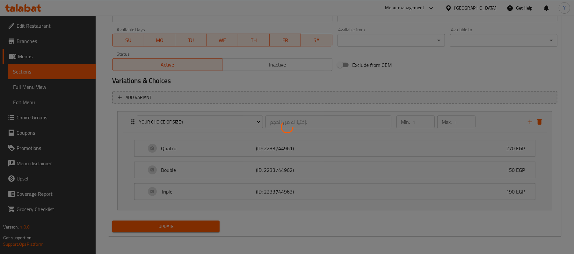
scroll to position [0, 0]
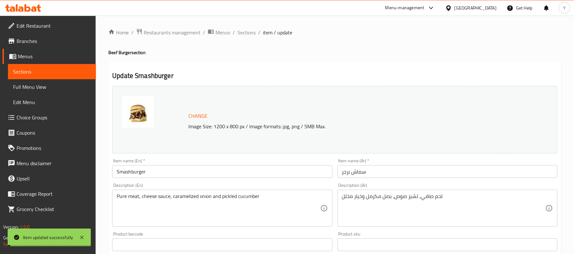
click at [245, 32] on span "Sections" at bounding box center [246, 33] width 18 height 8
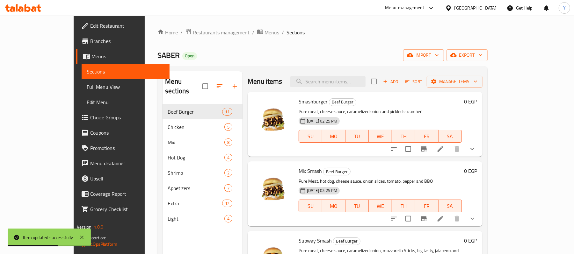
click at [443, 217] on icon at bounding box center [440, 219] width 6 height 6
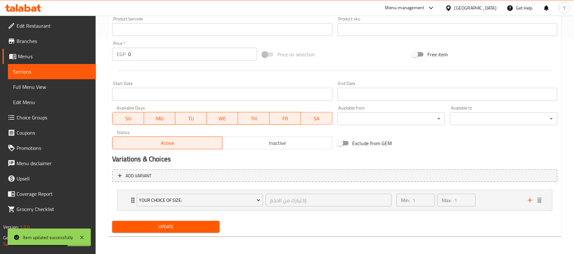
scroll to position [216, 0]
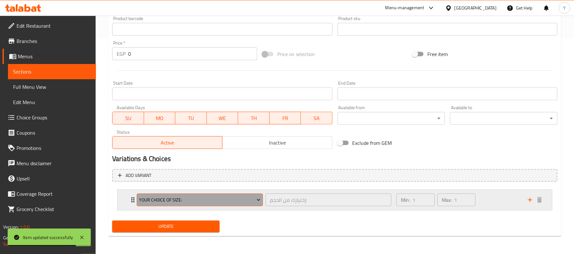
click at [208, 196] on button "Your Choice Of Size:" at bounding box center [200, 200] width 126 height 13
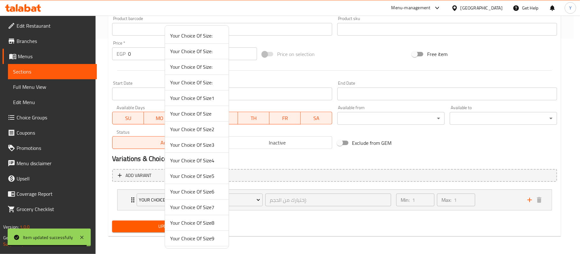
click at [200, 102] on span "Your Choice Of Size1" at bounding box center [197, 98] width 54 height 8
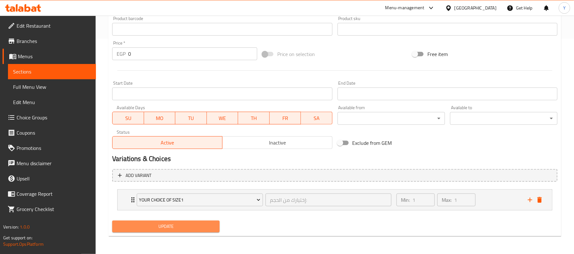
click at [149, 227] on span "Update" at bounding box center [165, 227] width 97 height 8
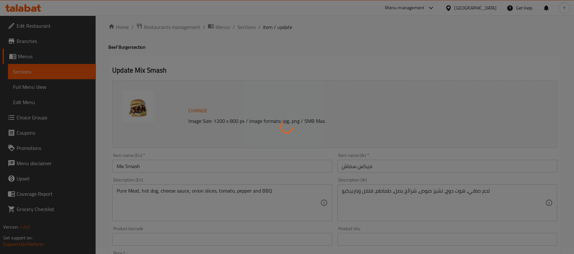
scroll to position [0, 0]
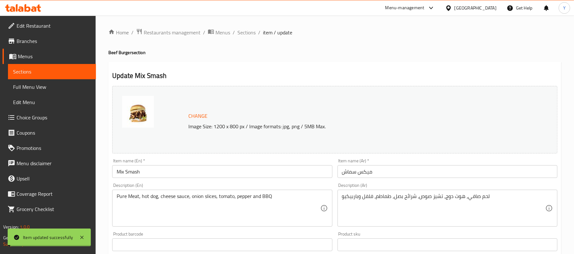
click at [238, 33] on span "Sections" at bounding box center [246, 33] width 18 height 8
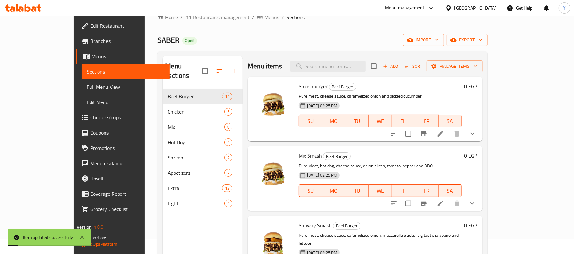
scroll to position [90, 0]
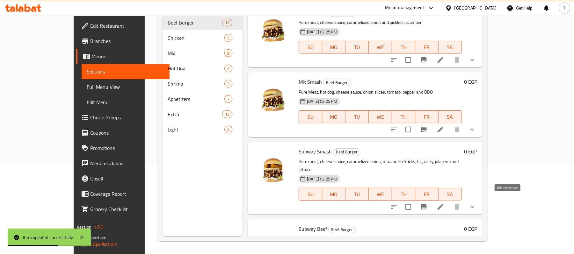
click at [443, 204] on icon at bounding box center [440, 207] width 6 height 6
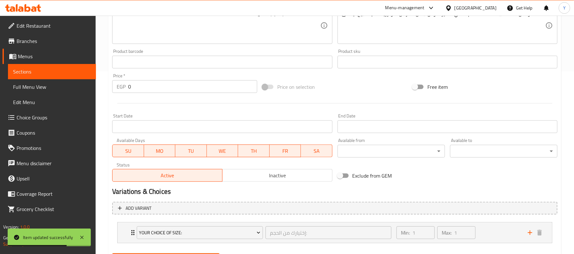
scroll to position [216, 0]
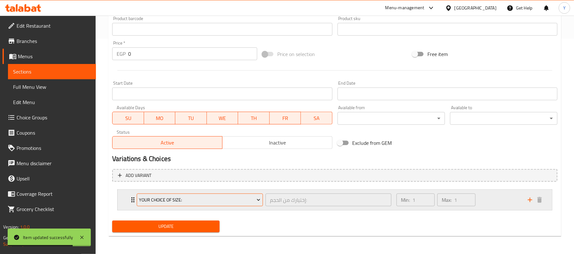
click at [156, 202] on span "Your Choice Of Size:" at bounding box center [199, 200] width 121 height 8
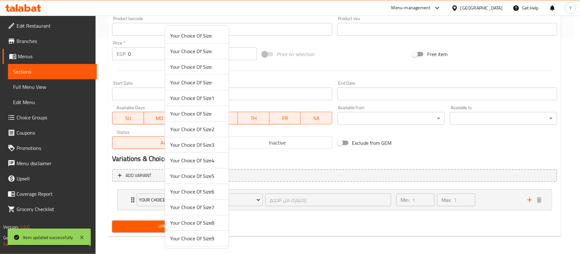
click at [207, 95] on span "Your Choice Of Size1" at bounding box center [197, 98] width 54 height 8
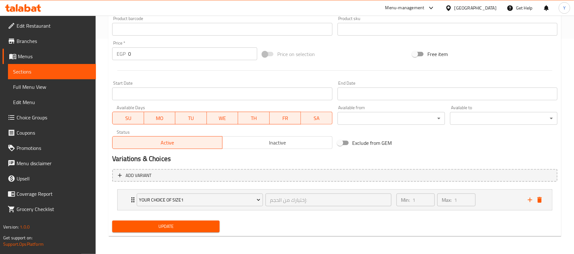
click at [177, 234] on div "Update" at bounding box center [166, 226] width 112 height 17
click at [177, 228] on span "Update" at bounding box center [165, 227] width 97 height 8
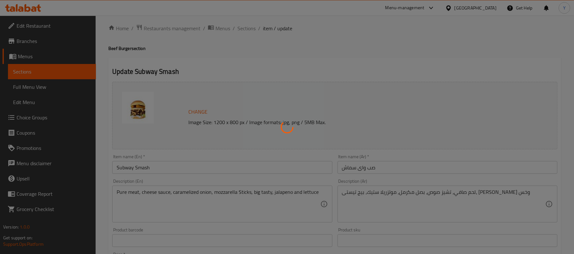
scroll to position [0, 0]
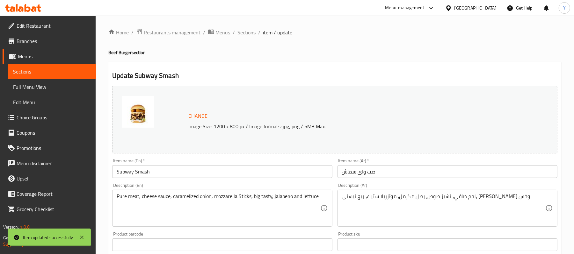
click at [247, 29] on span "Sections" at bounding box center [246, 33] width 18 height 8
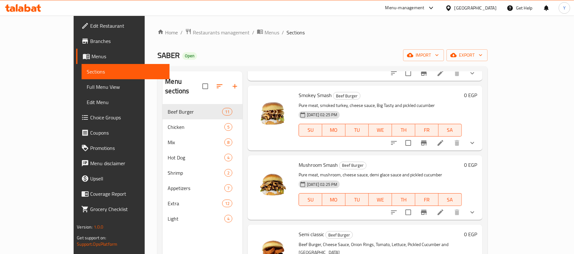
scroll to position [382, 0]
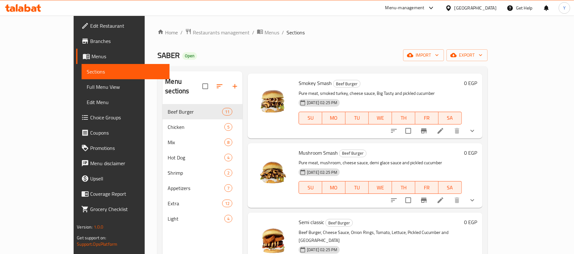
click at [449, 125] on li at bounding box center [440, 130] width 18 height 11
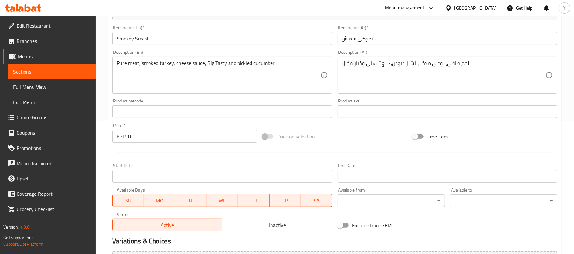
scroll to position [216, 0]
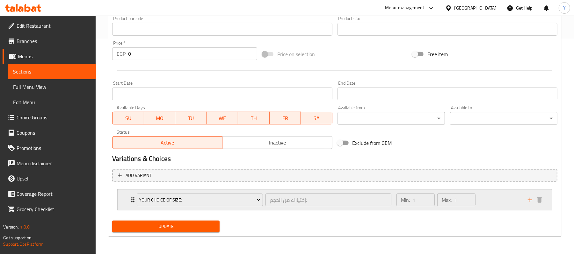
click at [242, 193] on div "Your Choice Of Size:" at bounding box center [199, 199] width 129 height 15
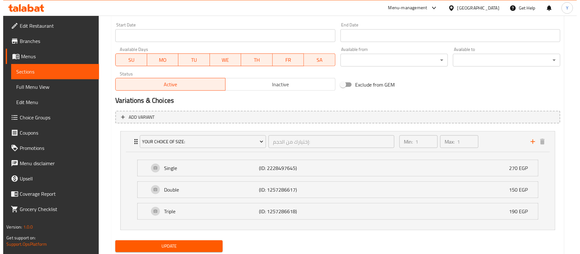
scroll to position [295, 0]
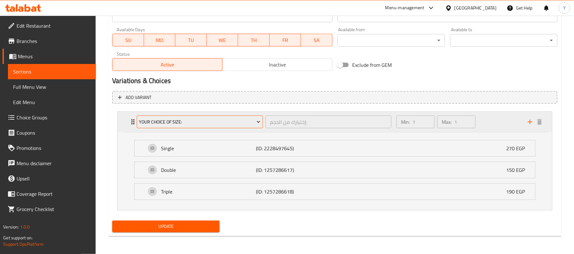
click at [152, 120] on span "Your Choice Of Size:" at bounding box center [199, 122] width 121 height 8
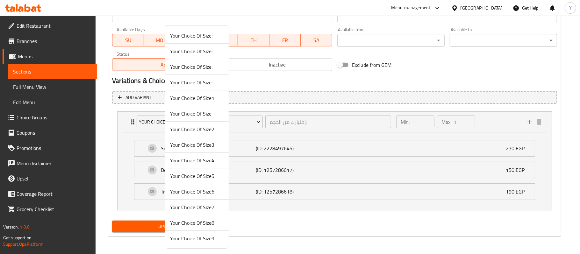
click at [207, 99] on span "Your Choice Of Size1" at bounding box center [197, 98] width 54 height 8
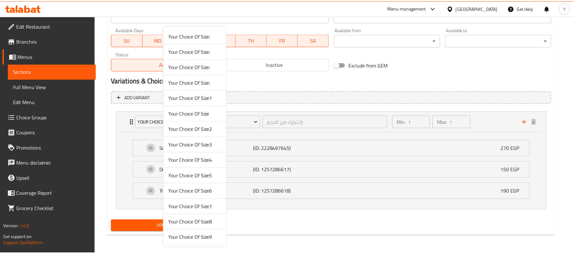
scroll to position [216, 0]
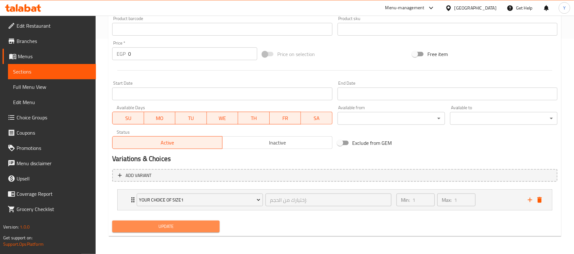
click at [196, 225] on span "Update" at bounding box center [165, 227] width 97 height 8
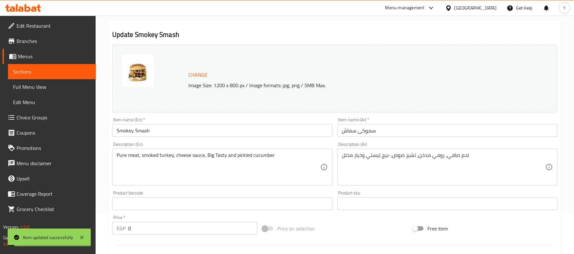
scroll to position [0, 0]
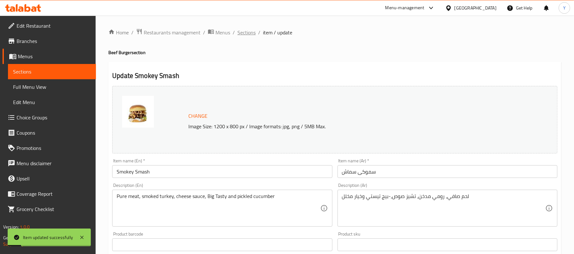
click at [250, 32] on span "Sections" at bounding box center [246, 33] width 18 height 8
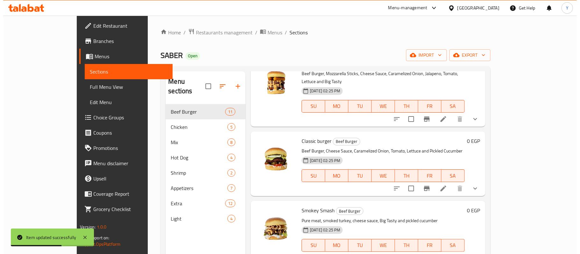
scroll to position [382, 0]
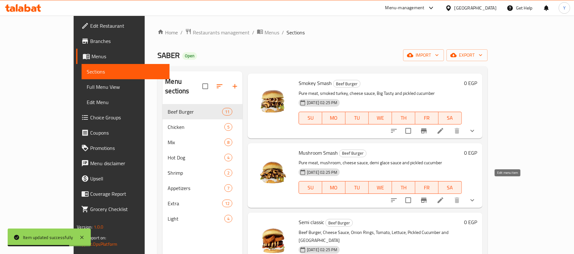
click at [444, 197] on icon at bounding box center [440, 201] width 8 height 8
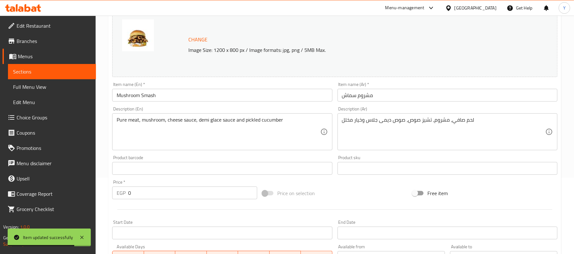
scroll to position [216, 0]
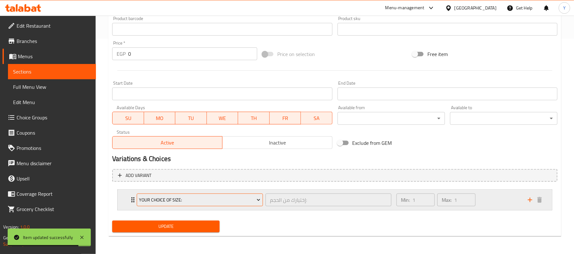
click at [227, 198] on span "Your Choice Of Size:" at bounding box center [199, 200] width 121 height 8
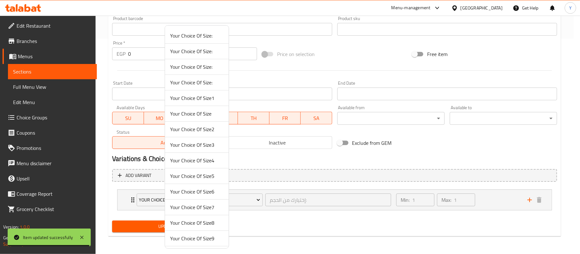
click at [191, 97] on span "Your Choice Of Size1" at bounding box center [197, 98] width 54 height 8
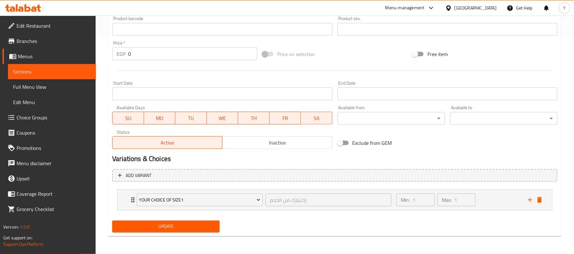
click at [166, 231] on button "Update" at bounding box center [165, 227] width 107 height 12
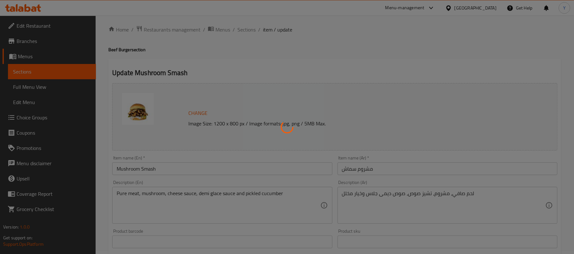
scroll to position [0, 0]
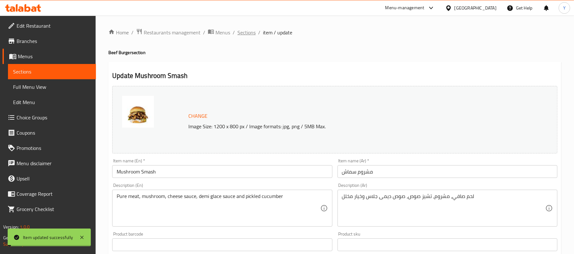
click at [240, 33] on span "Sections" at bounding box center [246, 33] width 18 height 8
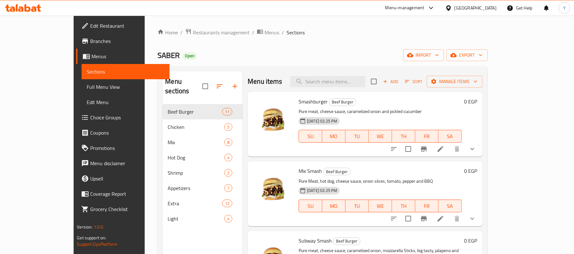
drag, startPoint x: 44, startPoint y: 120, endPoint x: 96, endPoint y: 120, distance: 52.6
click at [90, 120] on span "Choice Groups" at bounding box center [127, 118] width 74 height 8
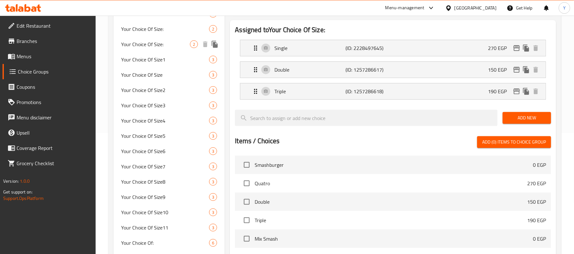
scroll to position [127, 0]
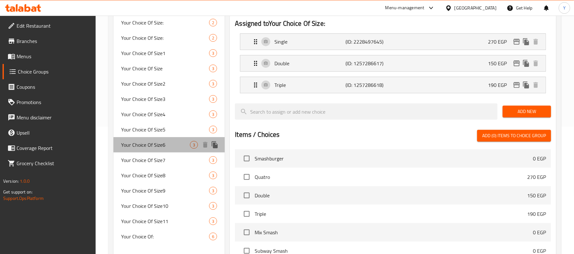
click at [174, 148] on span "Your Choice Of Size6" at bounding box center [155, 145] width 69 height 8
type input "Your Choice Of Size6"
click at [174, 148] on span "Your Choice Of Size6" at bounding box center [155, 145] width 69 height 8
click at [322, 55] on li "Double (ID: 2233751988) 150 EGP Name (En) Double Name (En) Name (Ar) دوبل Name …" at bounding box center [393, 64] width 316 height 22
click at [519, 39] on icon "edit" at bounding box center [517, 42] width 8 height 8
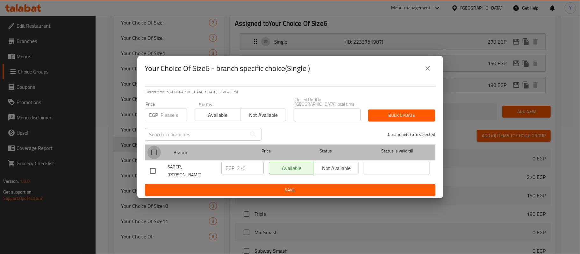
click at [156, 151] on input "checkbox" at bounding box center [154, 152] width 13 height 13
checkbox input "true"
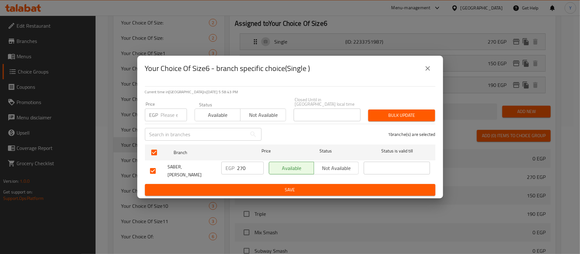
click at [162, 124] on div "​" at bounding box center [203, 134] width 124 height 20
click at [162, 116] on input "number" at bounding box center [174, 115] width 26 height 13
type input "130"
click at [397, 106] on div "Bulk update" at bounding box center [401, 115] width 75 height 19
click at [398, 112] on span "Bulk update" at bounding box center [401, 116] width 57 height 8
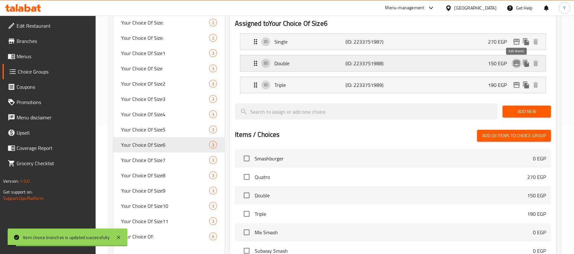
click at [514, 62] on icon "edit" at bounding box center [516, 64] width 6 height 6
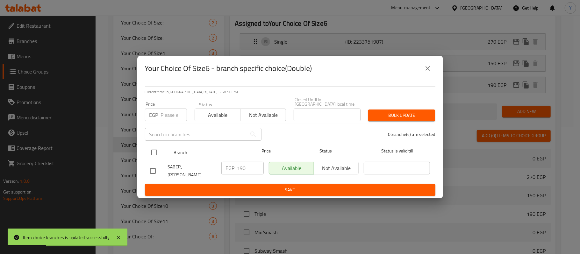
click at [154, 148] on input "checkbox" at bounding box center [154, 152] width 13 height 13
checkbox input "true"
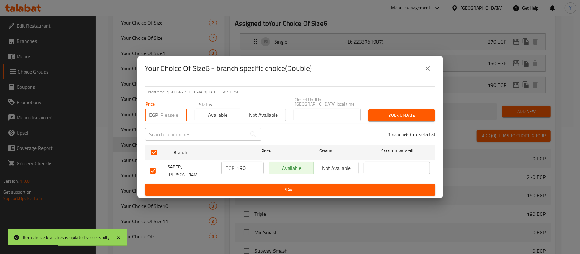
click at [169, 113] on input "number" at bounding box center [174, 115] width 26 height 13
type input "170"
click at [375, 110] on button "Bulk update" at bounding box center [401, 116] width 67 height 12
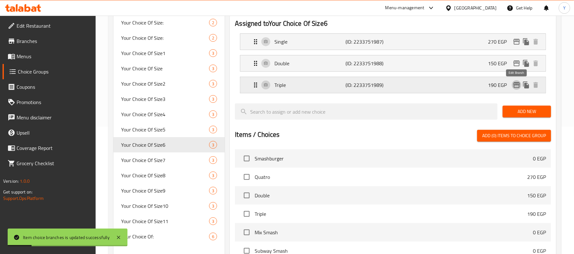
click at [513, 84] on icon "edit" at bounding box center [517, 85] width 8 height 8
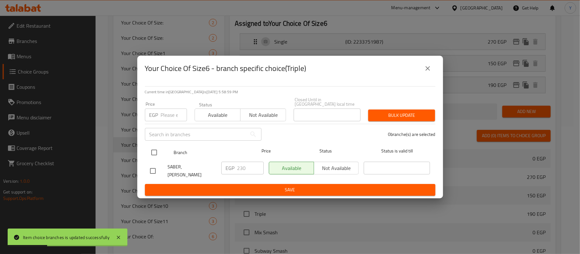
click at [152, 148] on input "checkbox" at bounding box center [154, 152] width 13 height 13
checkbox input "true"
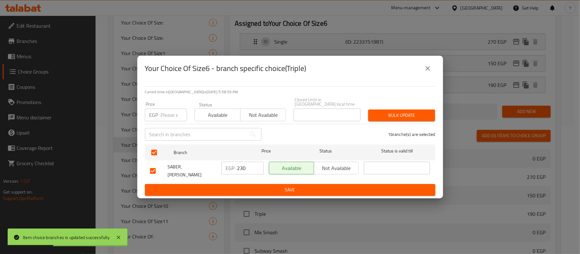
click at [164, 109] on input "number" at bounding box center [174, 115] width 26 height 13
type input "210"
click at [389, 117] on span "Bulk update" at bounding box center [401, 116] width 57 height 8
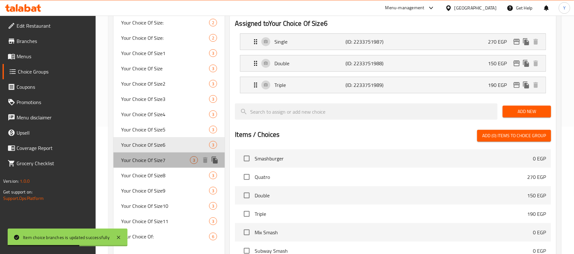
click at [167, 164] on div "Your Choice Of Size7 3" at bounding box center [168, 160] width 111 height 15
type input "Your Choice Of Size7"
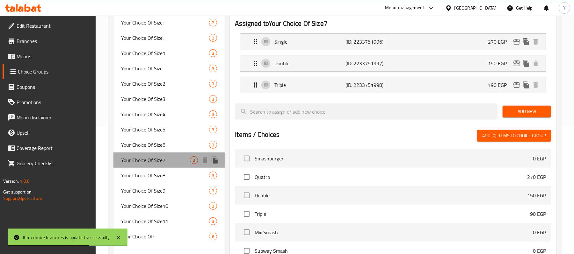
click at [171, 162] on span "Your Choice Of Size7" at bounding box center [155, 160] width 69 height 8
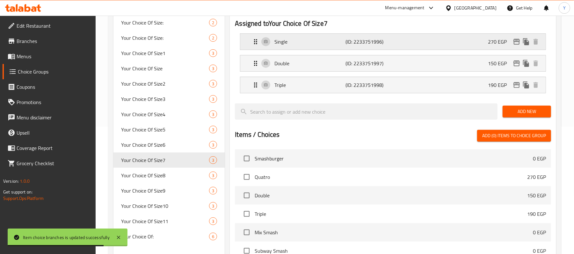
click at [359, 47] on div "Single (ID: 2233751996) 270 EGP" at bounding box center [395, 42] width 286 height 16
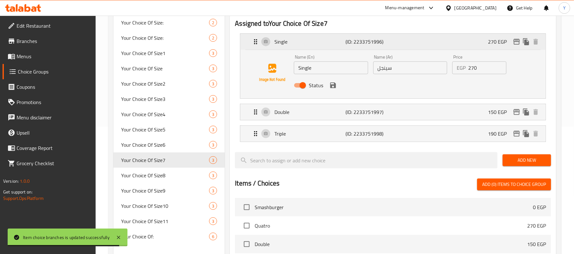
click at [516, 40] on icon "edit" at bounding box center [516, 42] width 6 height 6
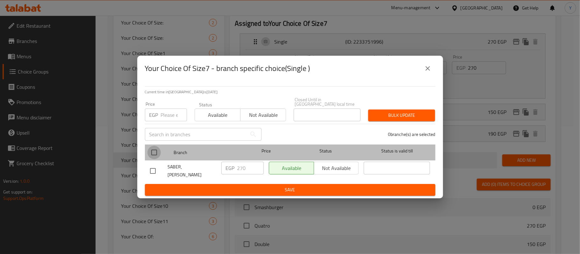
click at [157, 146] on input "checkbox" at bounding box center [154, 152] width 13 height 13
checkbox input "true"
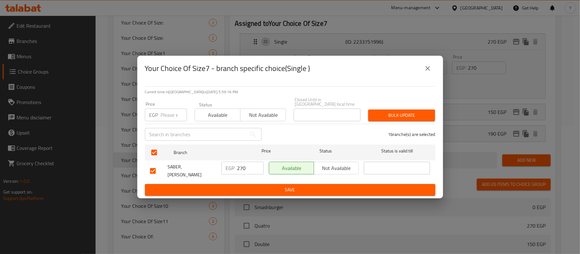
click at [165, 115] on input "number" at bounding box center [174, 115] width 26 height 13
type input "1"
type input "150"
click at [383, 113] on span "Bulk update" at bounding box center [401, 116] width 57 height 8
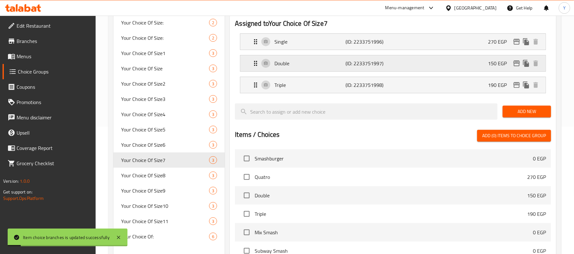
click at [519, 65] on icon "edit" at bounding box center [516, 64] width 6 height 6
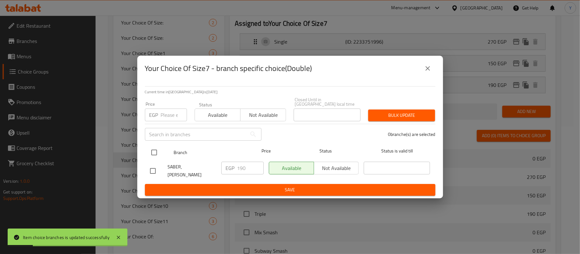
click at [152, 154] on input "checkbox" at bounding box center [154, 152] width 13 height 13
checkbox input "true"
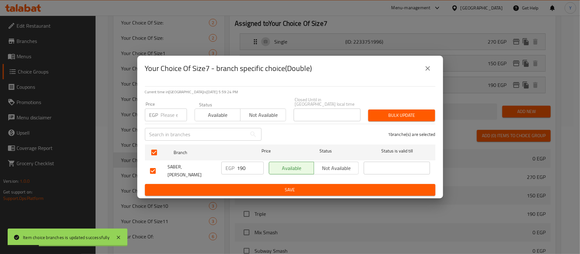
click at [164, 109] on input "number" at bounding box center [174, 115] width 26 height 13
type input "190"
click at [391, 112] on span "Bulk update" at bounding box center [401, 116] width 57 height 8
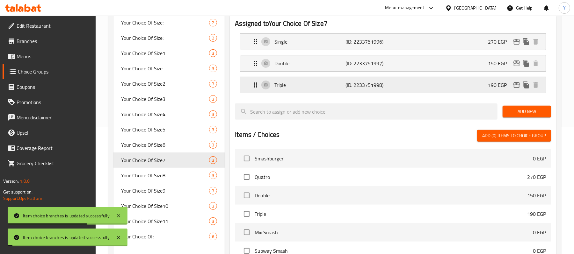
click at [514, 82] on icon "edit" at bounding box center [517, 85] width 8 height 8
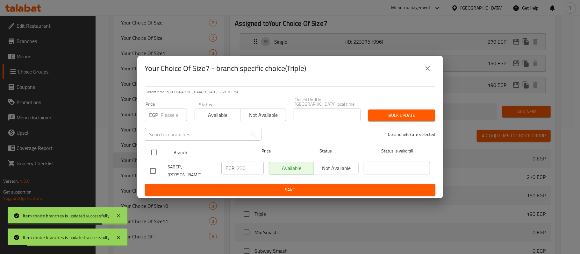
click at [156, 152] on input "checkbox" at bounding box center [154, 152] width 13 height 13
checkbox input "true"
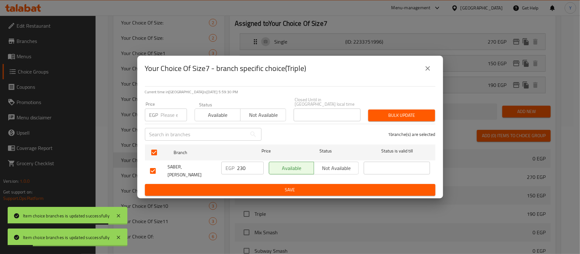
click at [160, 119] on div "EGP Price" at bounding box center [166, 115] width 42 height 13
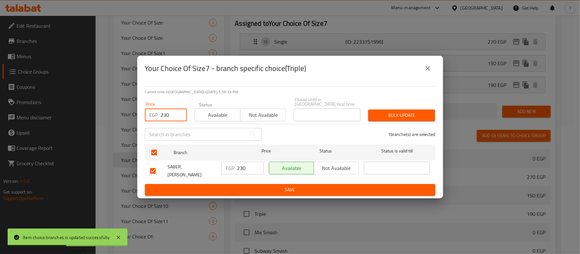
type input "230"
click at [397, 115] on span "Bulk update" at bounding box center [401, 116] width 57 height 8
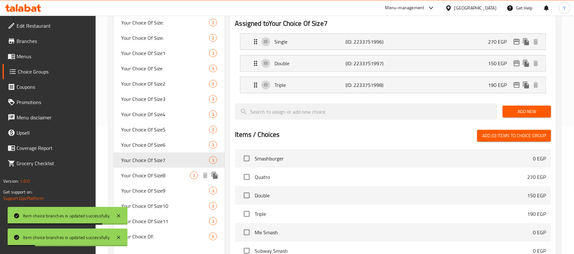
click at [185, 171] on div "Your Choice Of Size8 3" at bounding box center [168, 175] width 111 height 15
type input "Your Choice Of Size8"
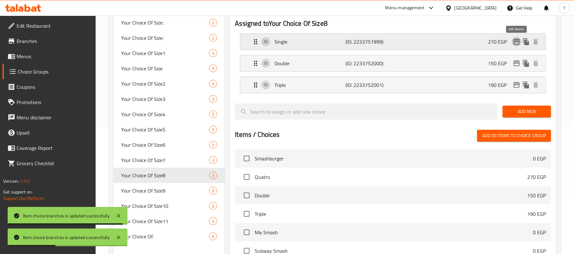
click at [514, 40] on icon "edit" at bounding box center [516, 42] width 6 height 6
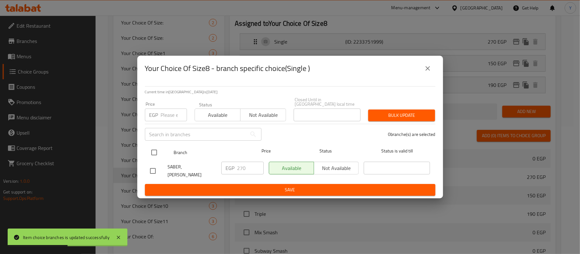
click at [155, 147] on input "checkbox" at bounding box center [154, 152] width 13 height 13
checkbox input "true"
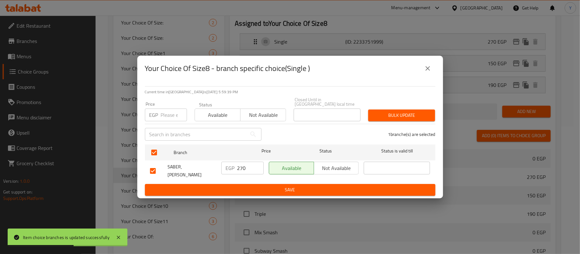
click at [157, 112] on p "EGP" at bounding box center [153, 115] width 9 height 8
click at [159, 112] on div "EGP Price" at bounding box center [166, 115] width 42 height 13
type input "150"
click at [372, 123] on div "1 branche(s) are selected" at bounding box center [352, 134] width 174 height 23
click at [389, 115] on span "Bulk update" at bounding box center [401, 116] width 57 height 8
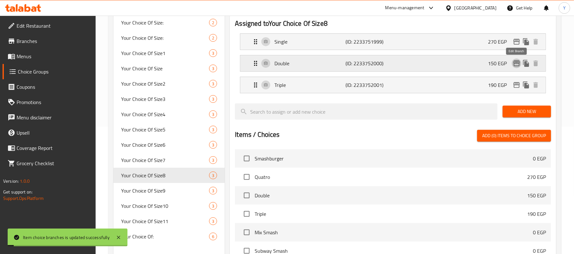
click at [515, 61] on icon "edit" at bounding box center [516, 64] width 6 height 6
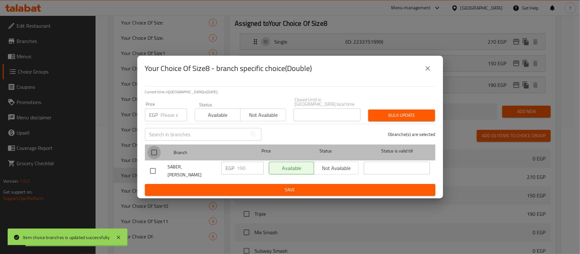
click at [150, 146] on input "checkbox" at bounding box center [154, 152] width 13 height 13
checkbox input "true"
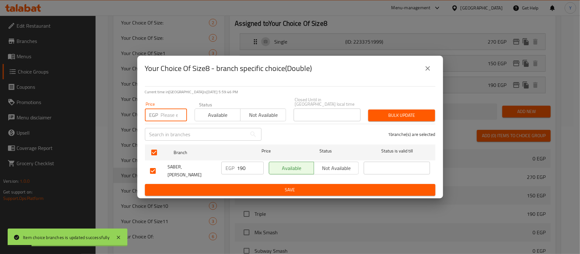
click at [161, 113] on input "number" at bounding box center [174, 115] width 26 height 13
type input "190"
click at [409, 116] on span "Bulk update" at bounding box center [401, 116] width 57 height 8
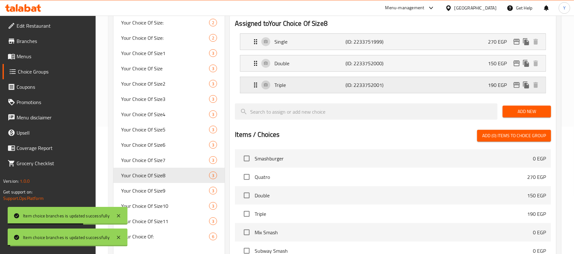
click at [517, 88] on icon "edit" at bounding box center [517, 85] width 8 height 8
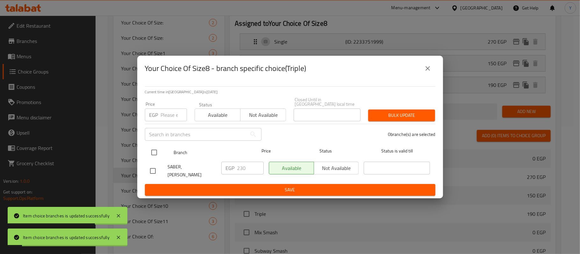
click at [149, 148] on input "checkbox" at bounding box center [154, 152] width 13 height 13
checkbox input "true"
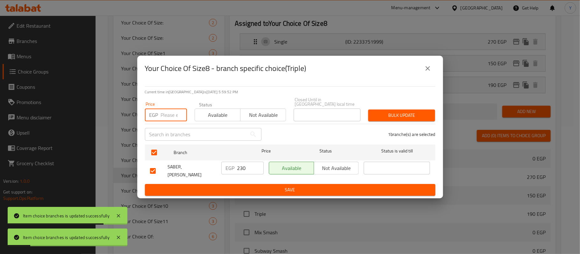
click at [170, 111] on input "number" at bounding box center [174, 115] width 26 height 13
type input "230"
click at [370, 123] on div "1 branche(s) are selected" at bounding box center [352, 134] width 174 height 23
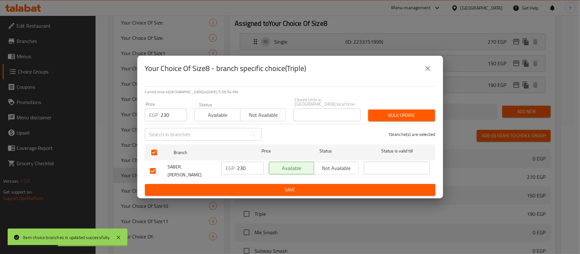
click at [375, 120] on div "Bulk update" at bounding box center [401, 115] width 75 height 19
click at [379, 116] on span "Bulk update" at bounding box center [401, 116] width 57 height 8
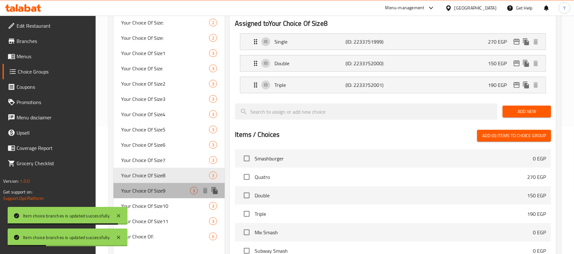
click at [171, 186] on div "Your Choice Of Size9 3" at bounding box center [168, 190] width 111 height 15
type input "Your Choice Of Size9"
type input "اختيارك من الحجم"
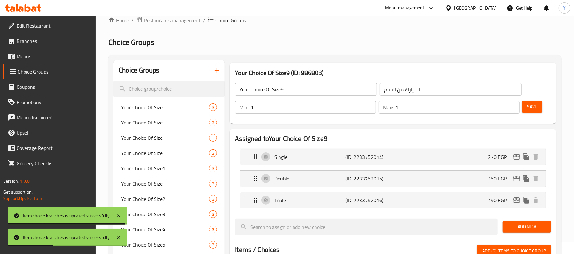
scroll to position [0, 0]
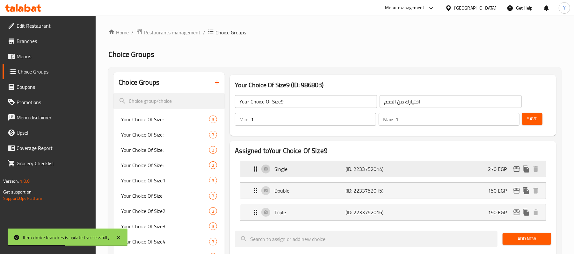
click at [512, 170] on button "edit" at bounding box center [517, 169] width 10 height 10
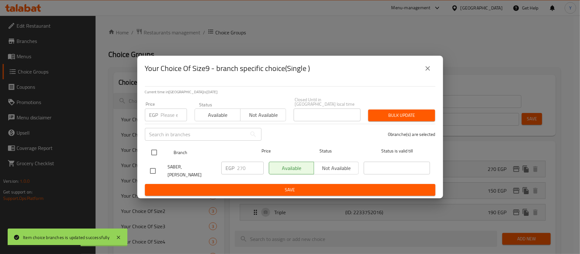
click at [151, 155] on input "checkbox" at bounding box center [154, 152] width 13 height 13
checkbox input "true"
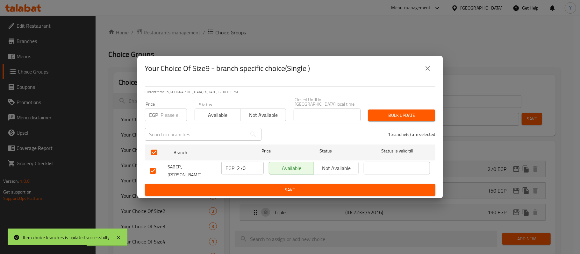
click at [162, 124] on div "​" at bounding box center [203, 134] width 124 height 20
click at [166, 114] on input "number" at bounding box center [174, 115] width 26 height 13
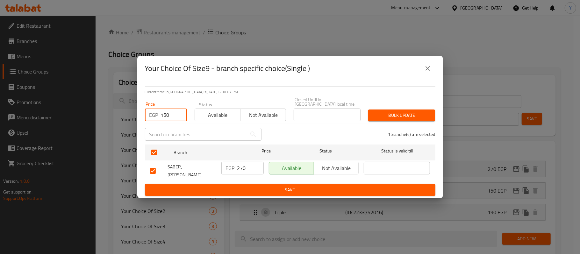
type input "150"
click at [389, 120] on div "Bulk update" at bounding box center [401, 115] width 75 height 19
click at [422, 119] on button "Bulk update" at bounding box center [401, 116] width 67 height 12
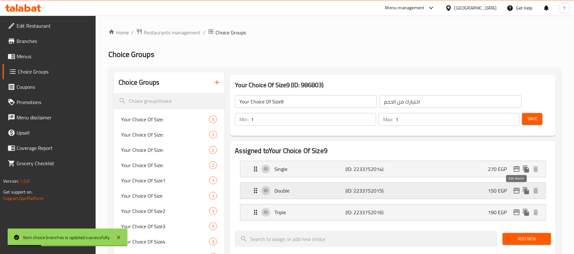
click at [519, 193] on icon "edit" at bounding box center [516, 191] width 6 height 6
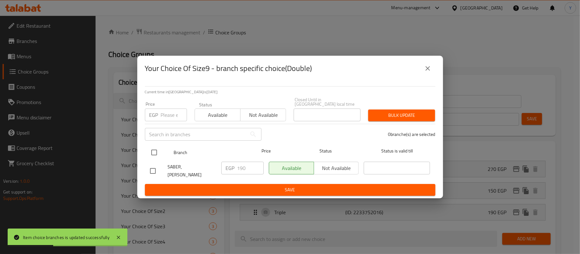
click at [155, 146] on input "checkbox" at bounding box center [154, 152] width 13 height 13
checkbox input "true"
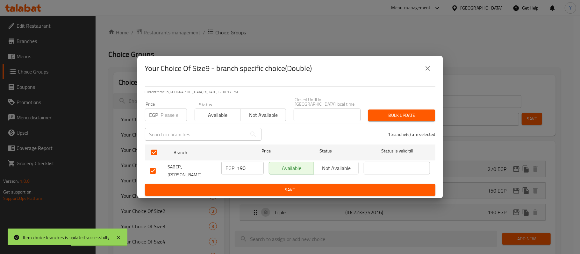
click at [420, 72] on button "close" at bounding box center [427, 68] width 15 height 15
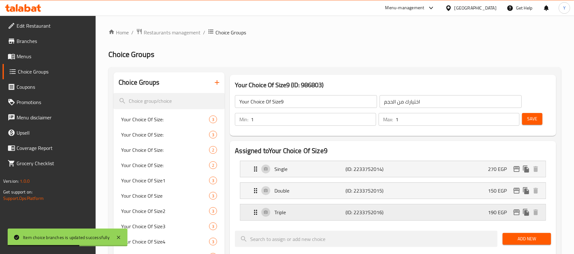
click at [515, 211] on icon "edit" at bounding box center [517, 213] width 8 height 8
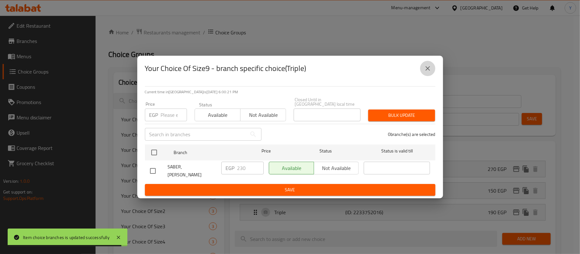
click at [427, 69] on icon "close" at bounding box center [428, 68] width 4 height 4
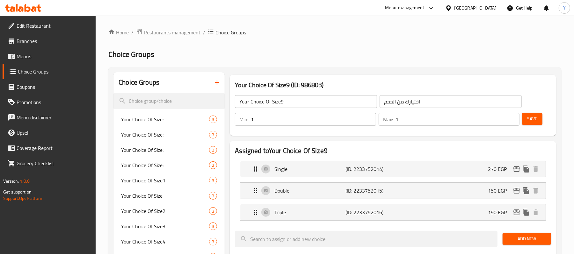
scroll to position [127, 0]
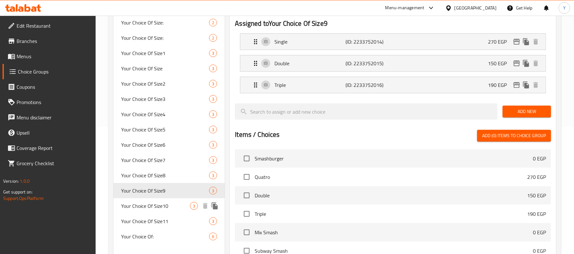
click at [166, 204] on span "Your Choice Of Size10" at bounding box center [155, 206] width 69 height 8
type input "Your Choice Of Size10"
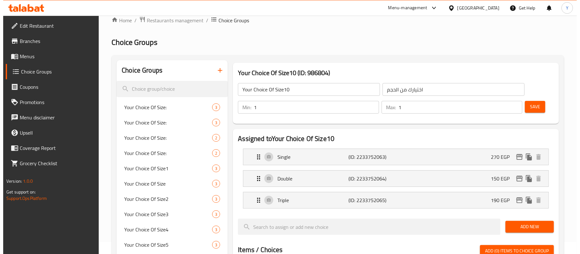
scroll to position [0, 0]
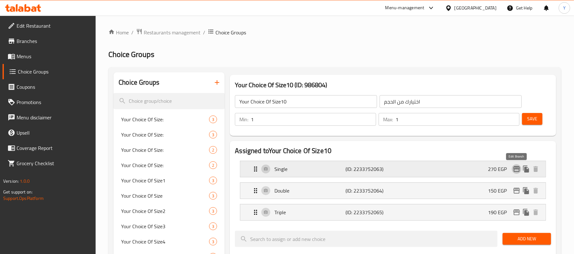
click at [514, 168] on icon "edit" at bounding box center [517, 169] width 8 height 8
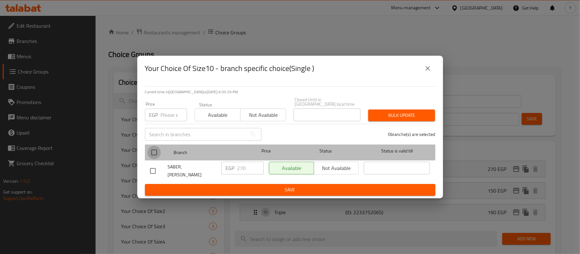
click at [157, 148] on input "checkbox" at bounding box center [154, 152] width 13 height 13
checkbox input "true"
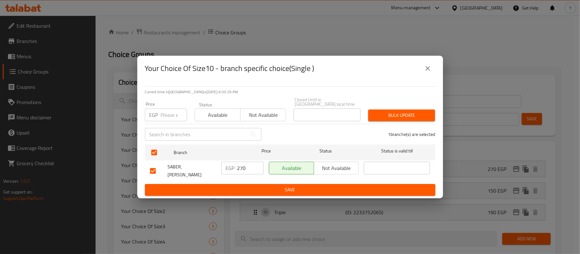
click at [163, 114] on input "number" at bounding box center [174, 115] width 26 height 13
type input "150"
click at [377, 112] on span "Bulk update" at bounding box center [401, 116] width 57 height 8
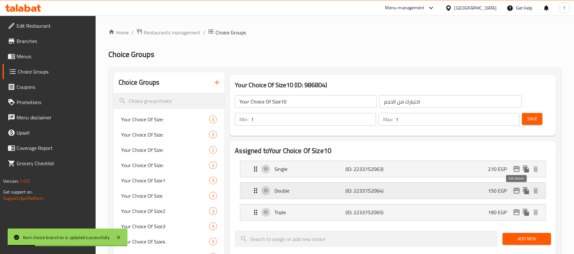
click at [518, 189] on icon "edit" at bounding box center [516, 191] width 6 height 6
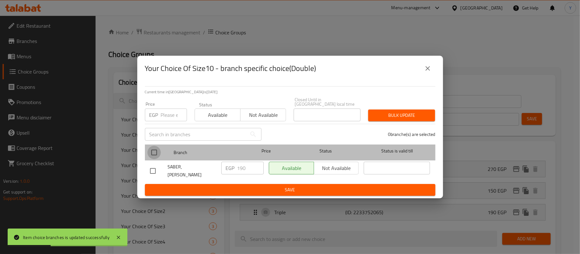
click at [151, 147] on input "checkbox" at bounding box center [154, 152] width 13 height 13
checkbox input "true"
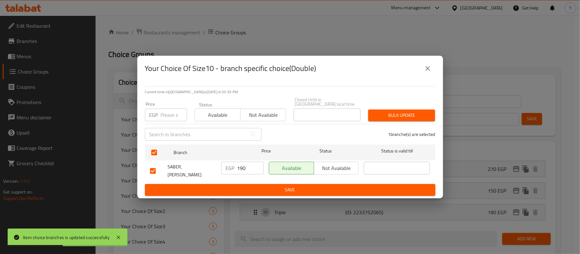
click at [432, 70] on button "close" at bounding box center [427, 68] width 15 height 15
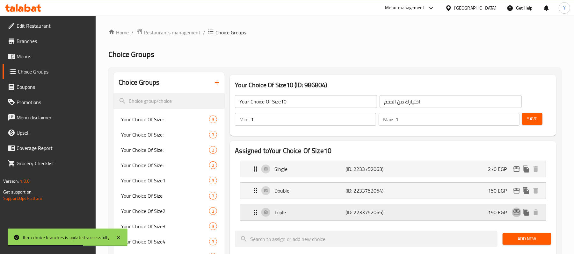
click at [514, 217] on button "edit" at bounding box center [517, 213] width 10 height 10
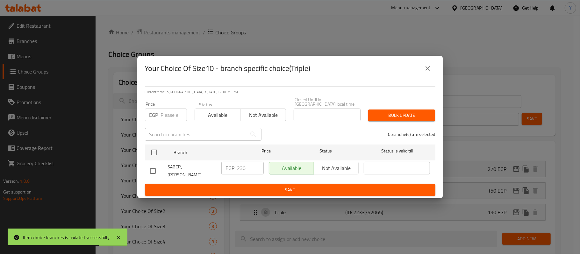
click at [430, 72] on icon "close" at bounding box center [428, 69] width 8 height 8
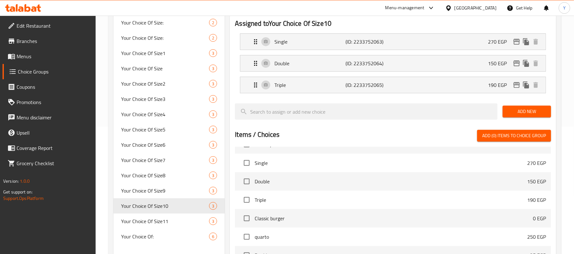
scroll to position [127, 0]
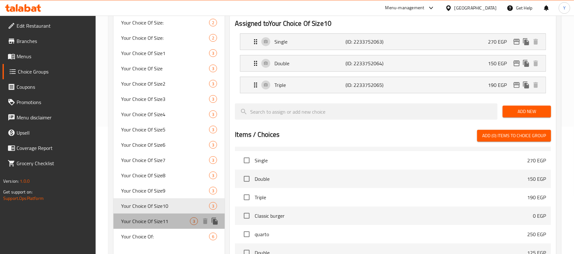
click at [168, 219] on span "Your Choice Of Size11" at bounding box center [155, 222] width 69 height 8
type input "Your Choice Of Size11"
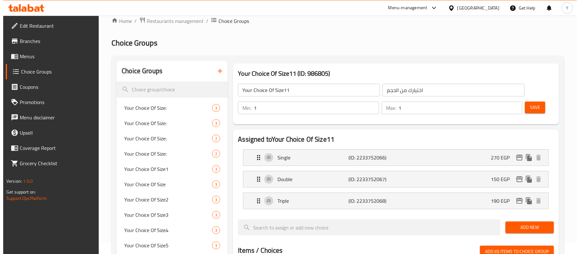
scroll to position [0, 0]
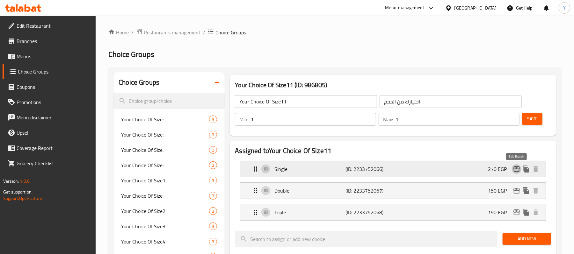
click at [519, 171] on icon "edit" at bounding box center [516, 169] width 6 height 6
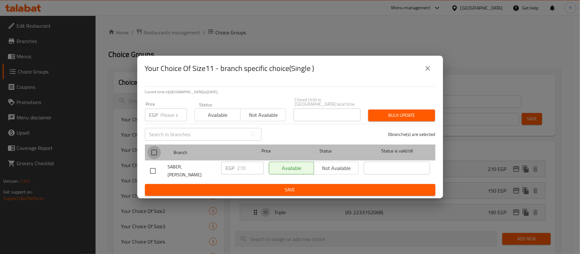
click at [156, 149] on input "checkbox" at bounding box center [154, 152] width 13 height 13
checkbox input "true"
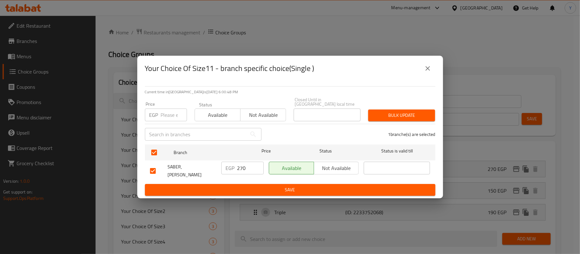
click at [167, 118] on input "number" at bounding box center [174, 115] width 26 height 13
type input "150"
click at [377, 110] on button "Bulk update" at bounding box center [401, 116] width 67 height 12
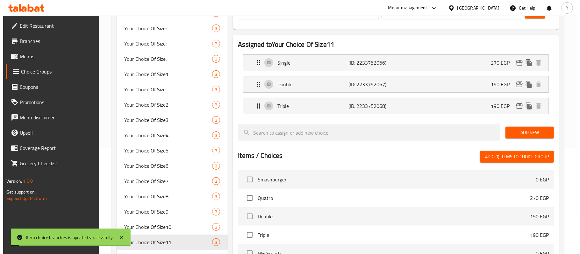
scroll to position [94, 0]
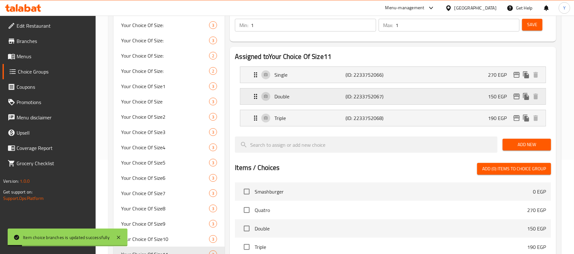
click at [519, 94] on icon "edit" at bounding box center [516, 97] width 6 height 6
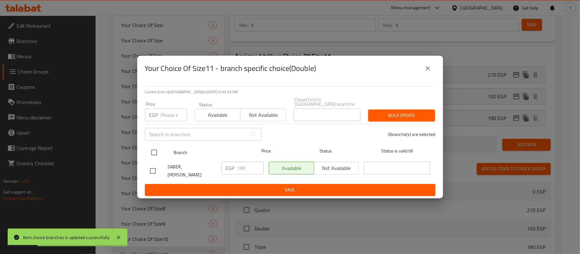
click at [159, 150] on input "checkbox" at bounding box center [154, 152] width 13 height 13
checkbox input "true"
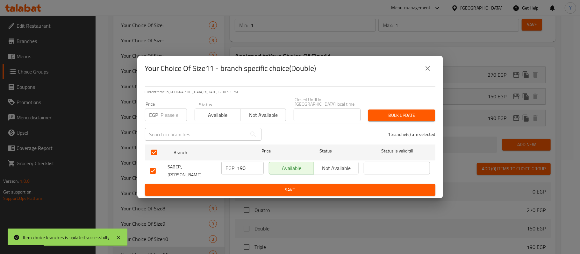
click at [163, 113] on input "number" at bounding box center [174, 115] width 26 height 13
click at [426, 75] on button "close" at bounding box center [427, 68] width 15 height 15
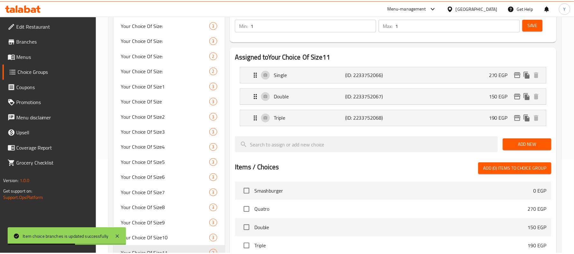
scroll to position [102, 0]
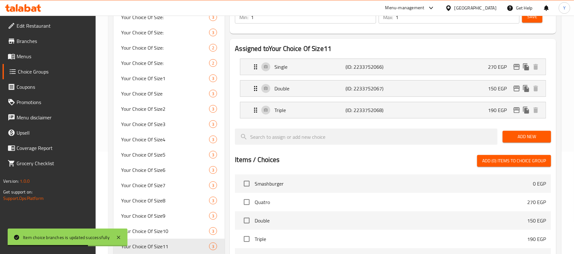
click at [29, 49] on link "Menus" at bounding box center [49, 56] width 93 height 15
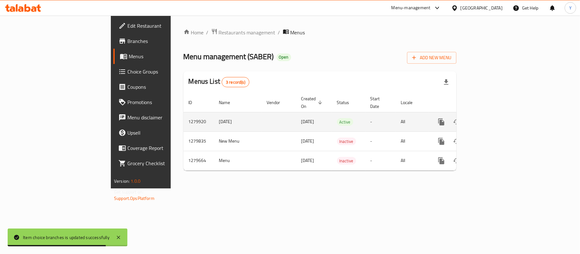
click at [495, 114] on link "enhanced table" at bounding box center [487, 121] width 15 height 15
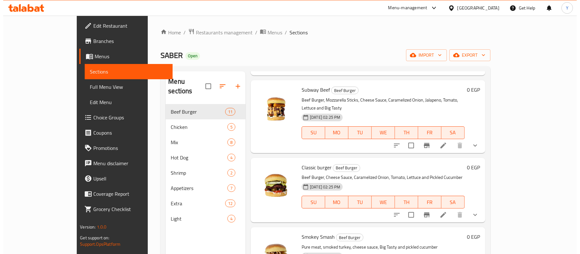
scroll to position [255, 0]
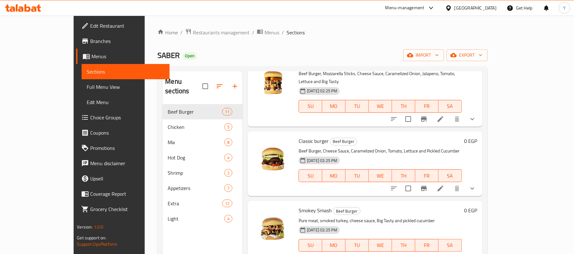
click at [444, 185] on icon at bounding box center [440, 189] width 8 height 8
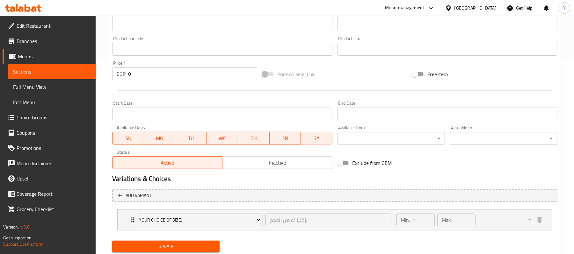
scroll to position [216, 0]
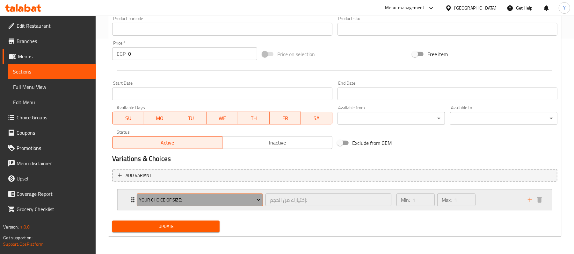
click at [193, 199] on span "Your Choice Of Size:" at bounding box center [199, 200] width 121 height 8
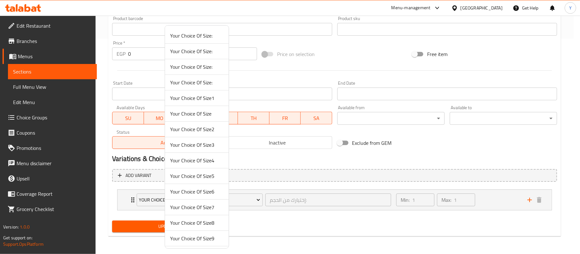
click at [203, 193] on span "Your Choice Of Size6" at bounding box center [197, 192] width 54 height 8
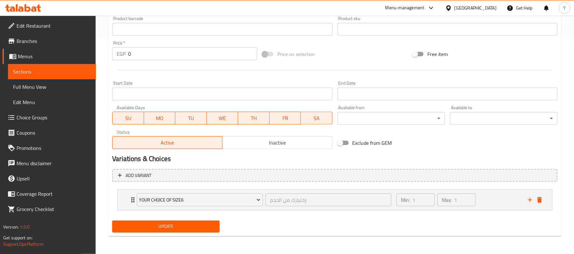
click at [191, 222] on button "Update" at bounding box center [165, 227] width 107 height 12
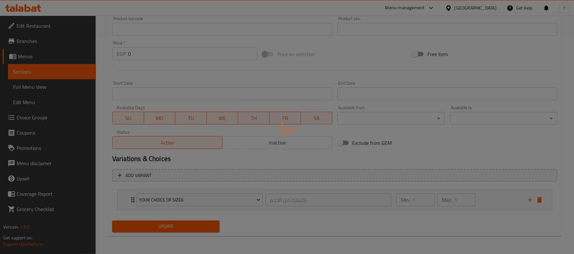
scroll to position [0, 0]
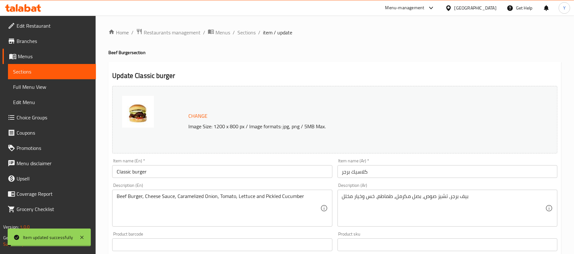
click at [242, 33] on span "Sections" at bounding box center [246, 33] width 18 height 8
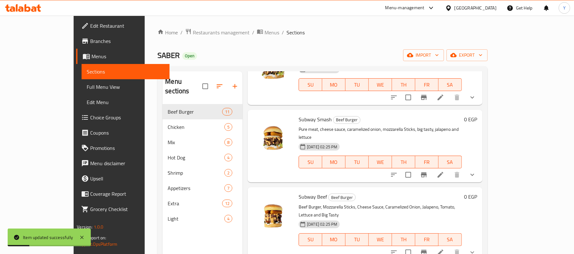
scroll to position [127, 0]
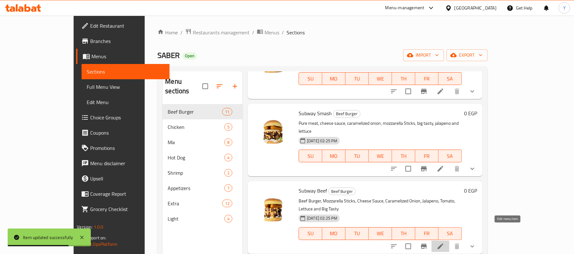
click at [444, 243] on icon at bounding box center [440, 247] width 8 height 8
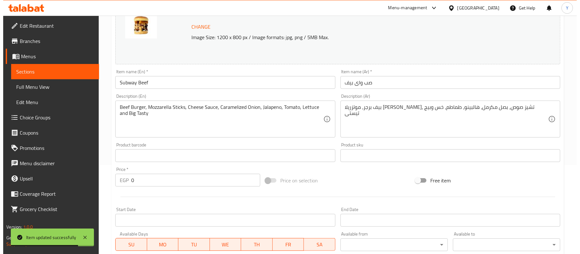
scroll to position [216, 0]
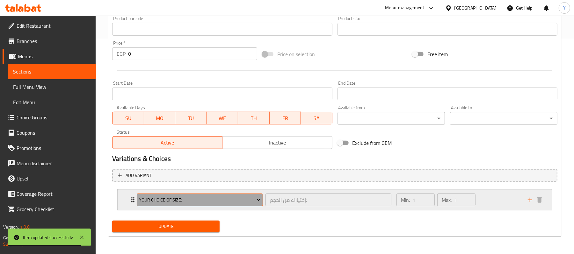
click at [241, 194] on button "Your Choice Of Size:" at bounding box center [200, 200] width 126 height 13
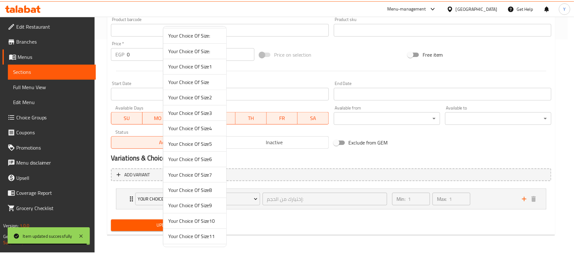
scroll to position [49, 0]
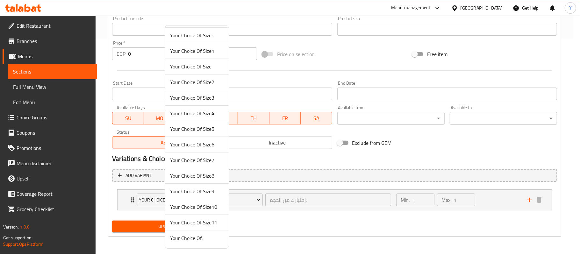
click at [205, 156] on span "Your Choice Of Size7" at bounding box center [197, 160] width 54 height 8
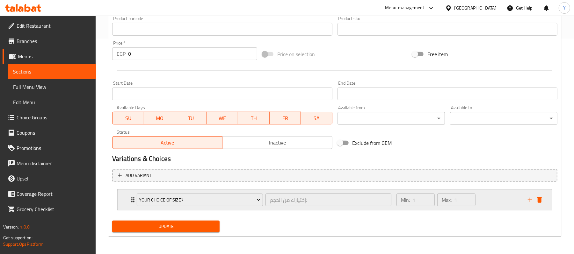
click at [129, 200] on div "Your Choice Of Size7 إختيارك من الحجم: ​ Min: 1 ​ Max: 1 ​" at bounding box center [335, 200] width 434 height 20
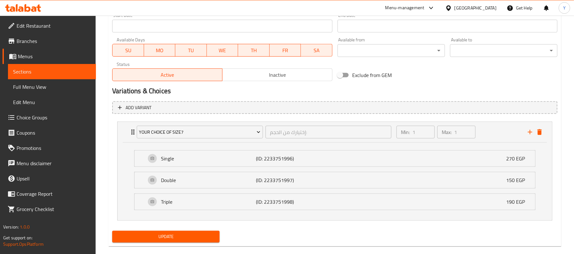
scroll to position [295, 0]
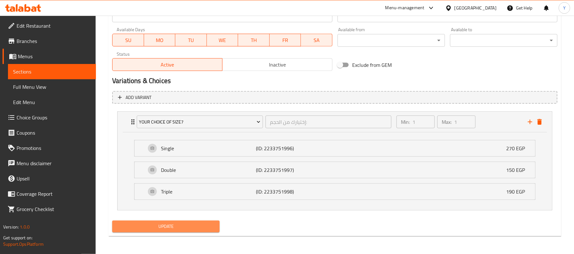
click at [182, 229] on span "Update" at bounding box center [165, 227] width 97 height 8
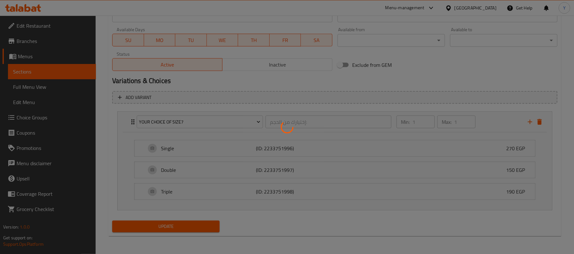
scroll to position [0, 0]
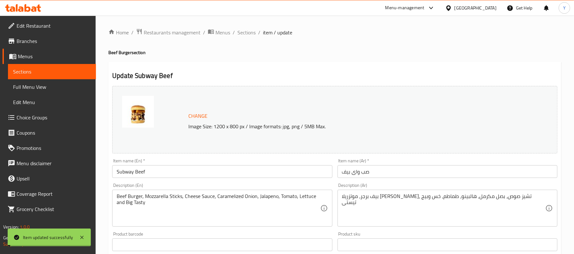
click at [241, 35] on span "Sections" at bounding box center [246, 33] width 18 height 8
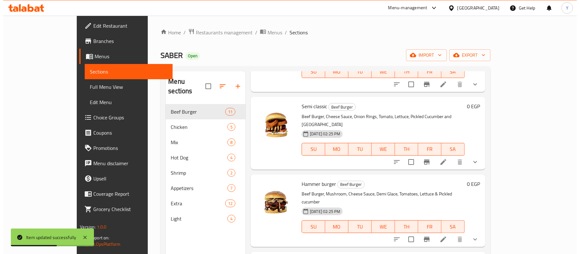
scroll to position [510, 0]
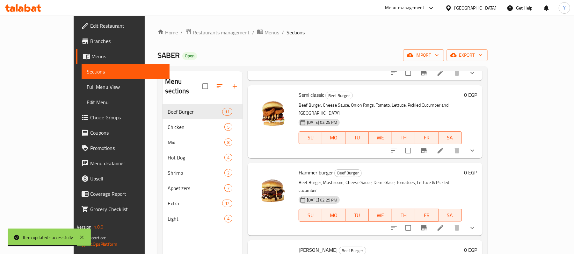
click at [480, 143] on div at bounding box center [433, 150] width 94 height 15
click at [444, 147] on icon at bounding box center [440, 151] width 8 height 8
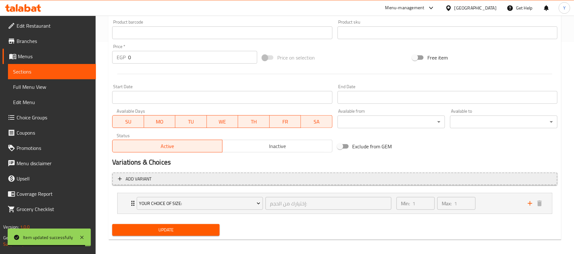
scroll to position [216, 0]
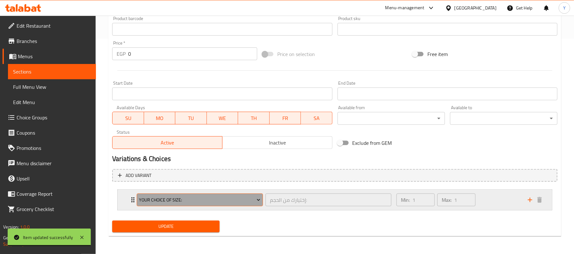
click at [234, 199] on span "Your Choice Of Size:" at bounding box center [199, 200] width 121 height 8
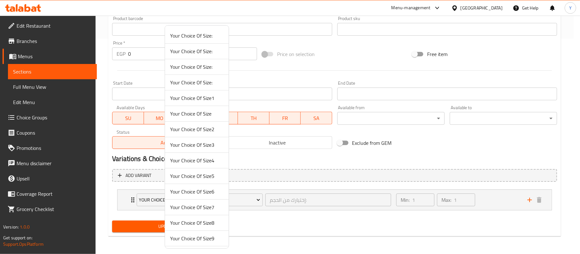
click at [208, 226] on span "Your Choice Of Size8" at bounding box center [197, 223] width 54 height 8
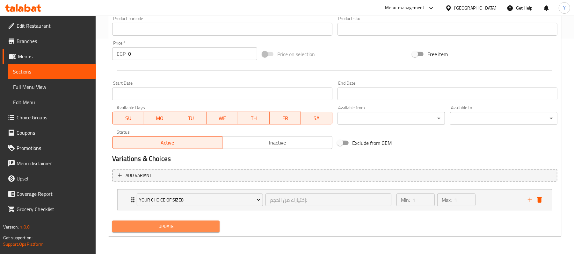
click at [187, 227] on span "Update" at bounding box center [165, 227] width 97 height 8
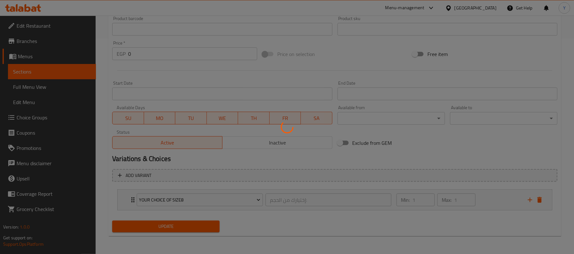
scroll to position [0, 0]
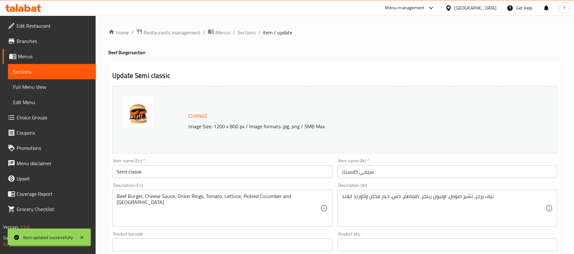
click at [245, 32] on span "Sections" at bounding box center [246, 33] width 18 height 8
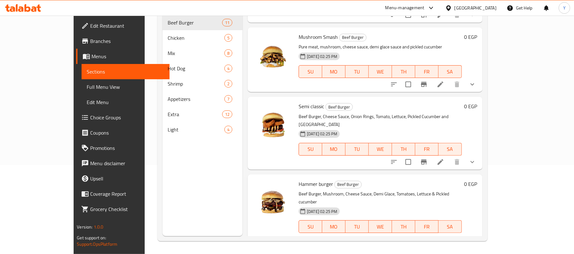
scroll to position [399, 0]
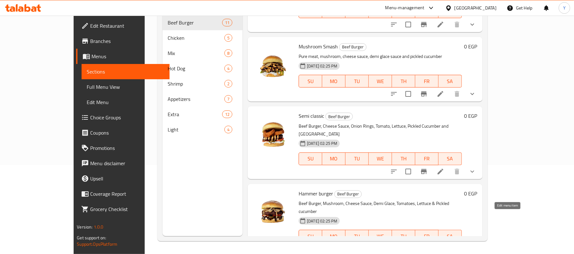
click at [444, 245] on icon at bounding box center [440, 249] width 8 height 8
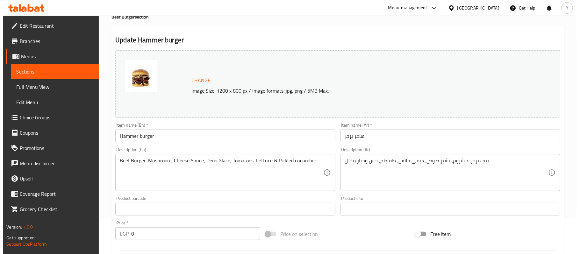
scroll to position [216, 0]
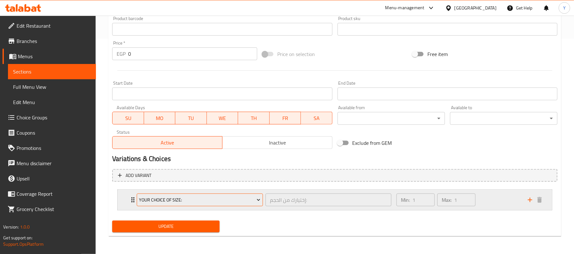
click at [193, 196] on button "Your Choice Of Size:" at bounding box center [200, 200] width 126 height 13
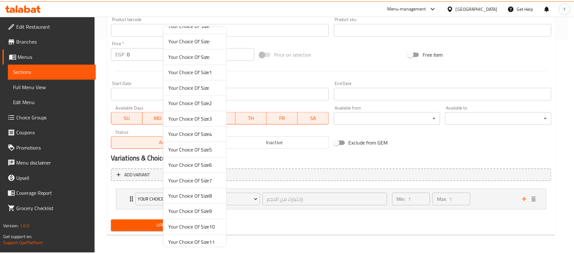
scroll to position [49, 0]
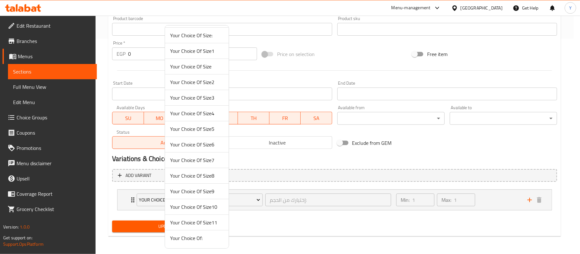
click at [201, 198] on li "Your Choice Of Size9" at bounding box center [197, 192] width 64 height 16
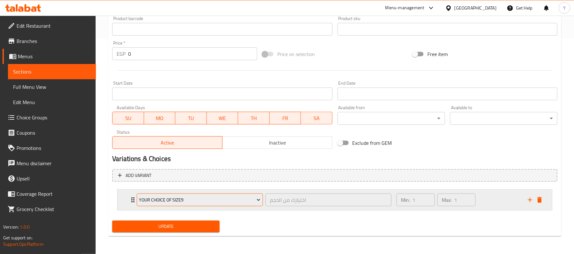
click at [198, 203] on span "Your Choice Of Size9" at bounding box center [199, 200] width 121 height 8
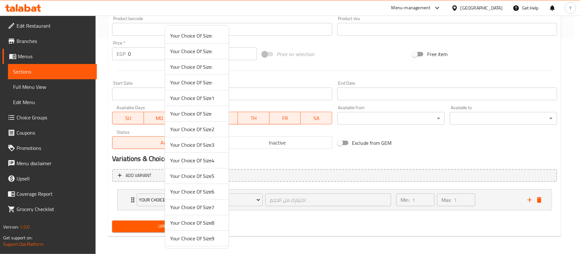
click at [245, 215] on div at bounding box center [290, 127] width 580 height 254
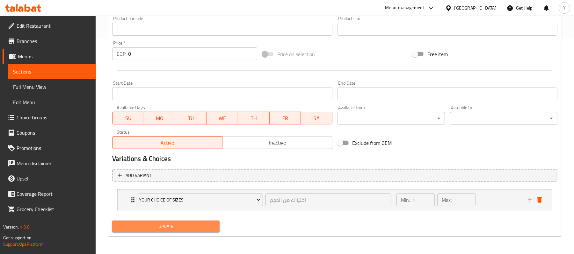
click at [199, 221] on button "Update" at bounding box center [165, 227] width 107 height 12
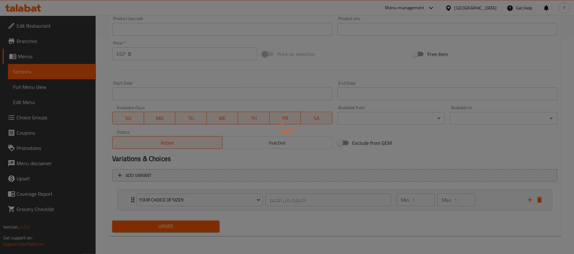
scroll to position [0, 0]
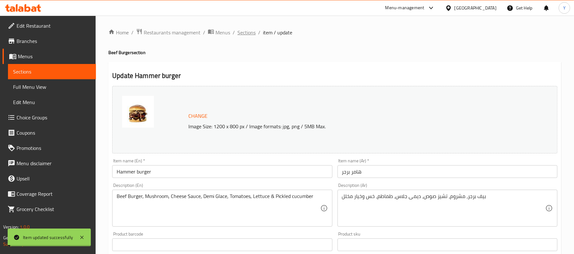
click at [249, 35] on span "Sections" at bounding box center [246, 33] width 18 height 8
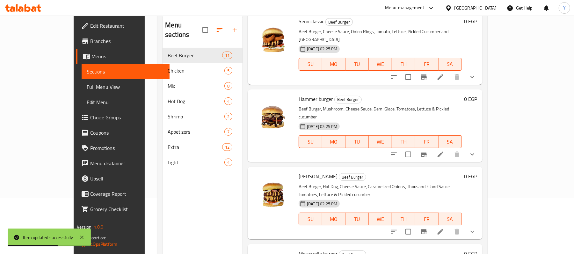
scroll to position [90, 0]
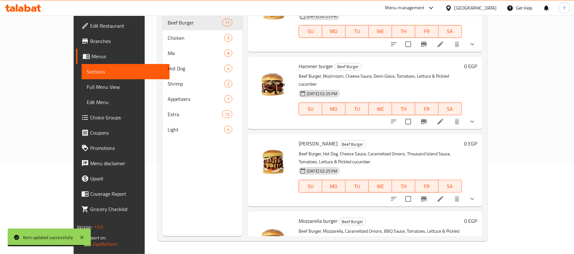
click at [444, 195] on icon at bounding box center [440, 199] width 8 height 8
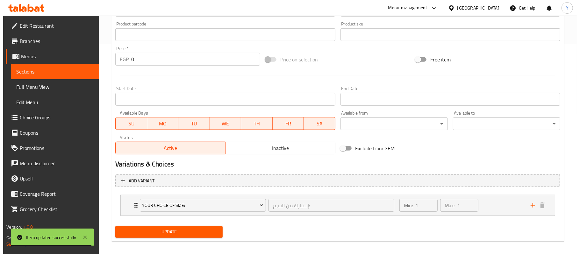
scroll to position [216, 0]
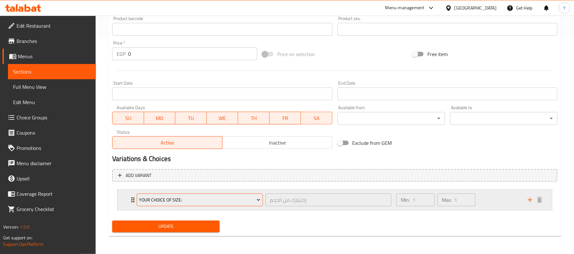
click at [245, 196] on button "Your Choice Of Size:" at bounding box center [200, 200] width 126 height 13
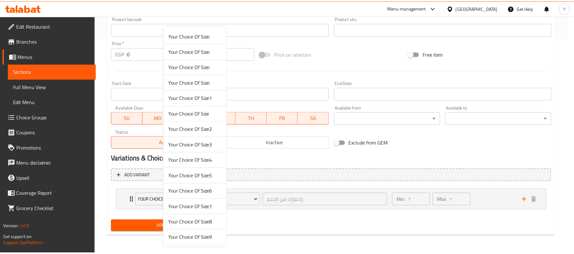
scroll to position [49, 0]
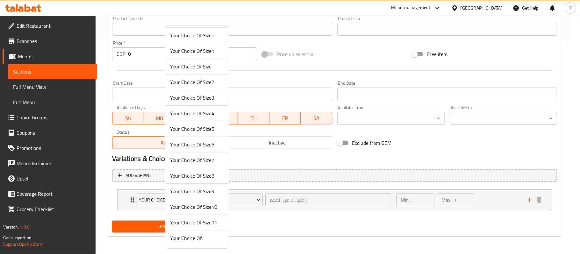
click at [212, 203] on span "Your Choice Of Size10" at bounding box center [197, 207] width 54 height 8
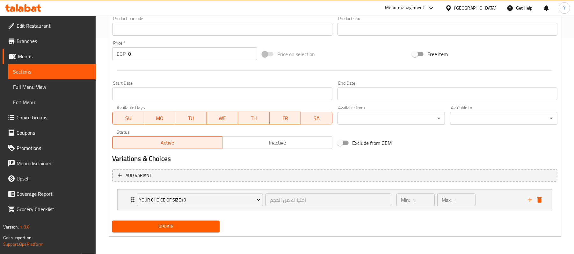
click at [183, 222] on button "Update" at bounding box center [165, 227] width 107 height 12
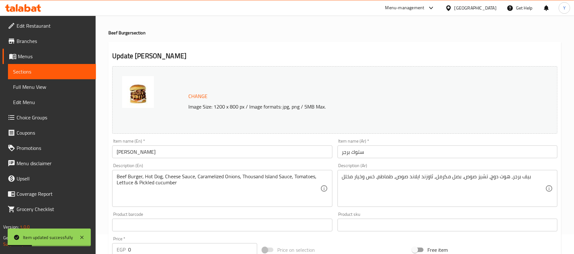
scroll to position [0, 0]
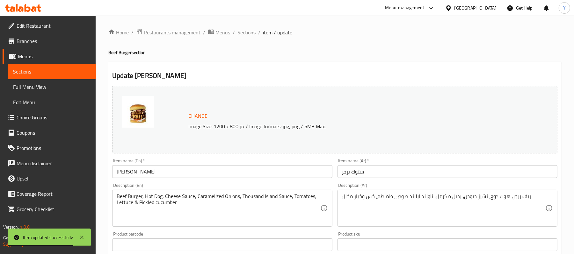
click at [248, 34] on span "Sections" at bounding box center [246, 33] width 18 height 8
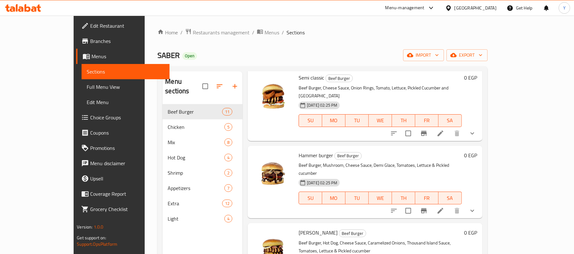
scroll to position [90, 0]
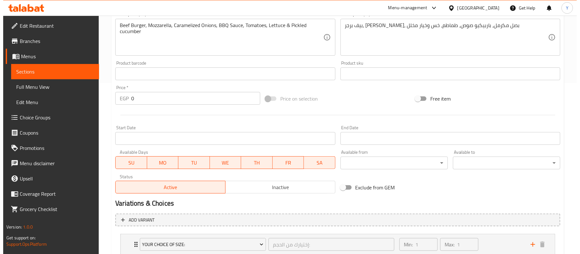
scroll to position [216, 0]
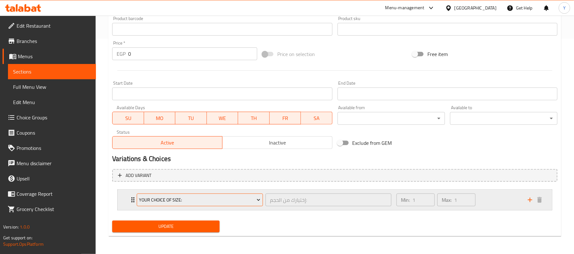
click at [252, 199] on span "Your Choice Of Size:" at bounding box center [199, 200] width 121 height 8
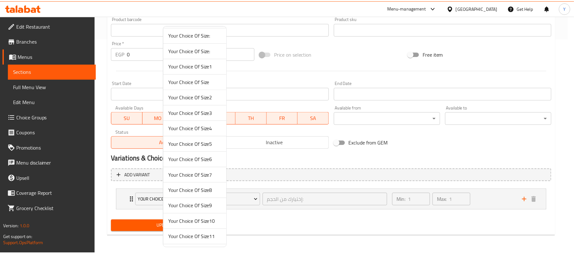
scroll to position [49, 0]
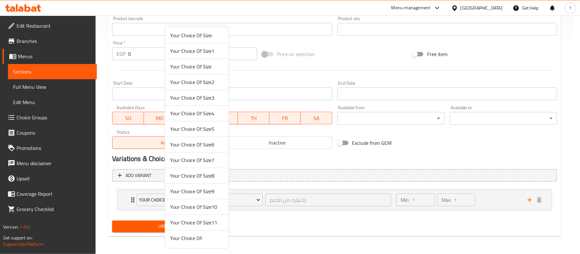
click at [221, 219] on span "Your Choice Of Size11" at bounding box center [197, 223] width 54 height 8
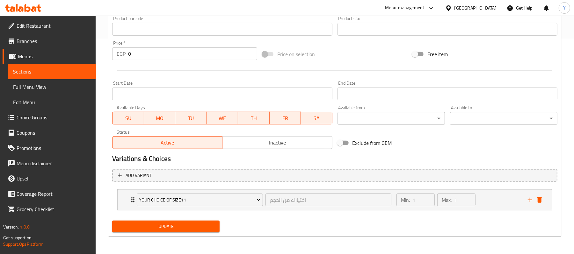
click at [189, 226] on span "Update" at bounding box center [165, 227] width 97 height 8
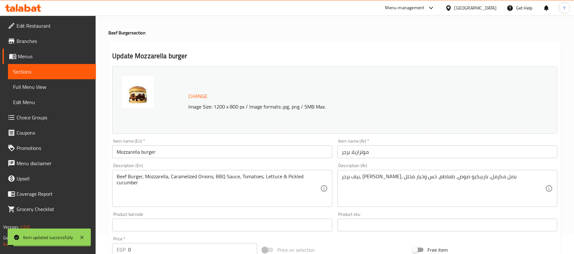
scroll to position [0, 0]
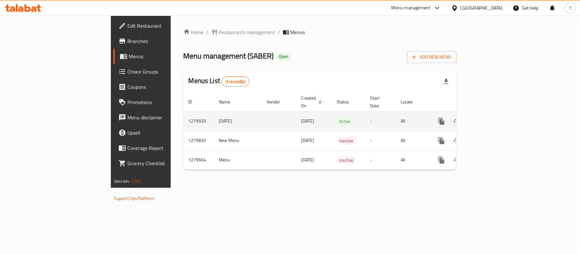
click at [495, 120] on link "enhanced table" at bounding box center [487, 121] width 15 height 15
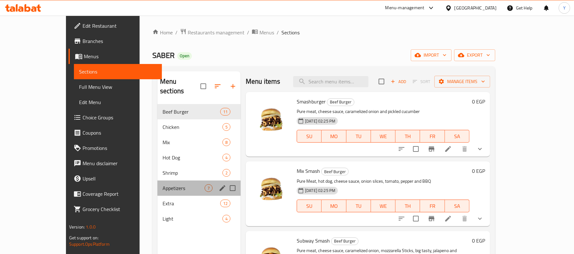
click at [178, 184] on div "Appetizers 7" at bounding box center [198, 188] width 83 height 15
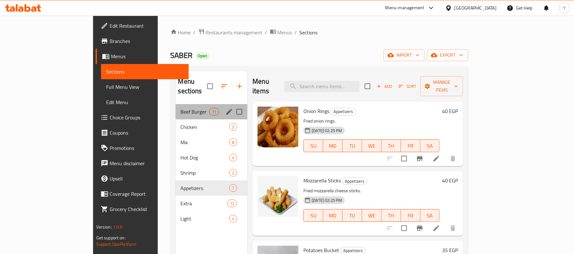
click at [176, 108] on div "Beef Burger 11" at bounding box center [212, 111] width 72 height 15
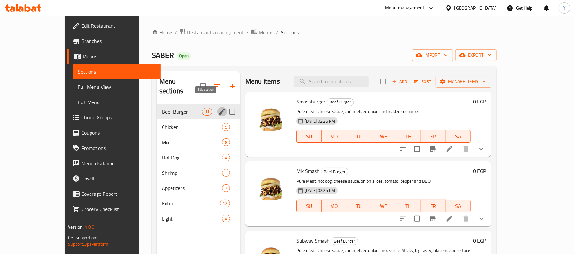
click at [218, 108] on icon "edit" at bounding box center [222, 112] width 8 height 8
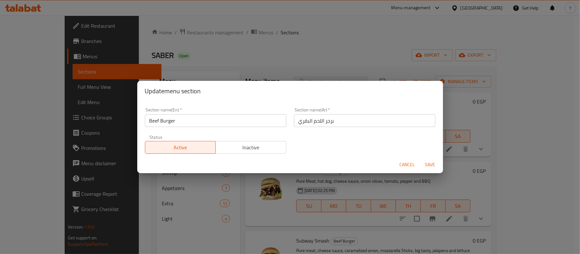
click at [173, 122] on input "Beef Burger" at bounding box center [215, 120] width 141 height 13
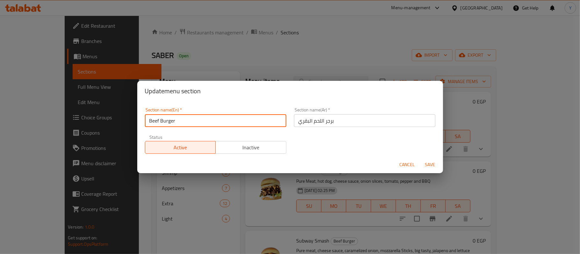
click at [173, 122] on input "Beef Burger" at bounding box center [215, 120] width 141 height 13
